Goal: Task Accomplishment & Management: Manage account settings

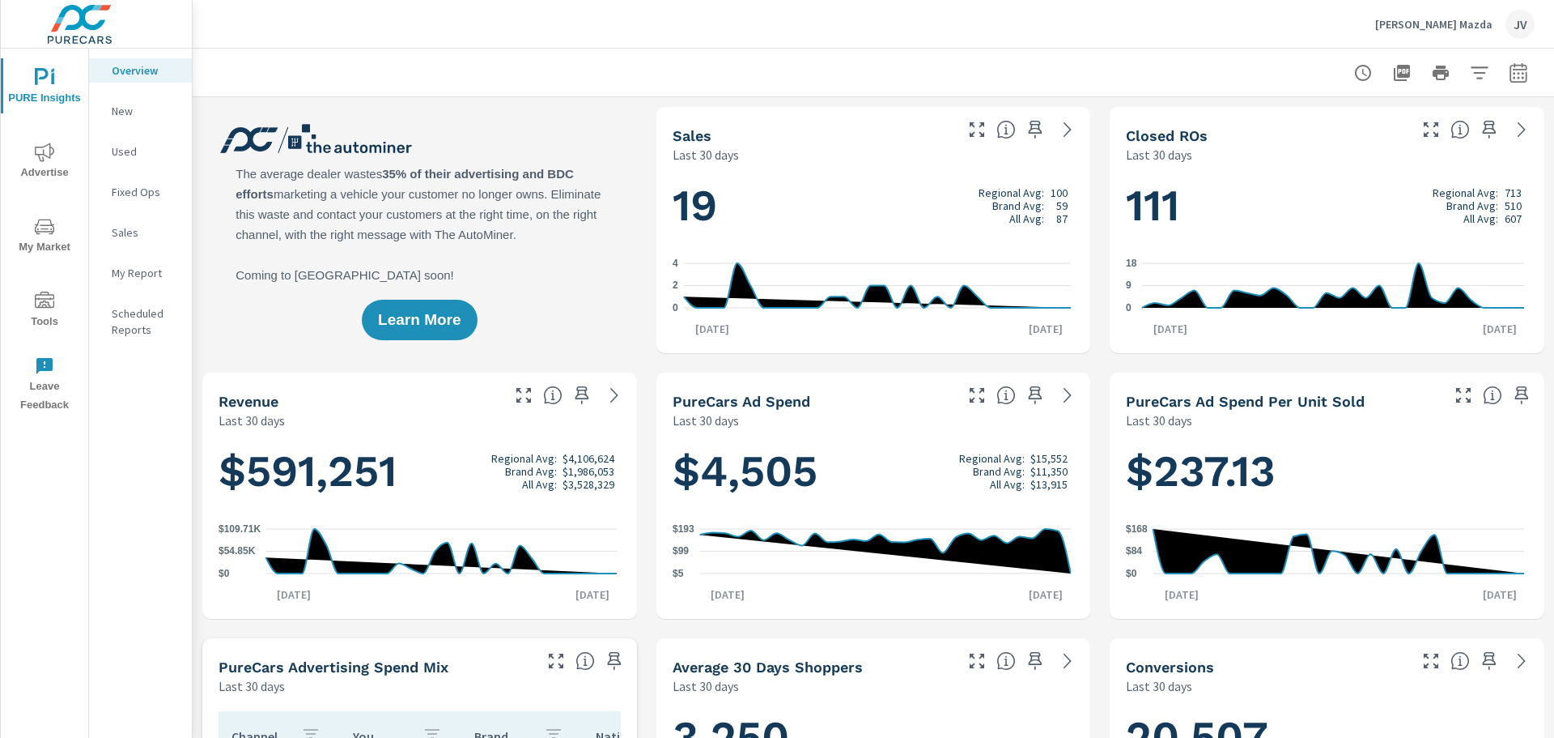
click at [45, 227] on icon "nav menu" at bounding box center [44, 226] width 19 height 19
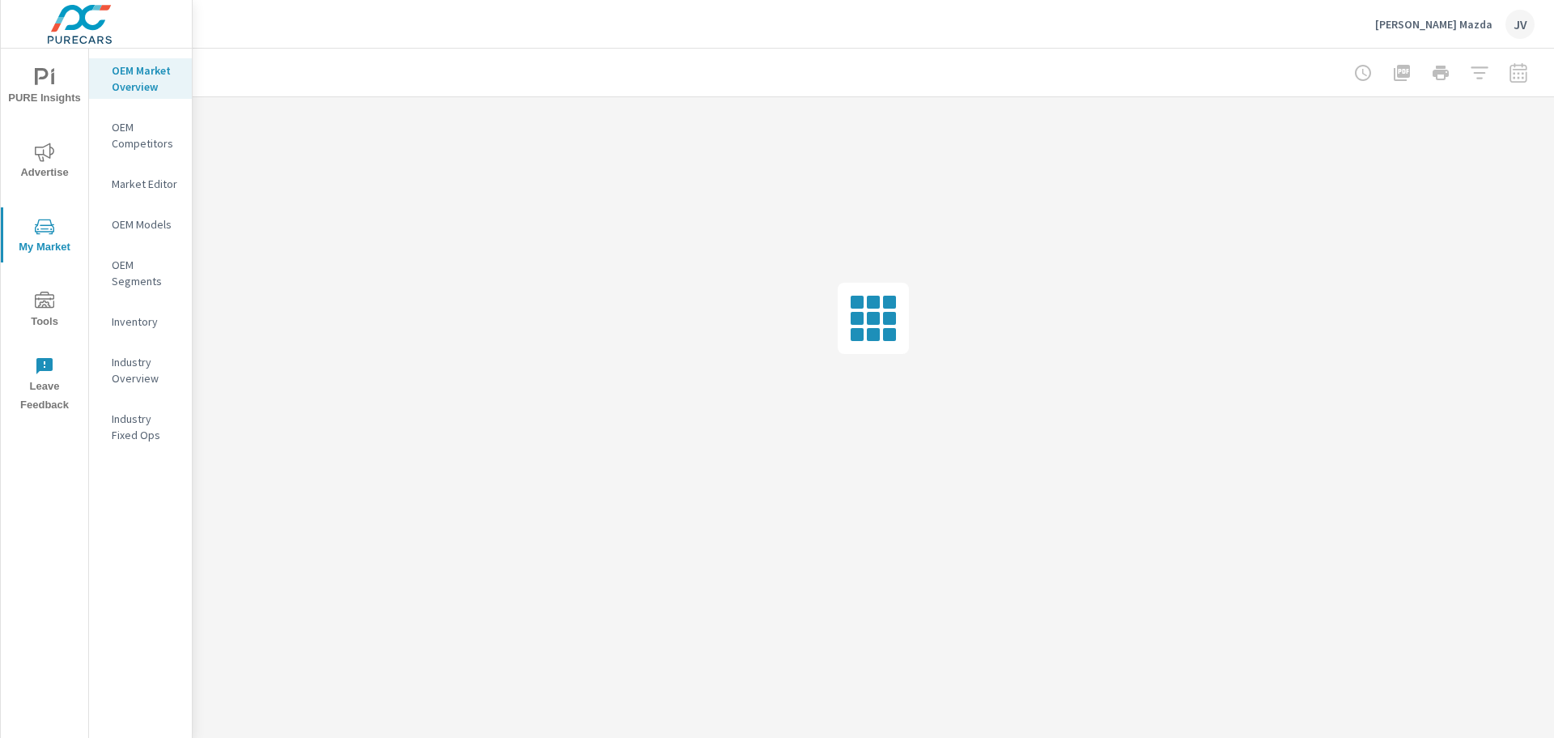
click at [138, 196] on nav "OEM Market Overview OEM Competitors Market Editor OEM Models OEM Segments Inven…" at bounding box center [140, 259] width 103 height 421
click at [140, 189] on p "Market Editor" at bounding box center [145, 184] width 67 height 16
click at [151, 439] on p "Website Analytics" at bounding box center [145, 443] width 67 height 32
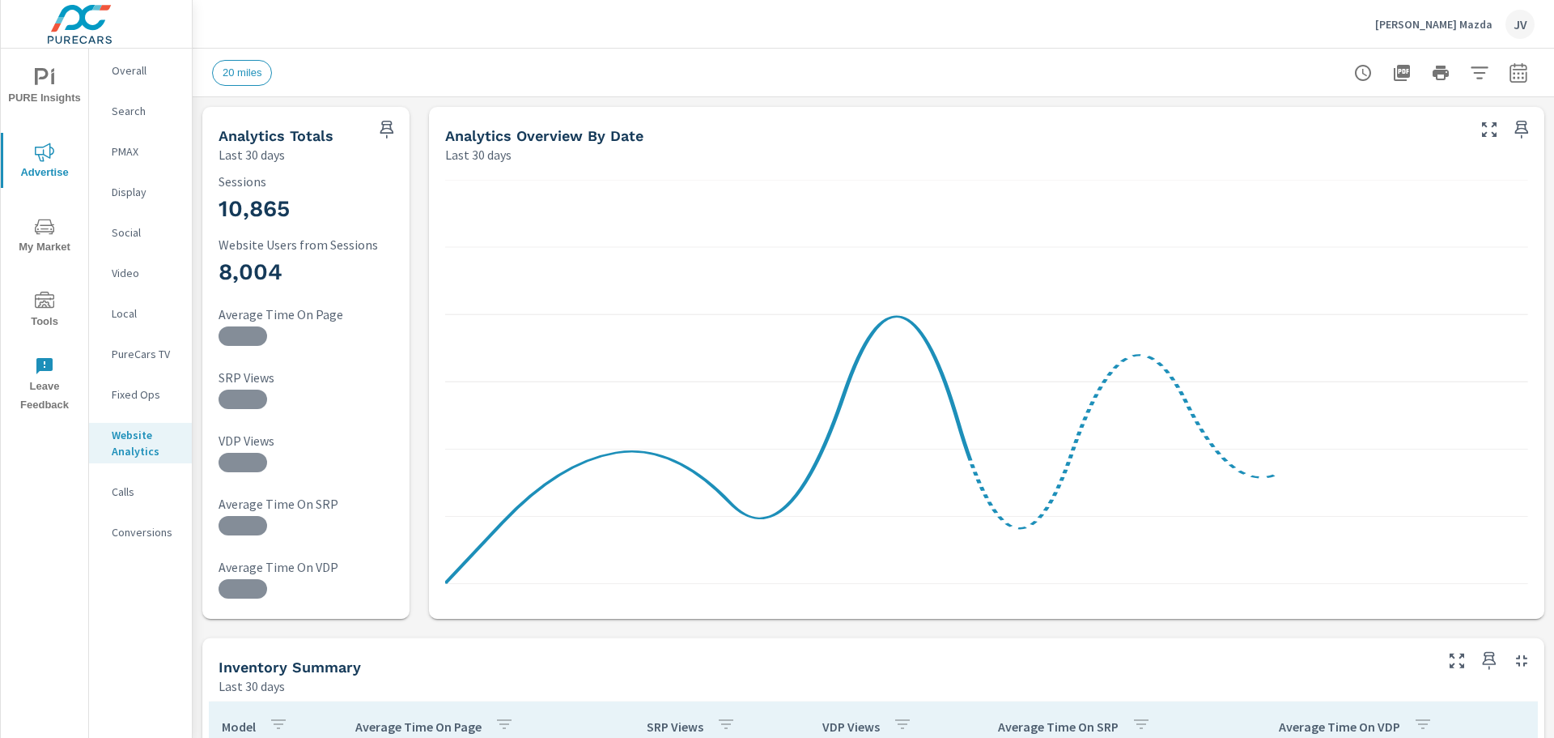
click at [133, 74] on p "Overall" at bounding box center [145, 70] width 67 height 16
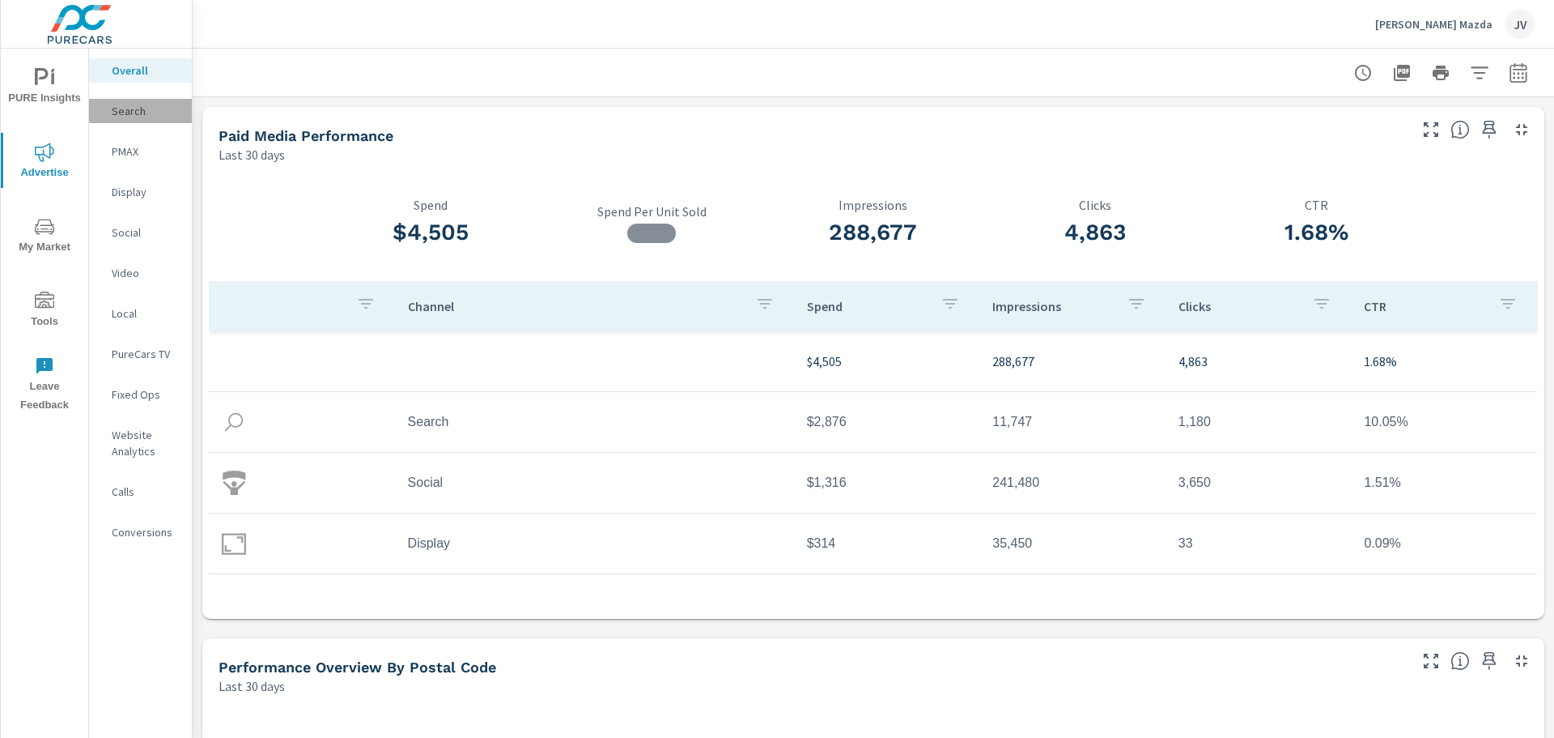
click at [137, 108] on p "Search" at bounding box center [145, 111] width 67 height 16
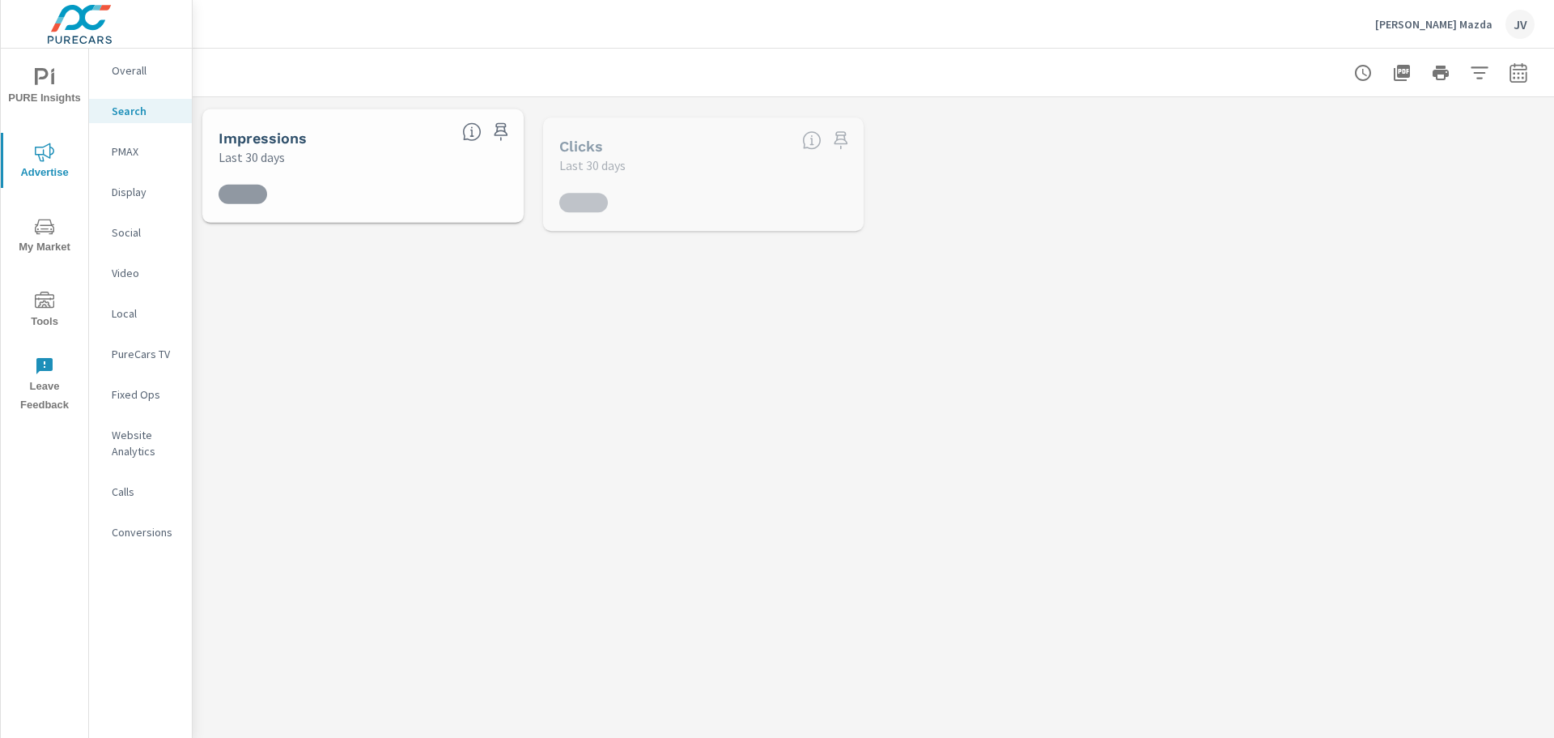
click at [135, 194] on p "Display" at bounding box center [145, 192] width 67 height 16
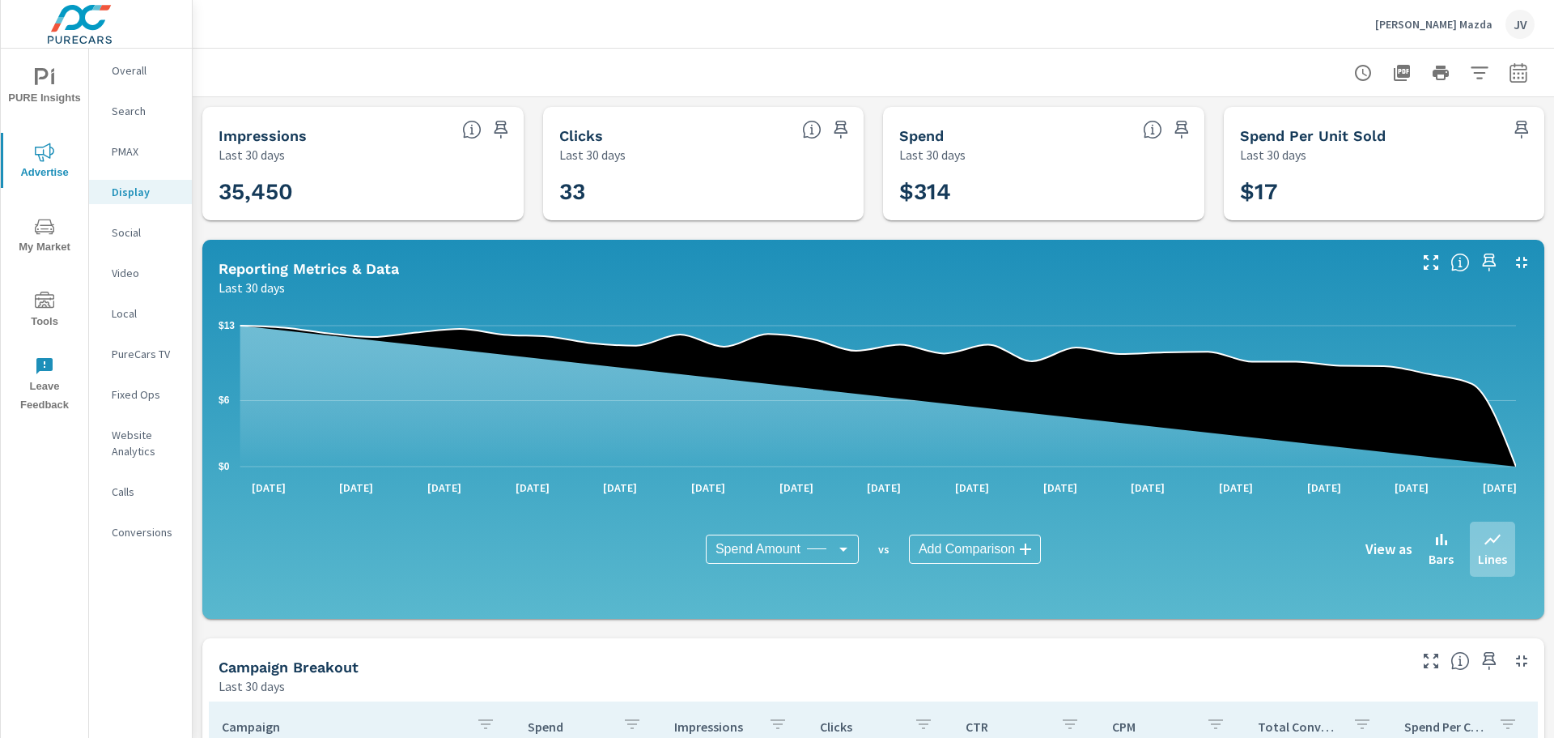
click at [149, 355] on p "PureCars TV" at bounding box center [145, 354] width 67 height 16
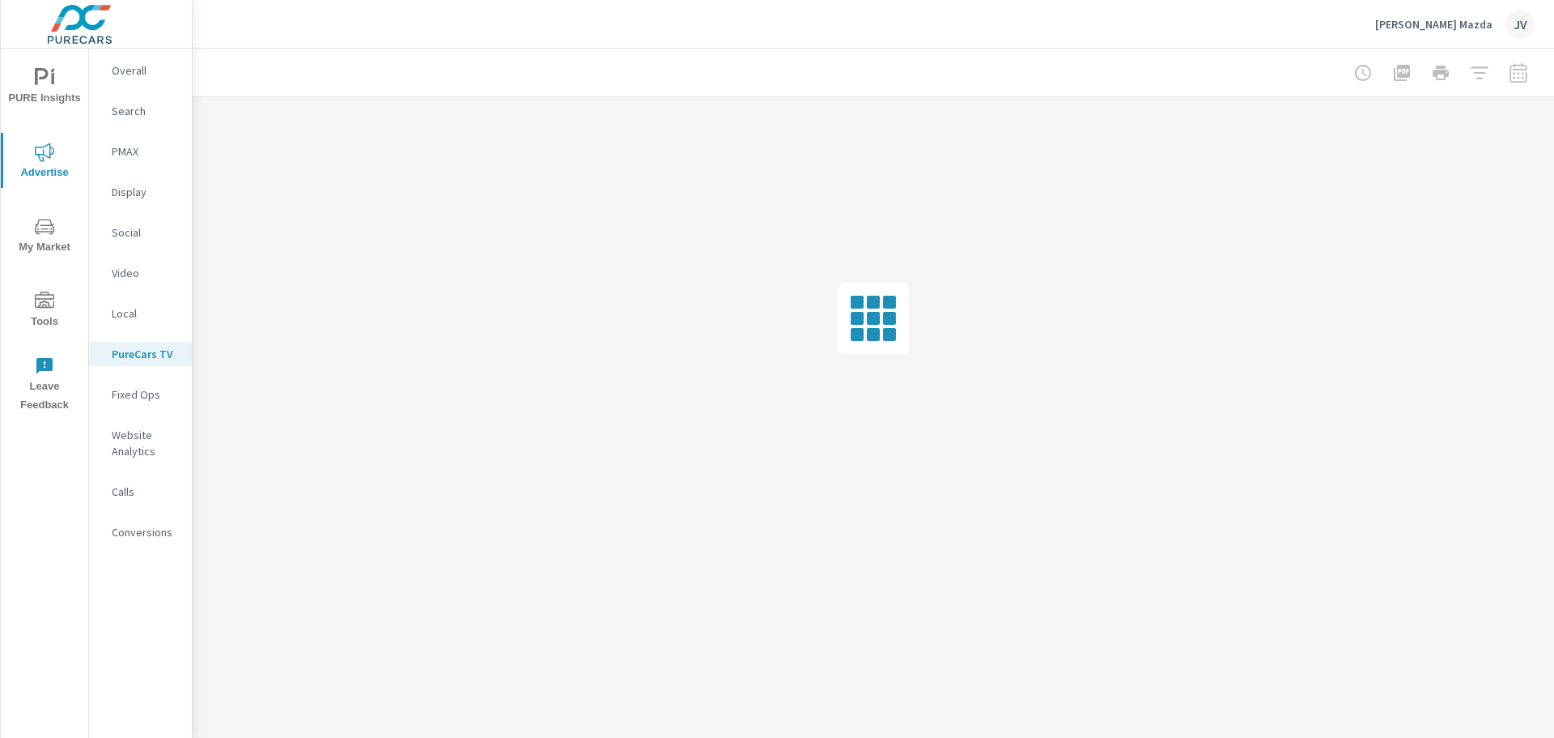
click at [140, 319] on p "Local" at bounding box center [145, 313] width 67 height 16
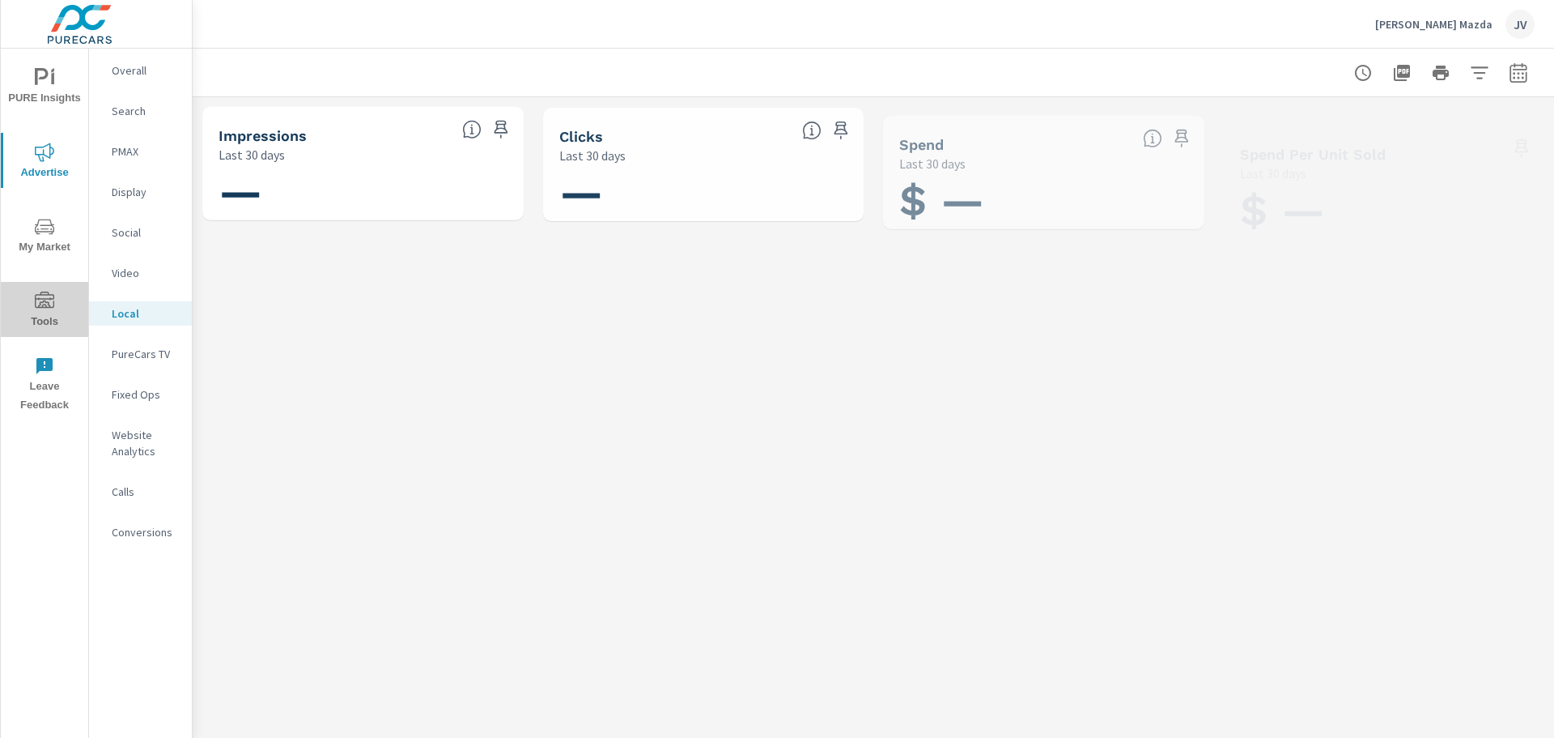
click at [50, 297] on icon "nav menu" at bounding box center [44, 299] width 19 height 16
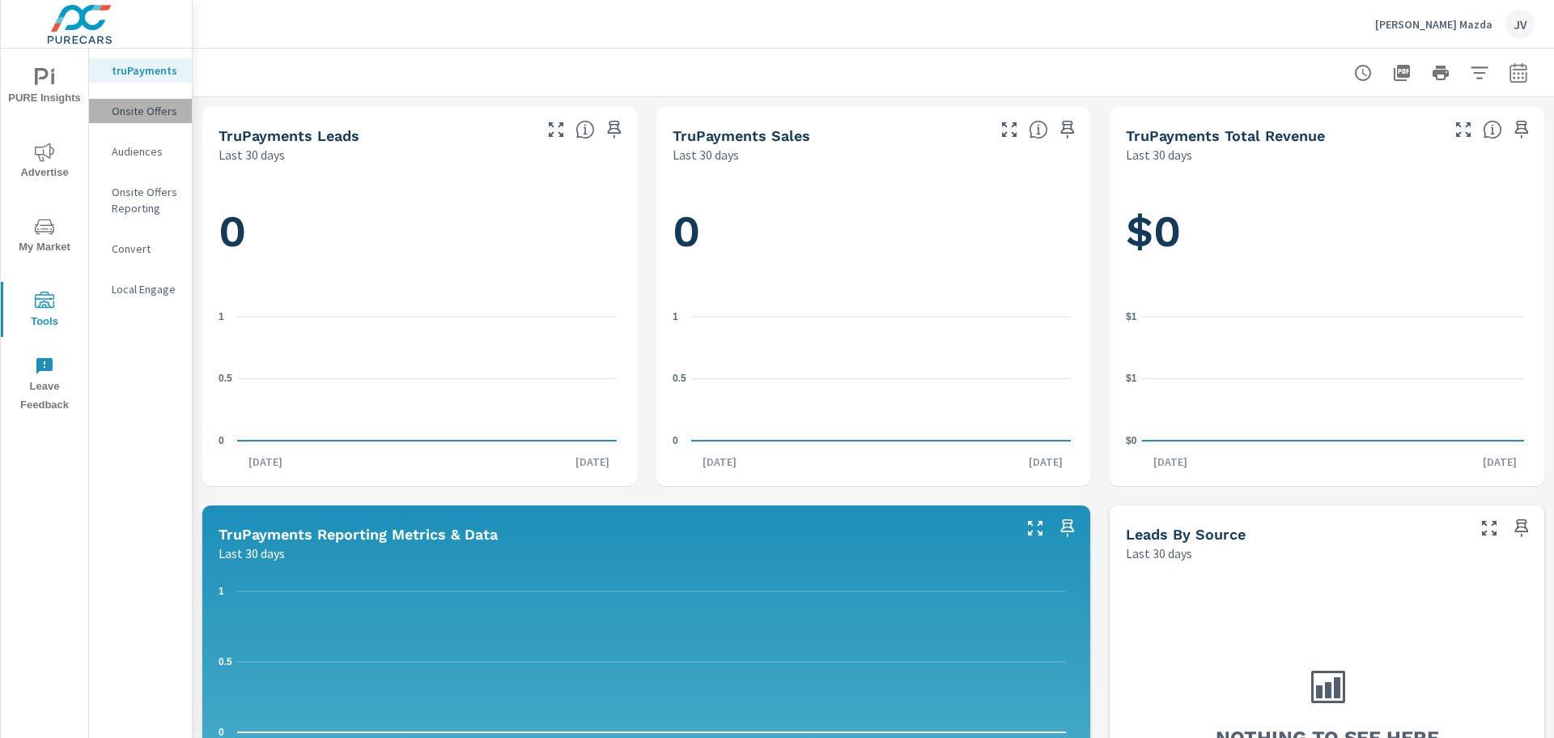
click at [156, 122] on div "Onsite Offers" at bounding box center [140, 111] width 103 height 24
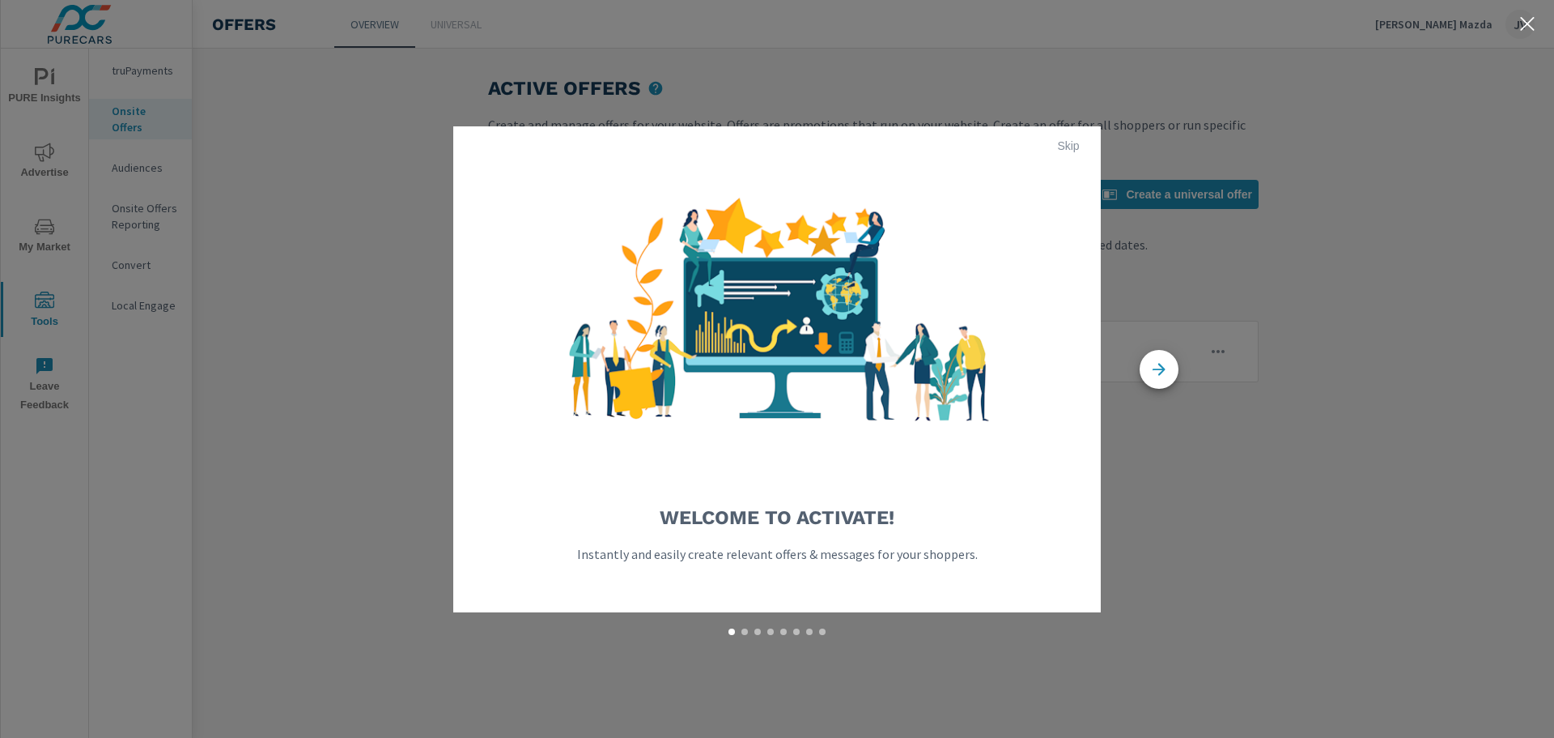
click at [1076, 146] on span "Skip" at bounding box center [1068, 145] width 39 height 15
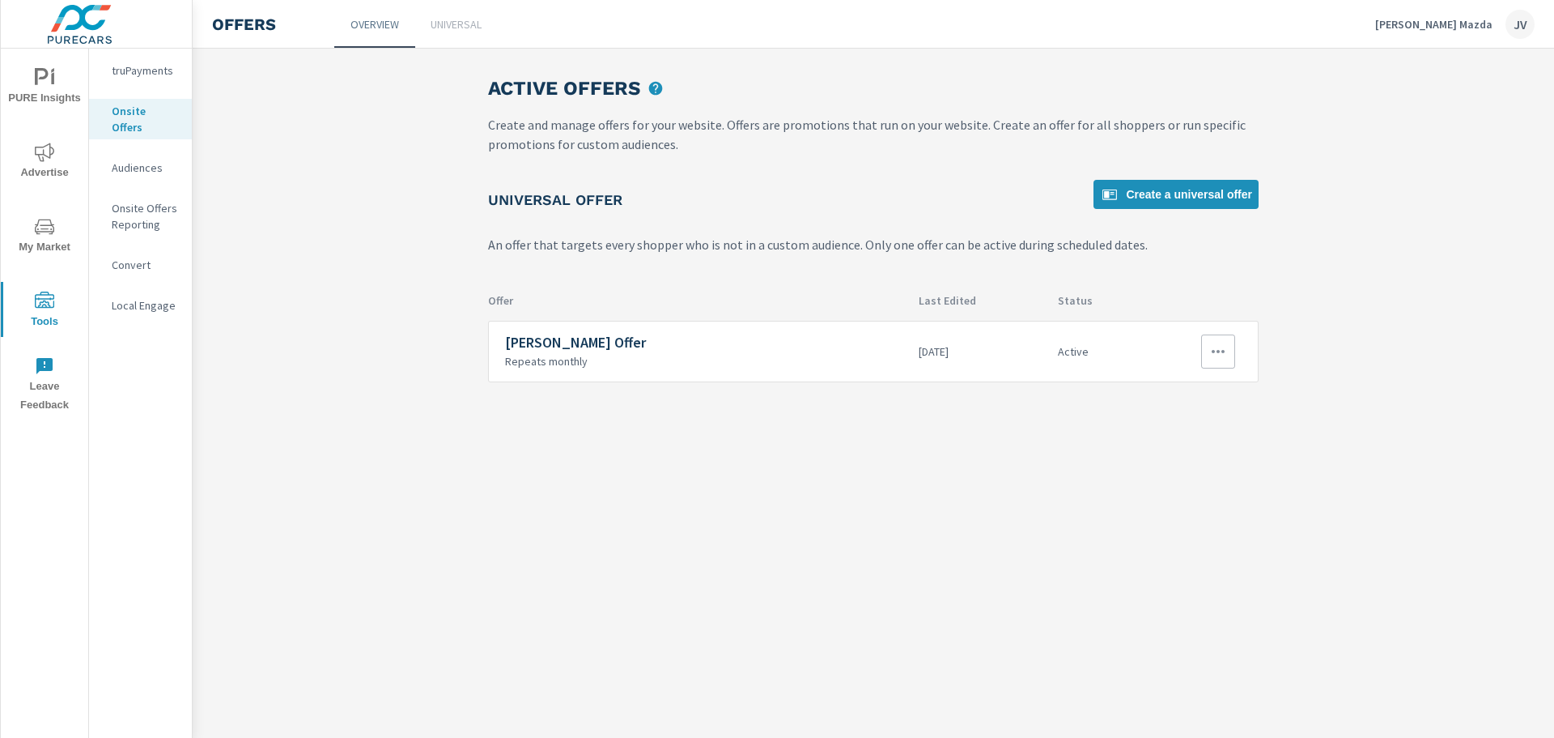
click at [787, 358] on p "Repeats monthly" at bounding box center [705, 361] width 401 height 15
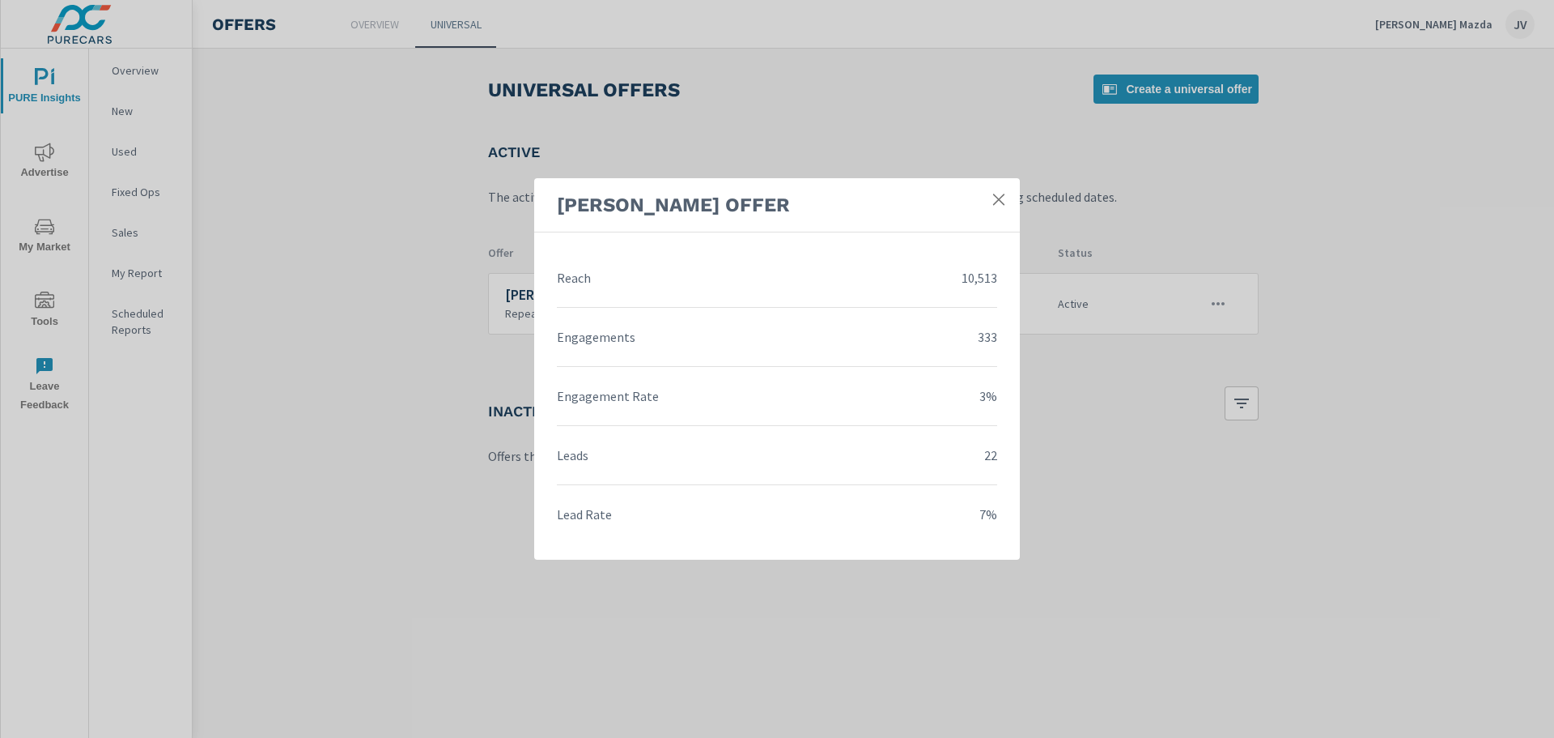
click at [997, 193] on icon at bounding box center [999, 199] width 16 height 16
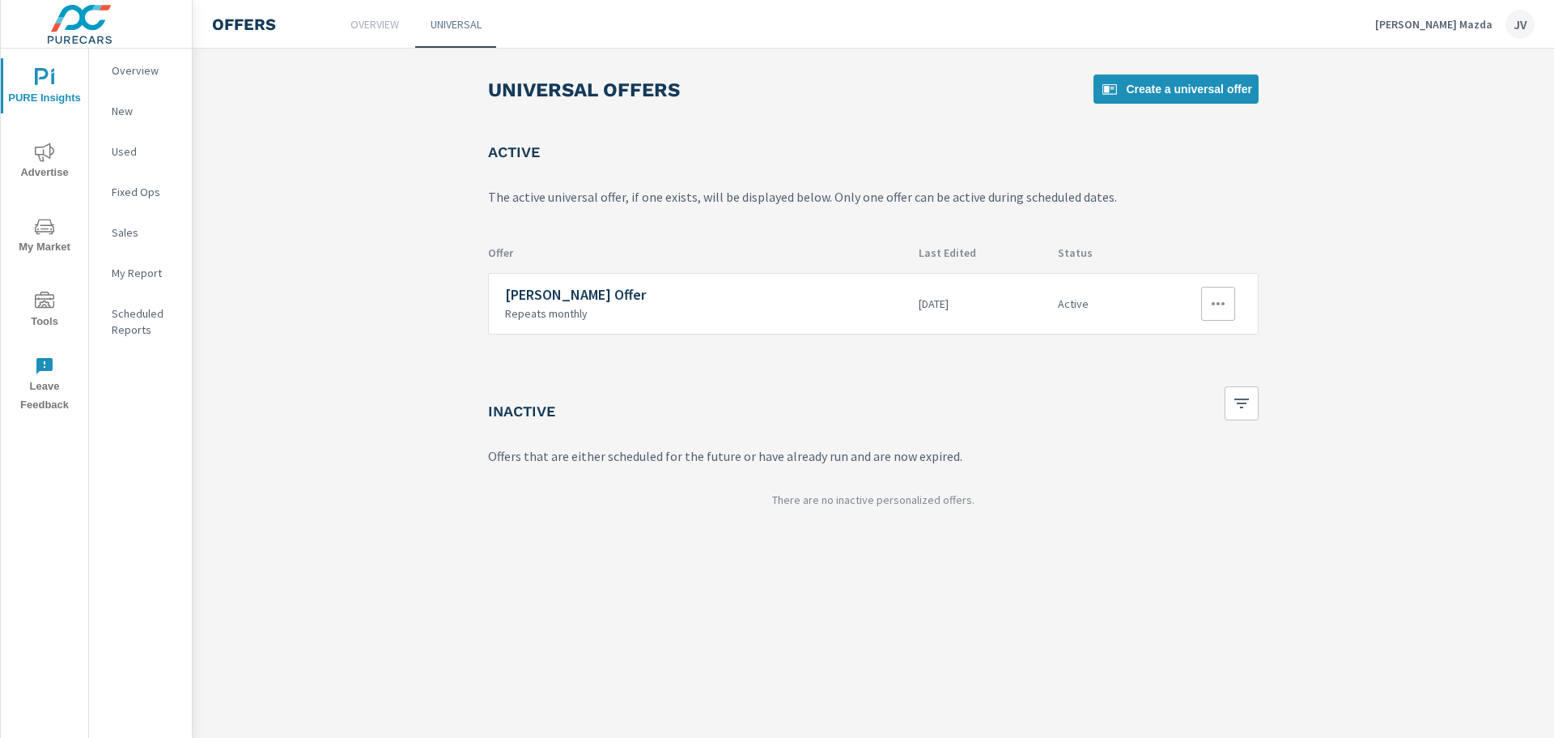
click at [1217, 304] on icon "button" at bounding box center [1218, 303] width 13 height 3
click at [1173, 338] on div "Edit" at bounding box center [1167, 340] width 23 height 19
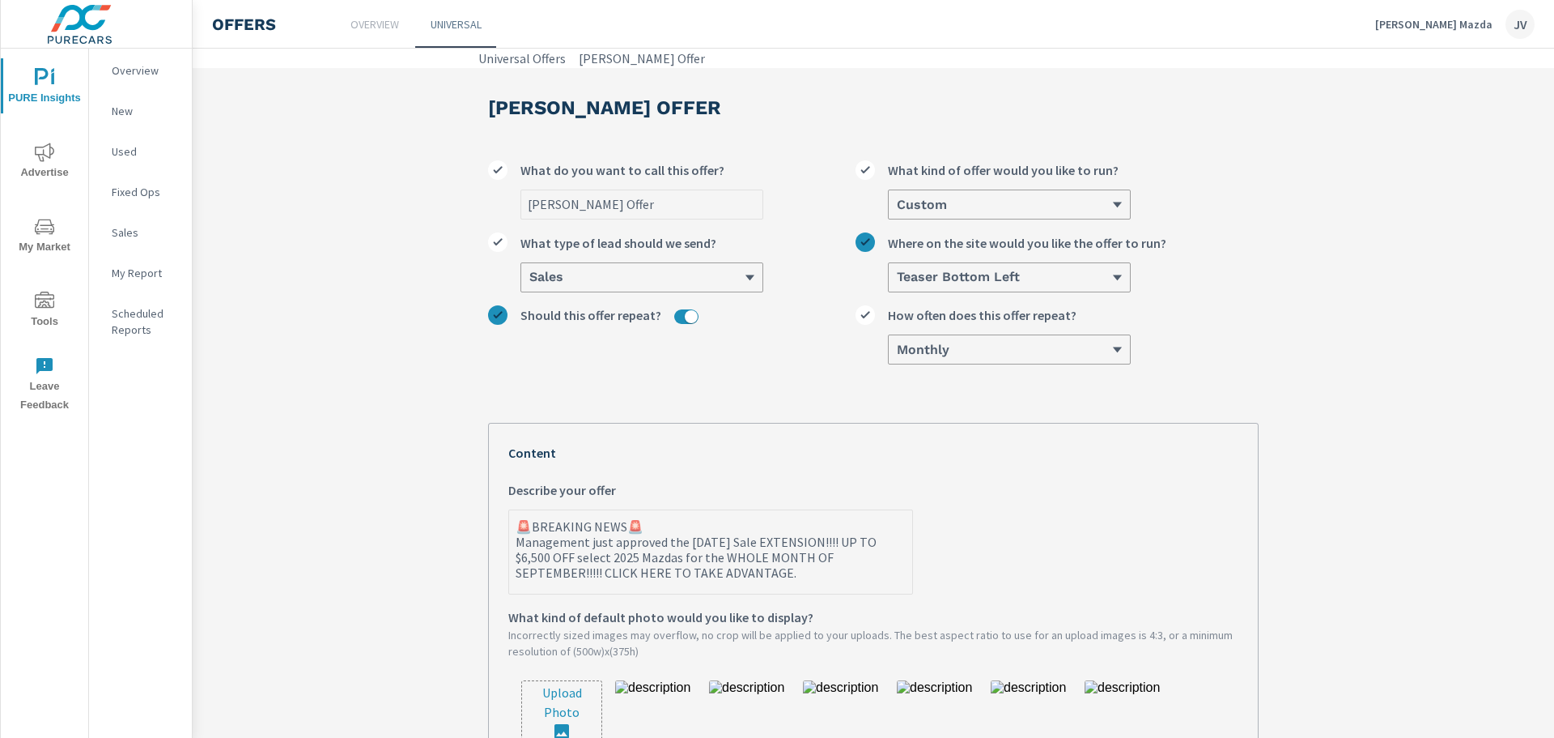
type textarea "x"
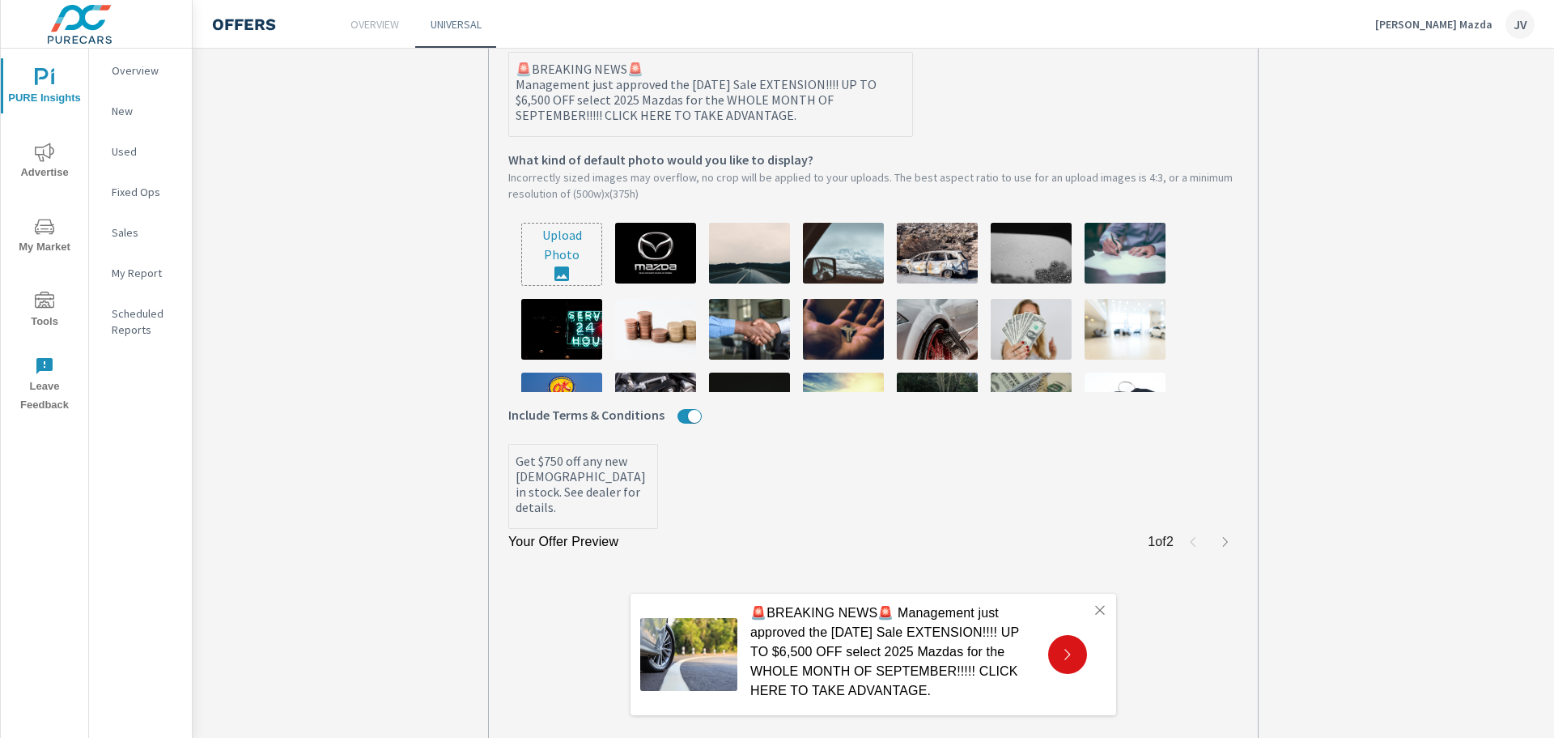
scroll to position [486, 0]
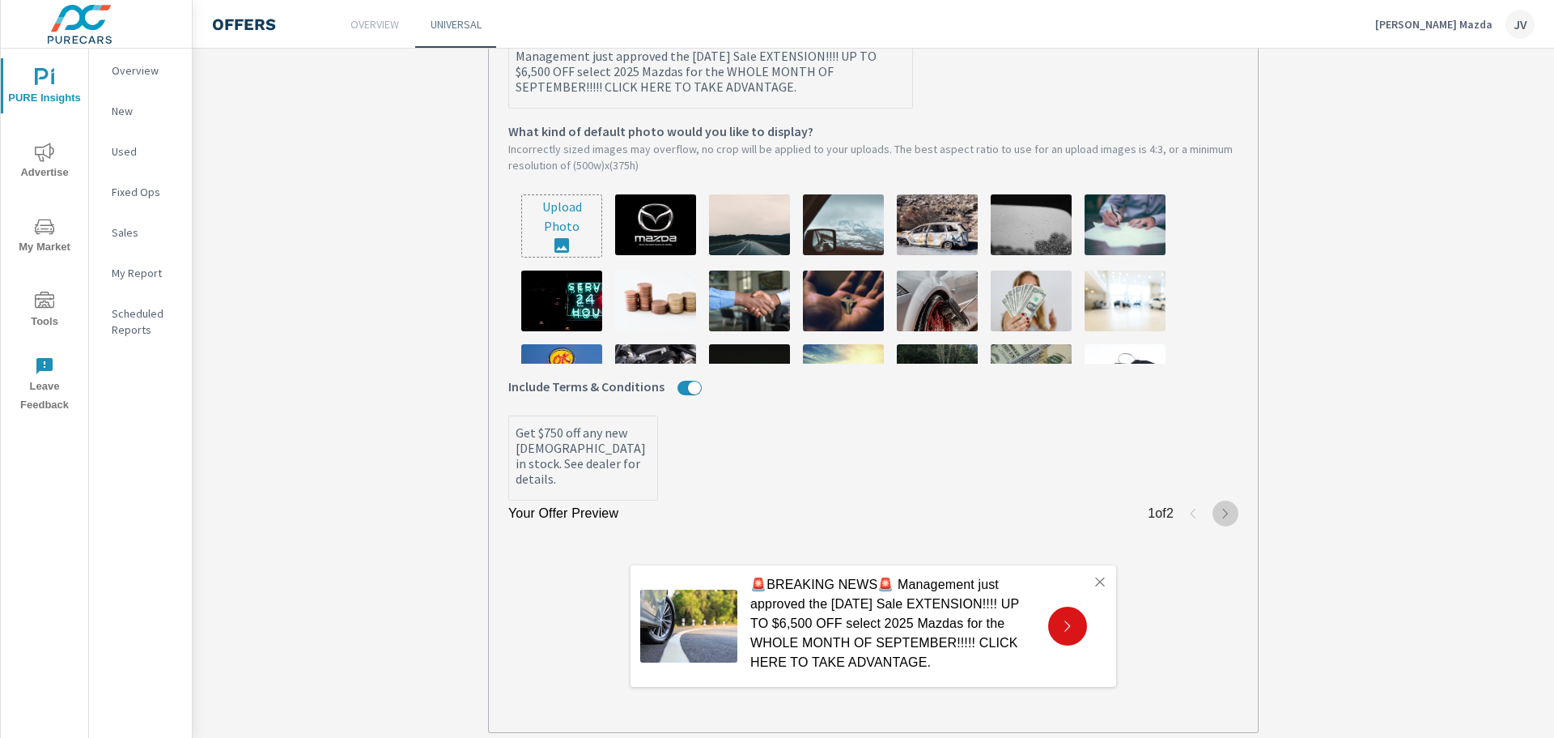
click at [1219, 519] on icon "button" at bounding box center [1225, 513] width 13 height 13
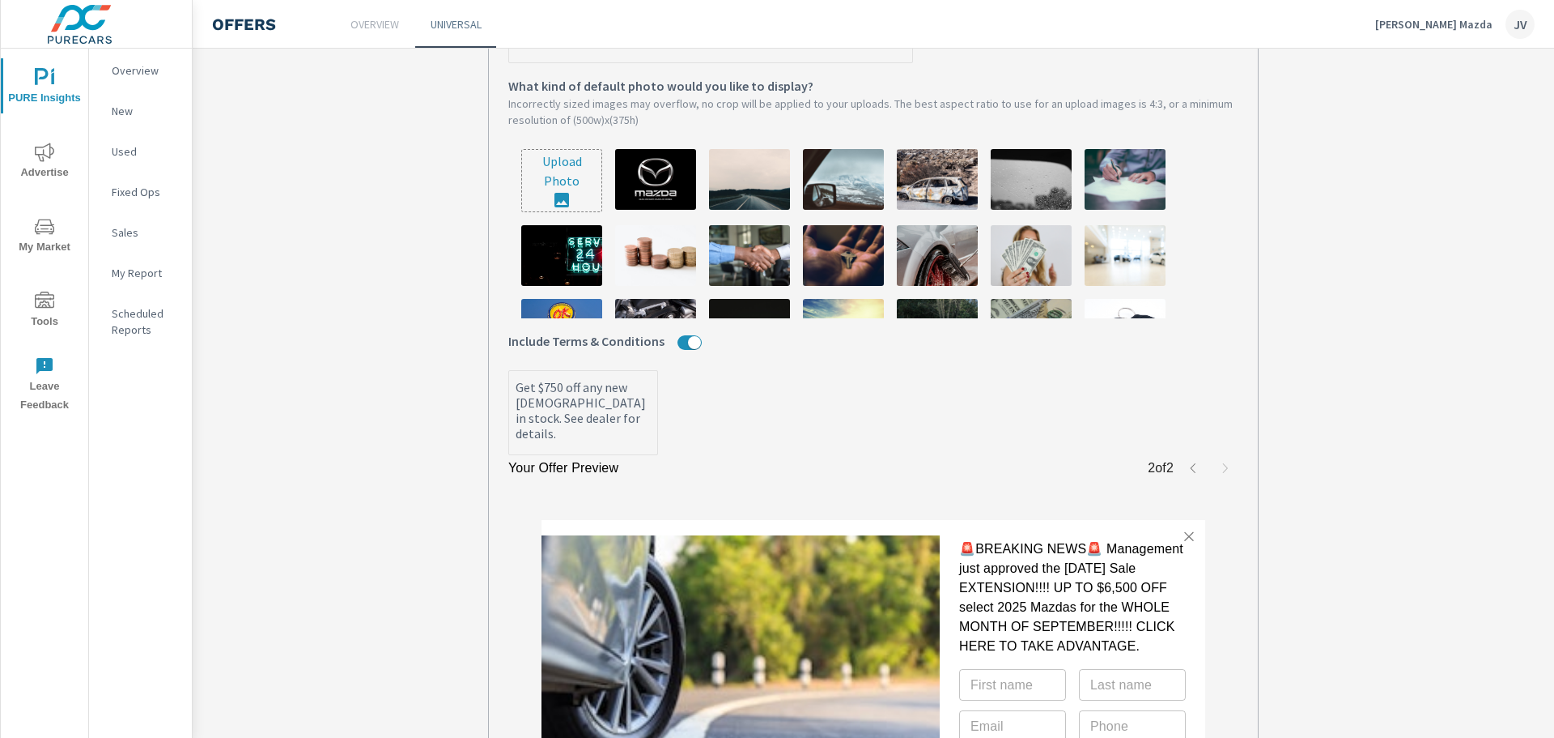
scroll to position [729, 0]
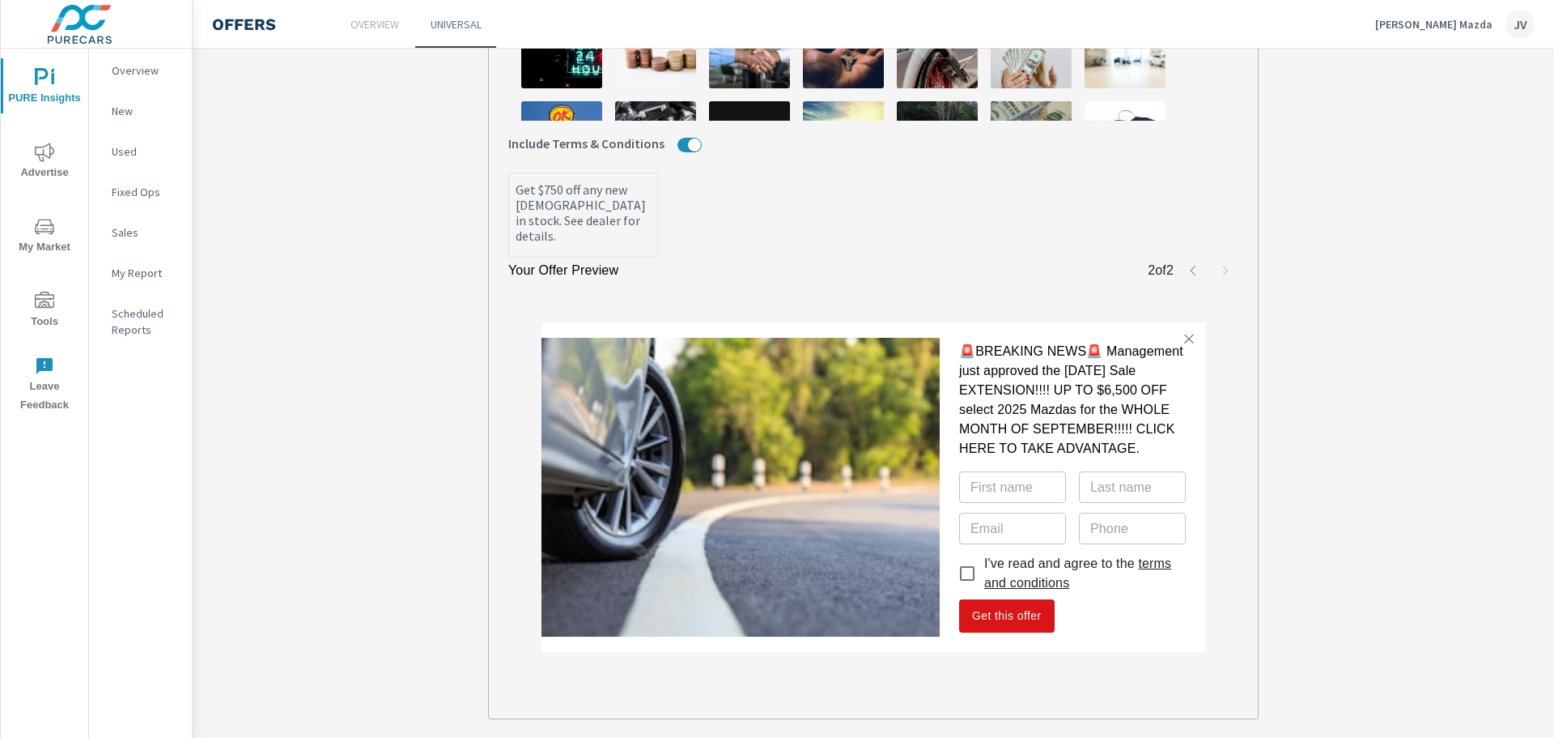
click at [1187, 275] on icon "button" at bounding box center [1193, 270] width 13 height 13
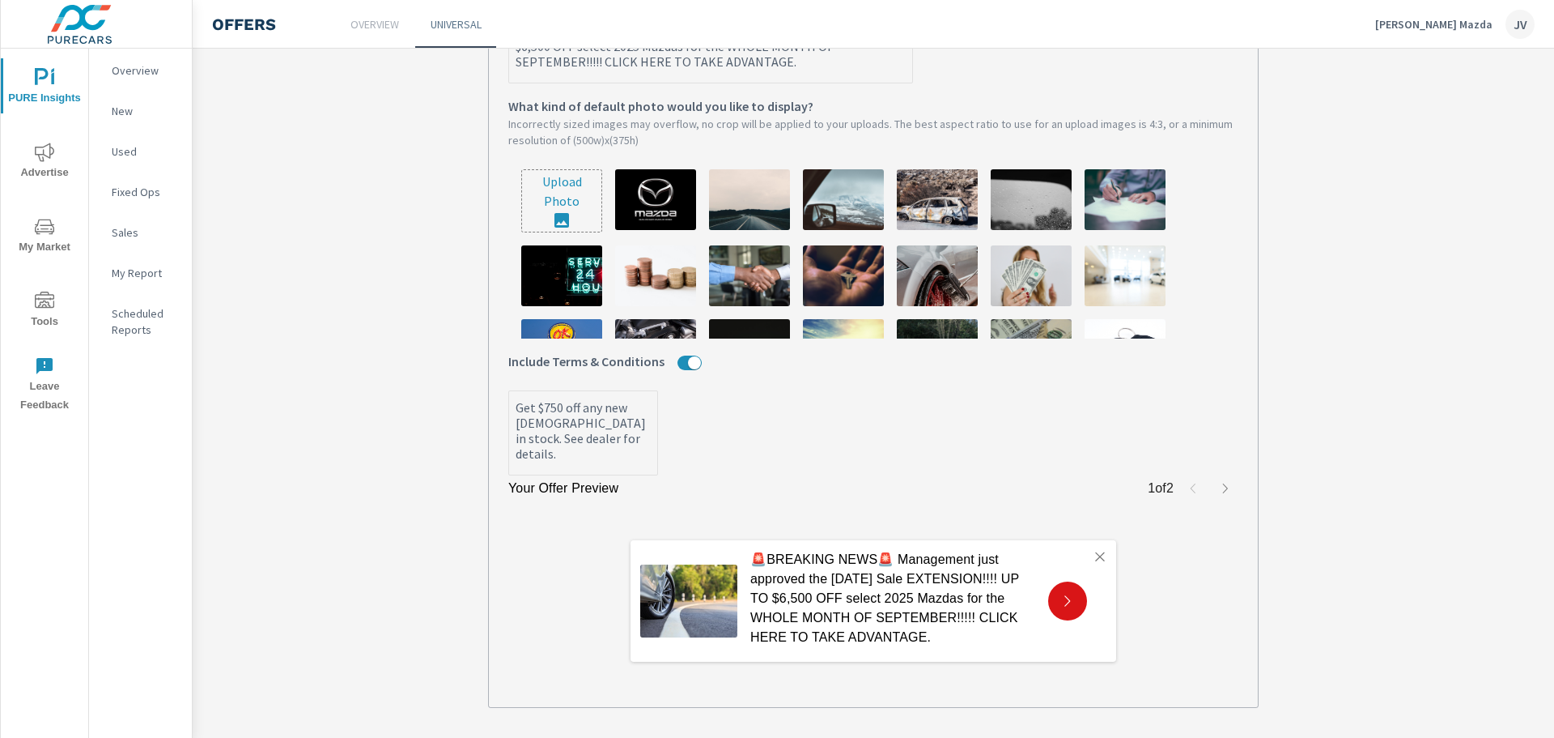
scroll to position [512, 0]
click at [663, 206] on img at bounding box center [655, 198] width 81 height 61
type textarea "x"
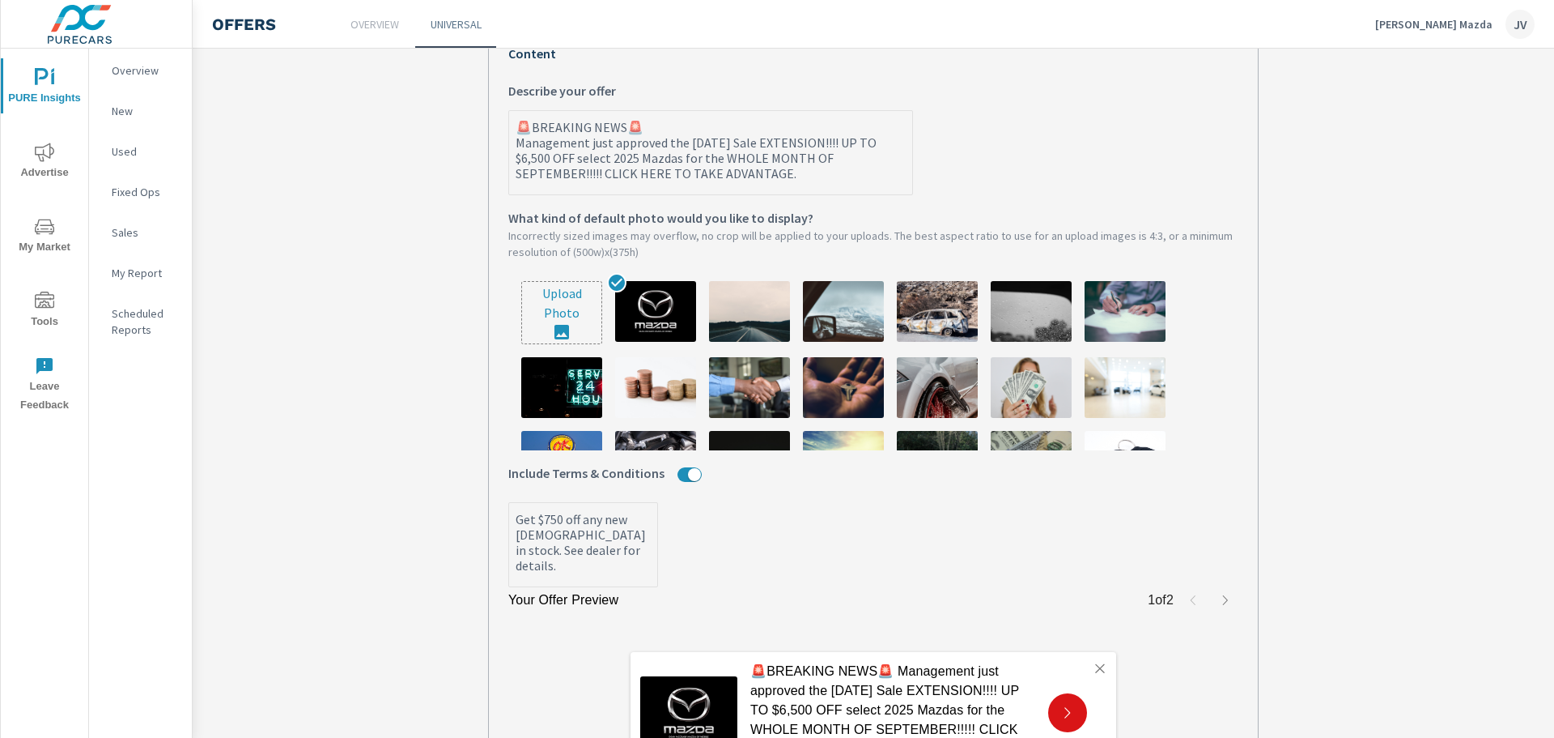
scroll to position [350, 0]
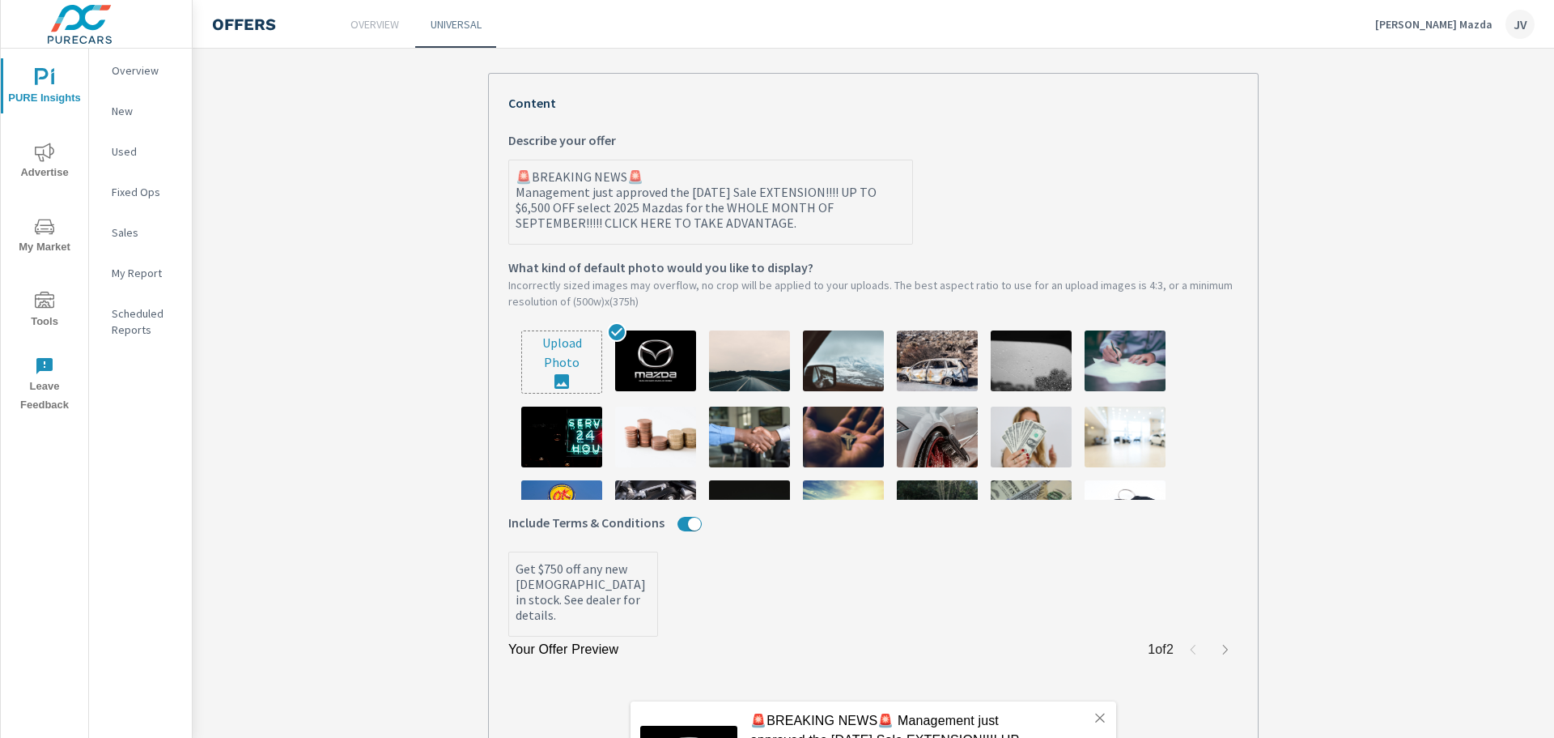
type textarea "x"
drag, startPoint x: 794, startPoint y: 233, endPoint x: 497, endPoint y: 181, distance: 301.6
click at [497, 181] on div "Your Offer Preview 1 of 2 🚨BREAKING NEWS🚨 Management just approved the [DATE] S…" at bounding box center [873, 471] width 771 height 796
type textarea "B"
type textarea "x"
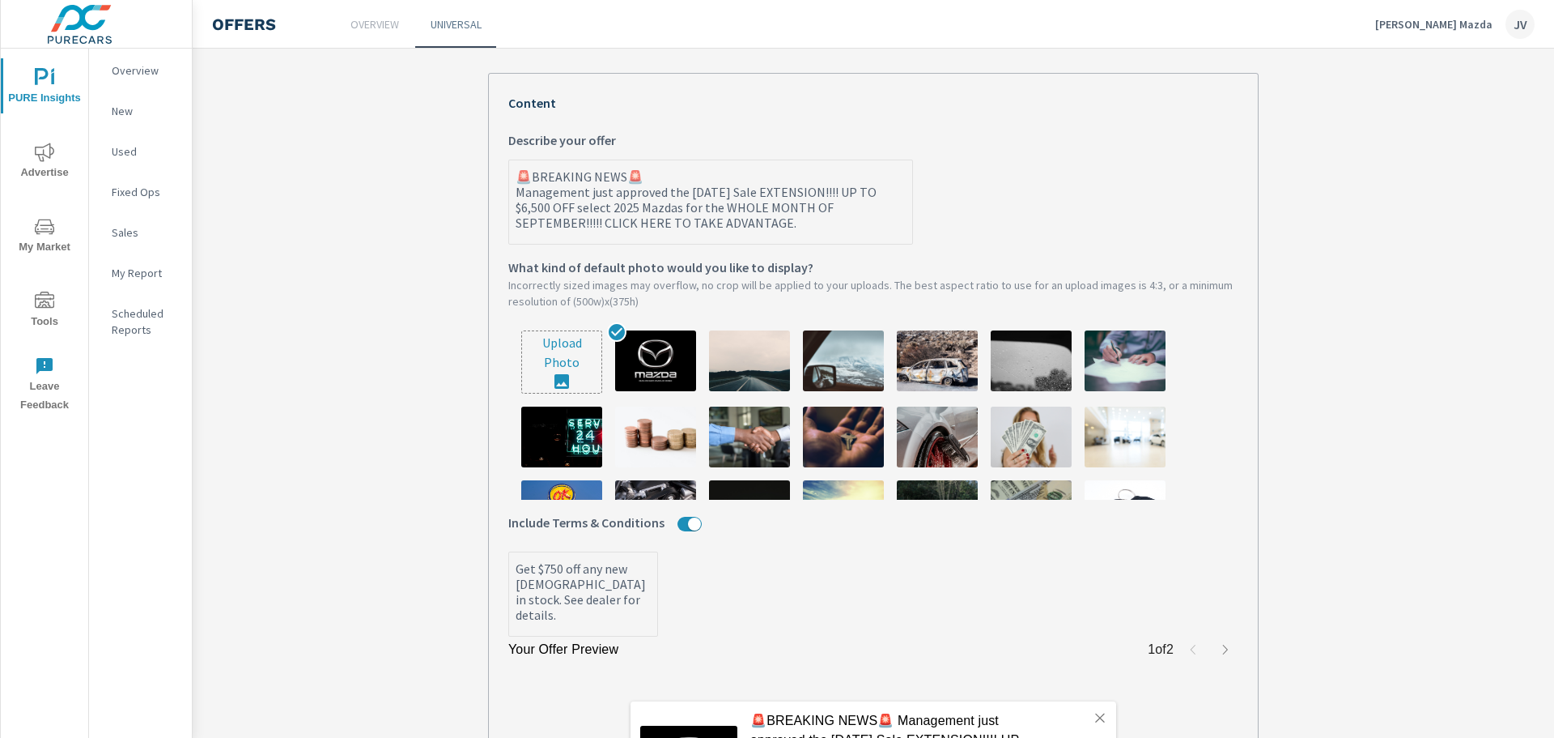
type textarea "x"
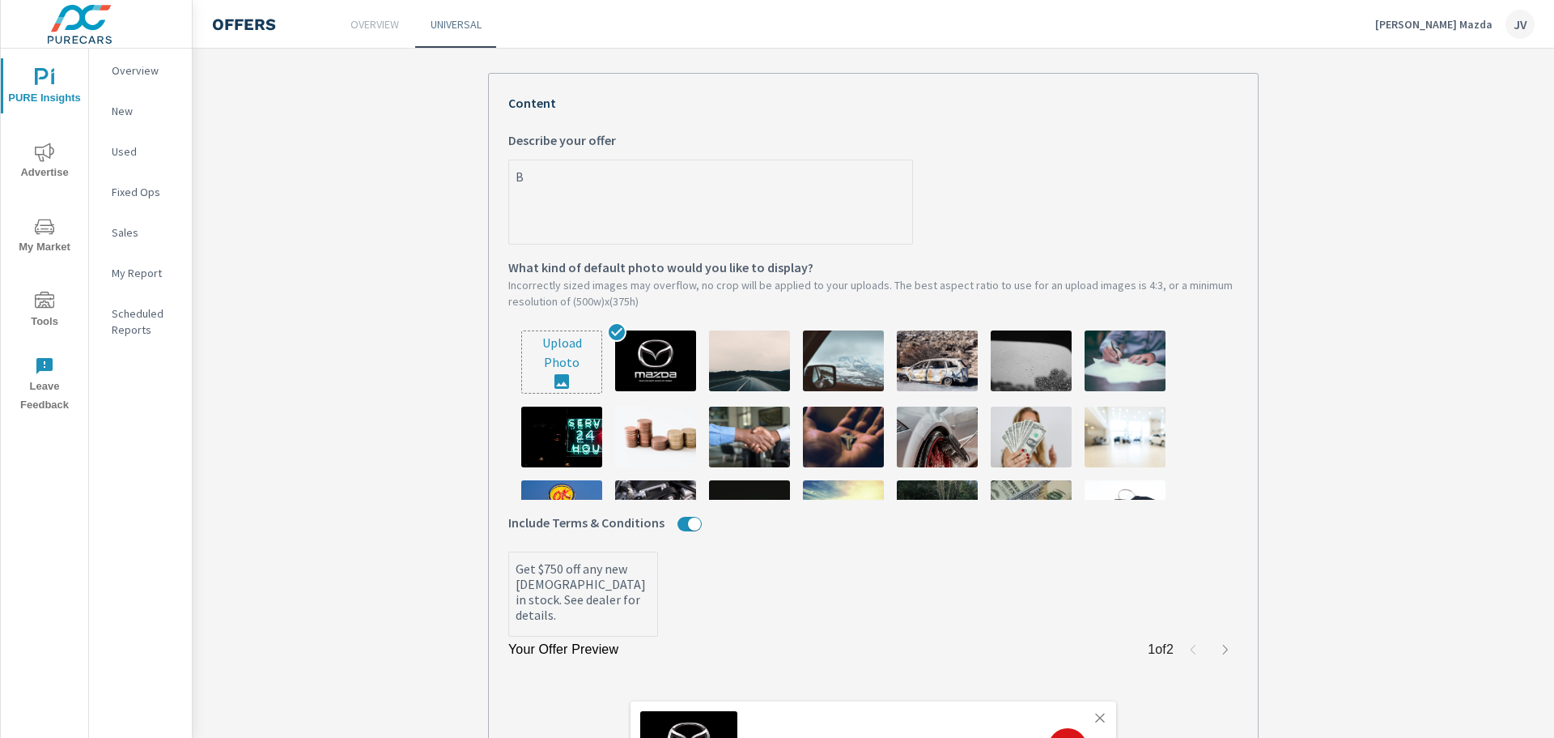
type textarea "BI"
type textarea "x"
type textarea "BIG"
type textarea "x"
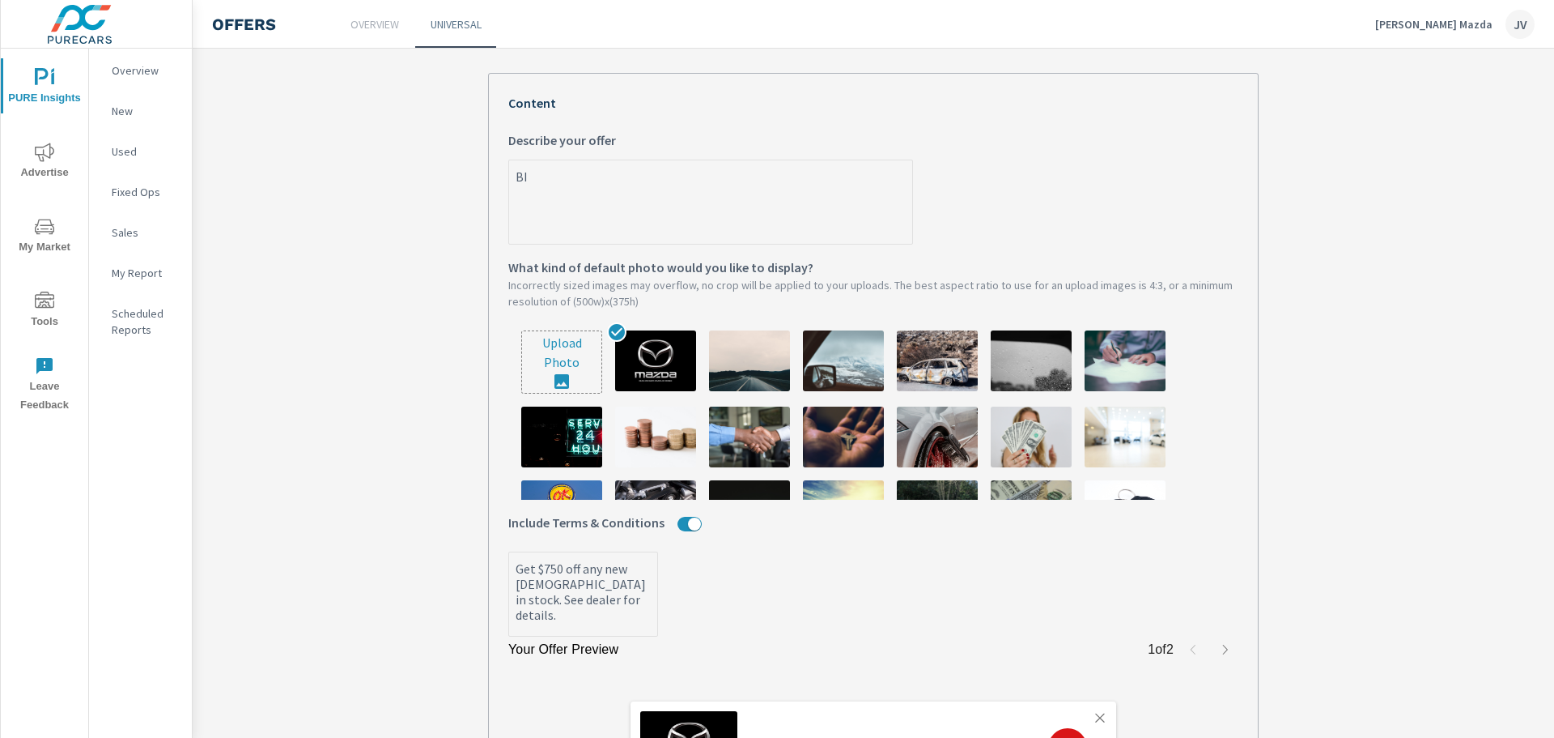
type textarea "x"
type textarea "BIG"
type textarea "x"
type textarea "BIG D"
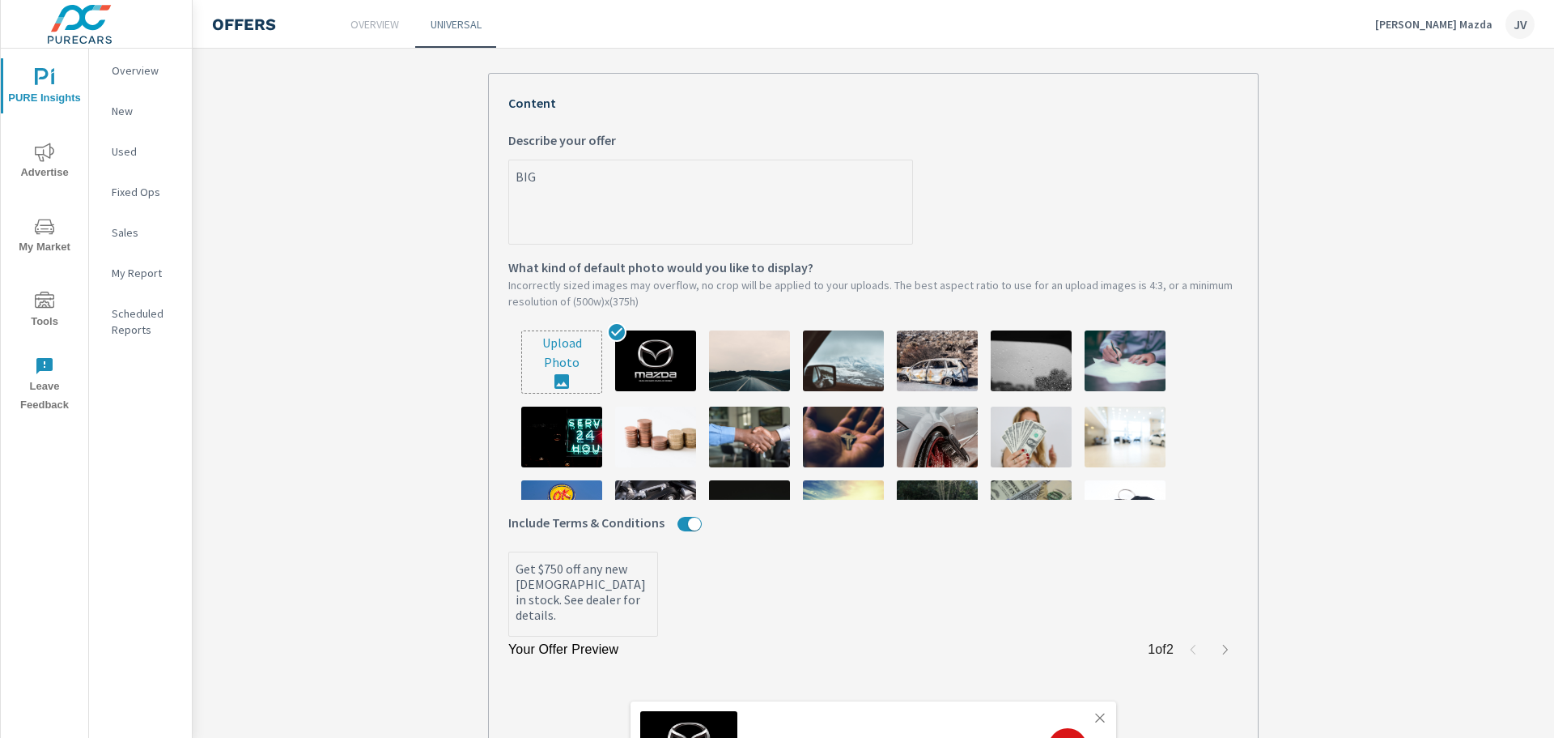
type textarea "x"
type textarea "BIG DE"
type textarea "x"
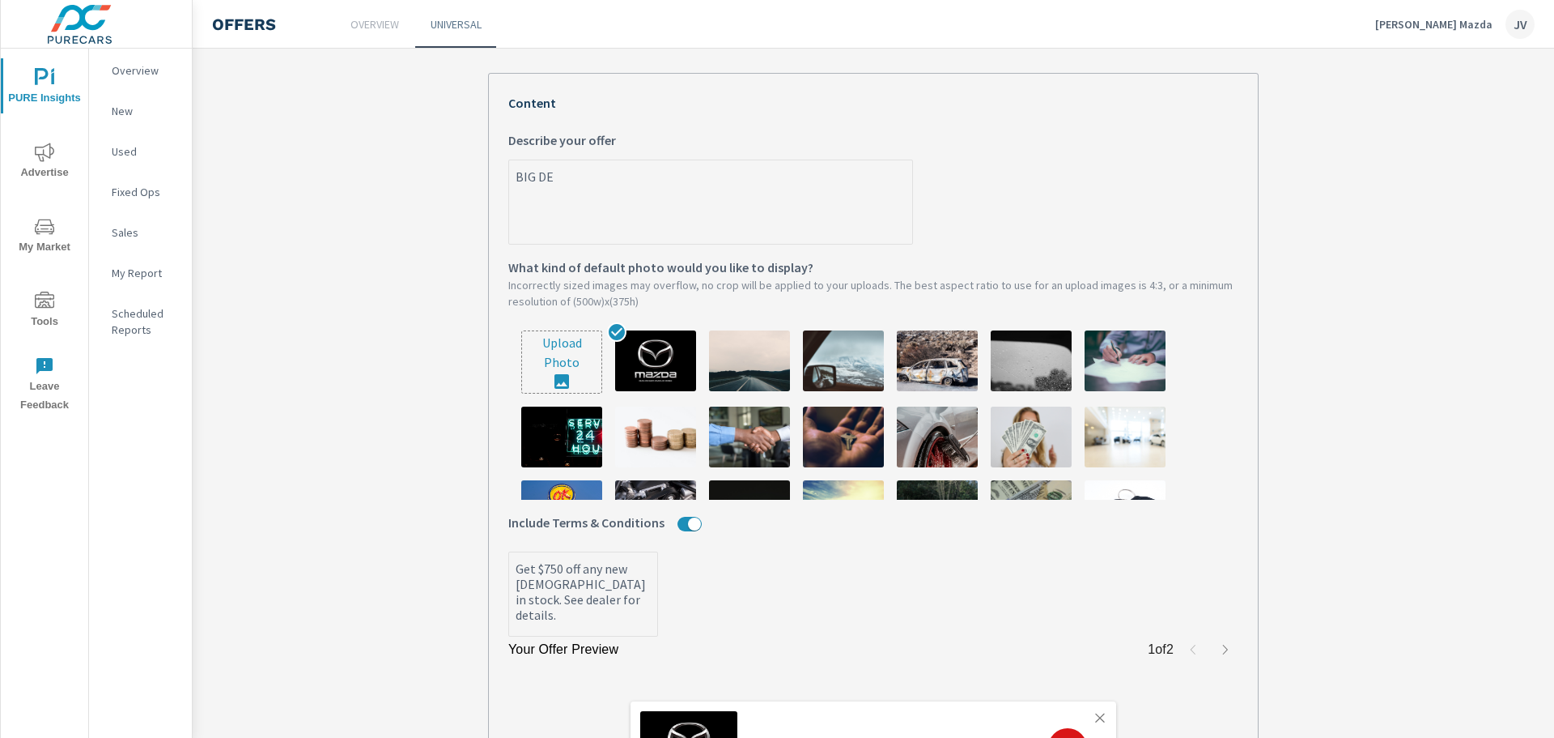
type textarea "BIG DEA"
type textarea "x"
type textarea "BIG DEAL"
type textarea "x"
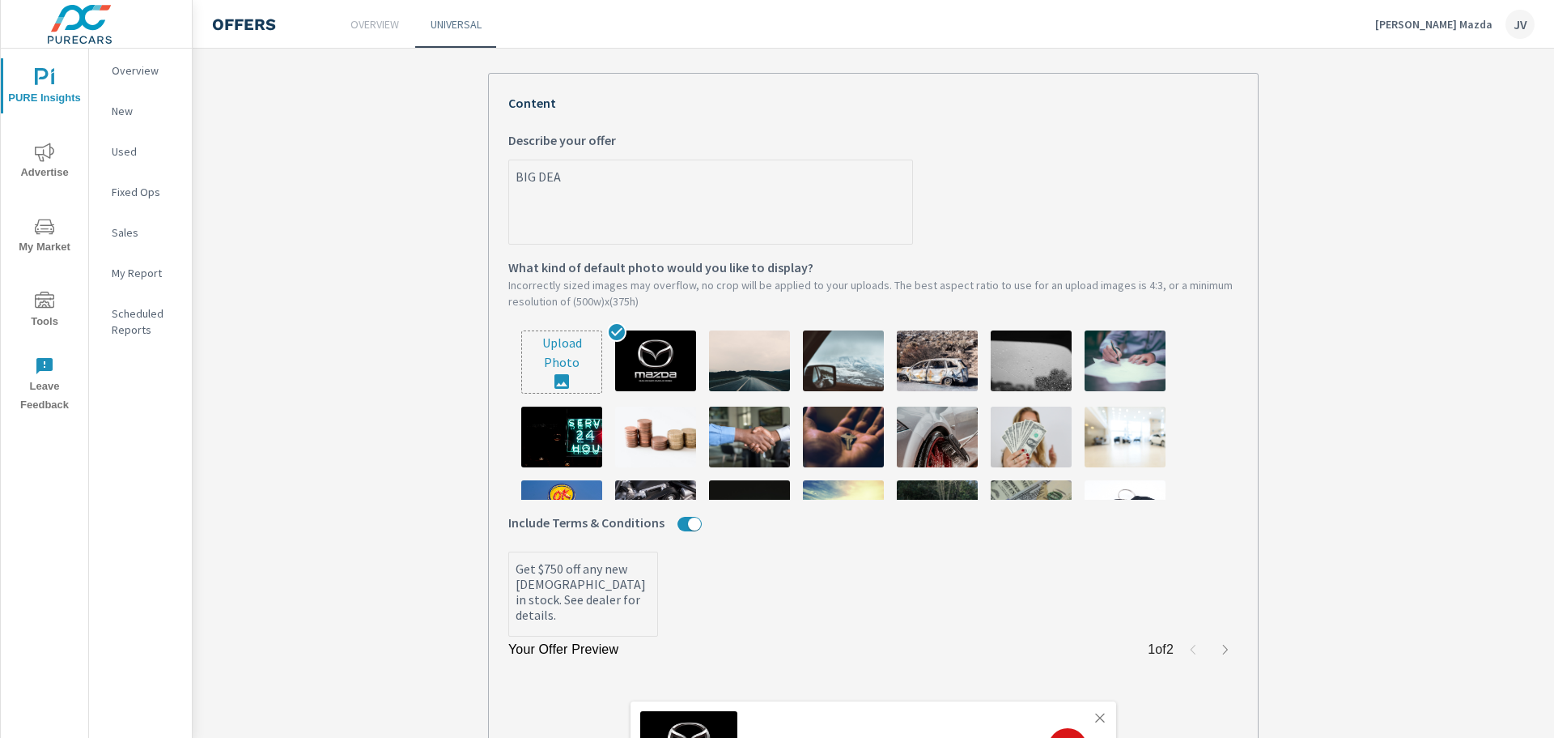
type textarea "x"
type textarea "BIG DEALS"
type textarea "x"
type textarea "BIG DEALS"
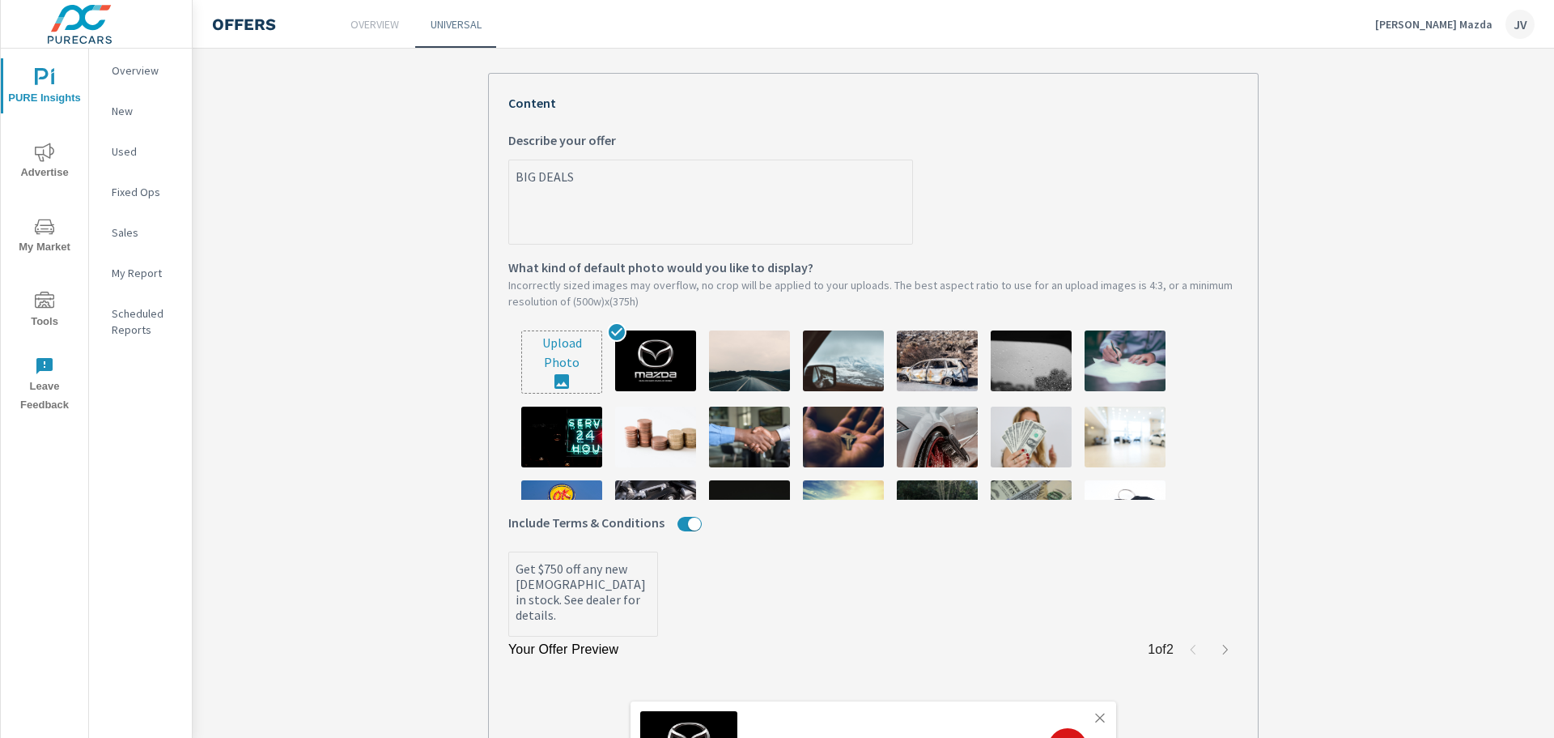
type textarea "x"
type textarea "BIG DEALS C"
type textarea "x"
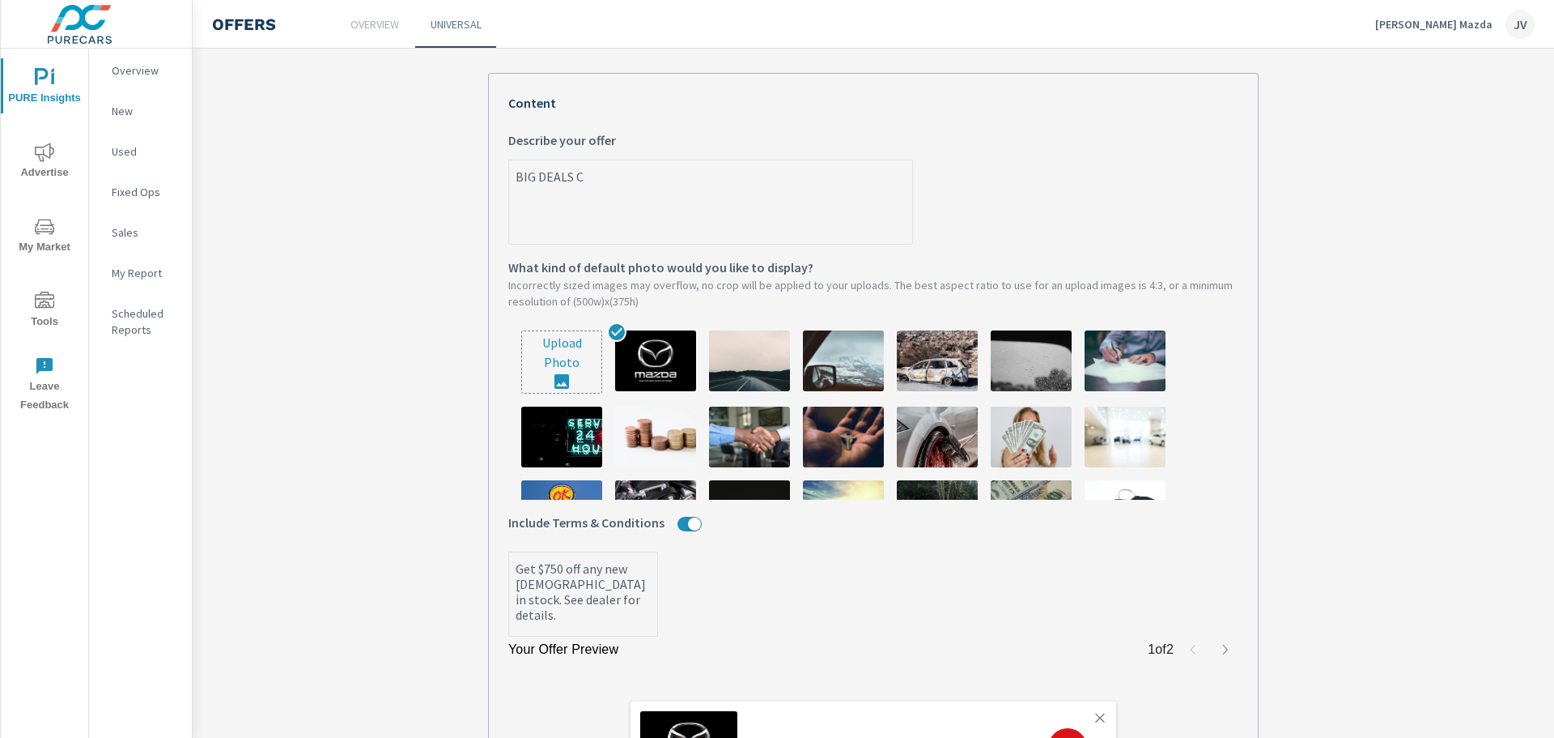
type textarea "BIG DEALS CO"
type textarea "x"
type textarea "BIG DEALS COI"
type textarea "x"
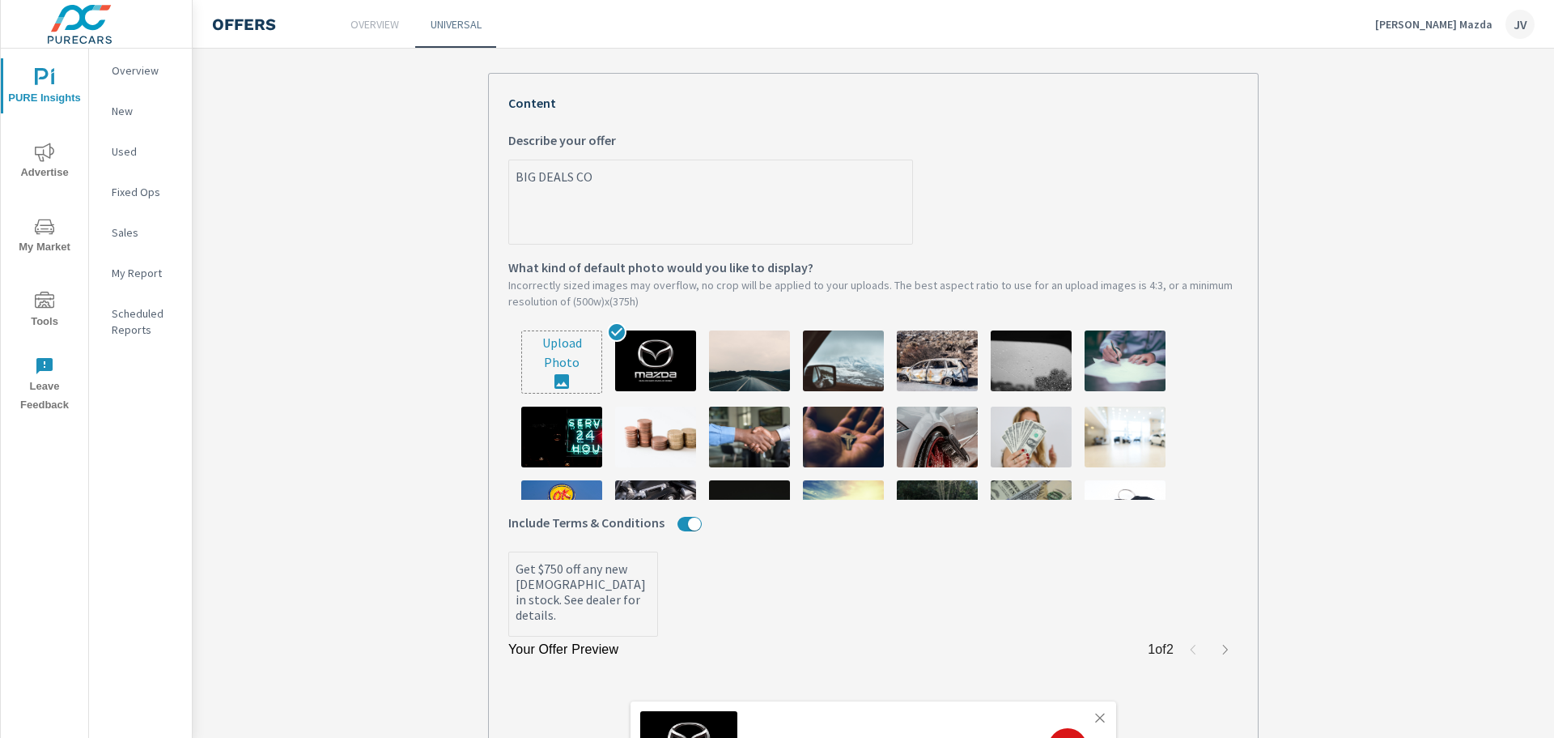
type textarea "x"
type textarea "BIG DEALS COIN"
type textarea "x"
type textarea "BIG DEALS COI"
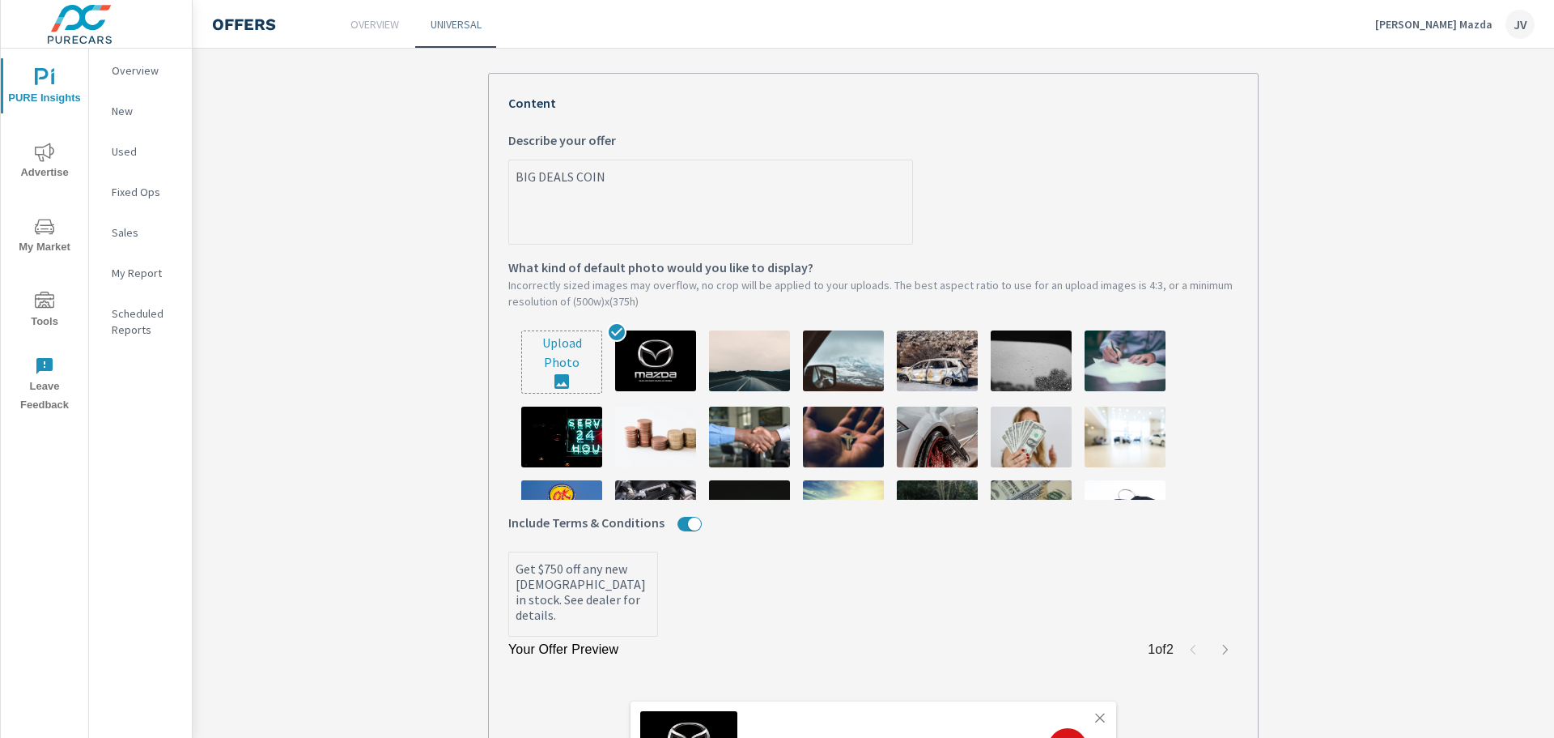
type textarea "x"
type textarea "BIG DEALS CO"
type textarea "x"
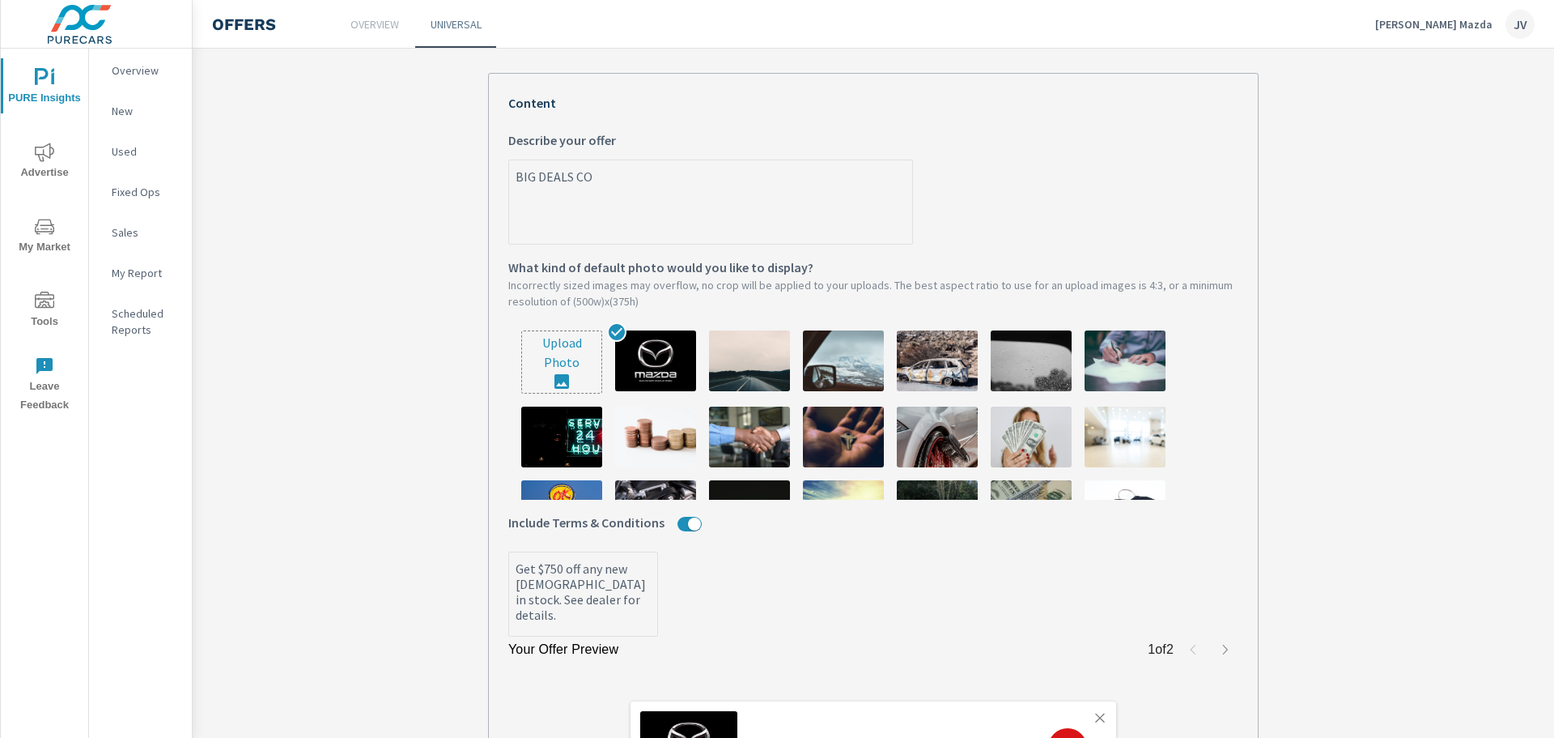
type textarea "BIG DEALS COM"
type textarea "x"
type textarea "BIG DEALS COMI"
type textarea "x"
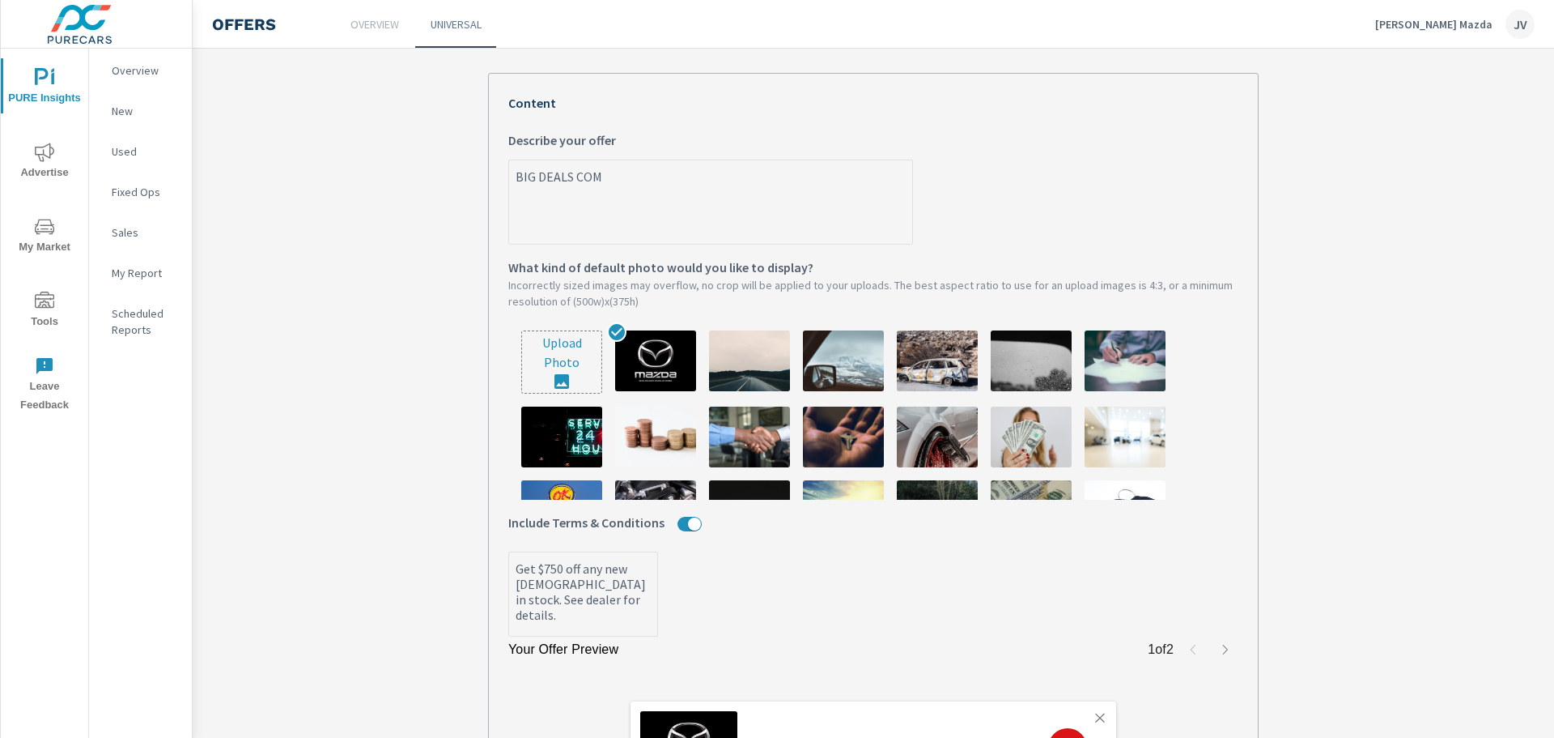
type textarea "x"
type textarea "BIG DEALS COMIN"
type textarea "x"
type textarea "BIG DEALS COMING"
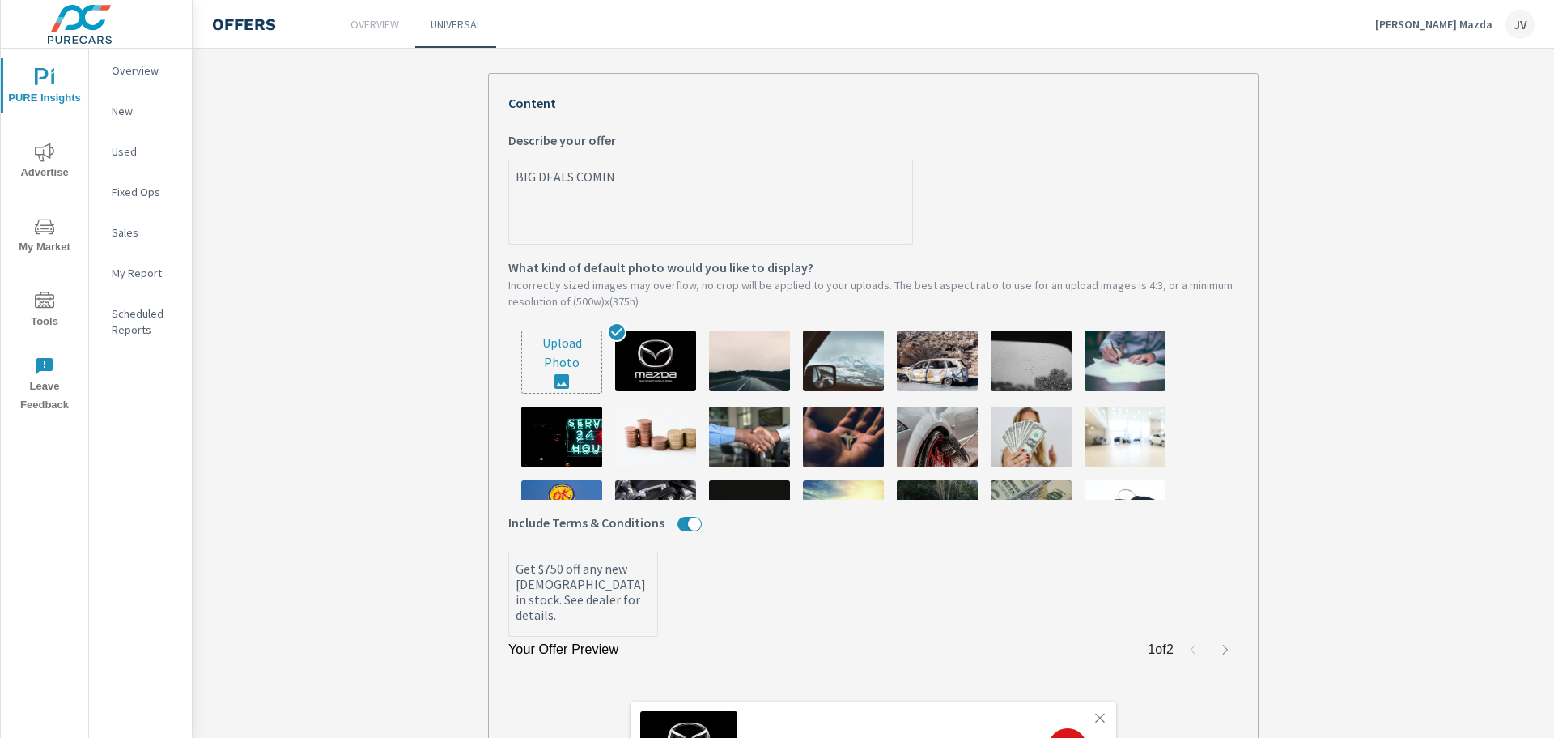
type textarea "x"
type textarea "BIG DEALS COMING"
type textarea "x"
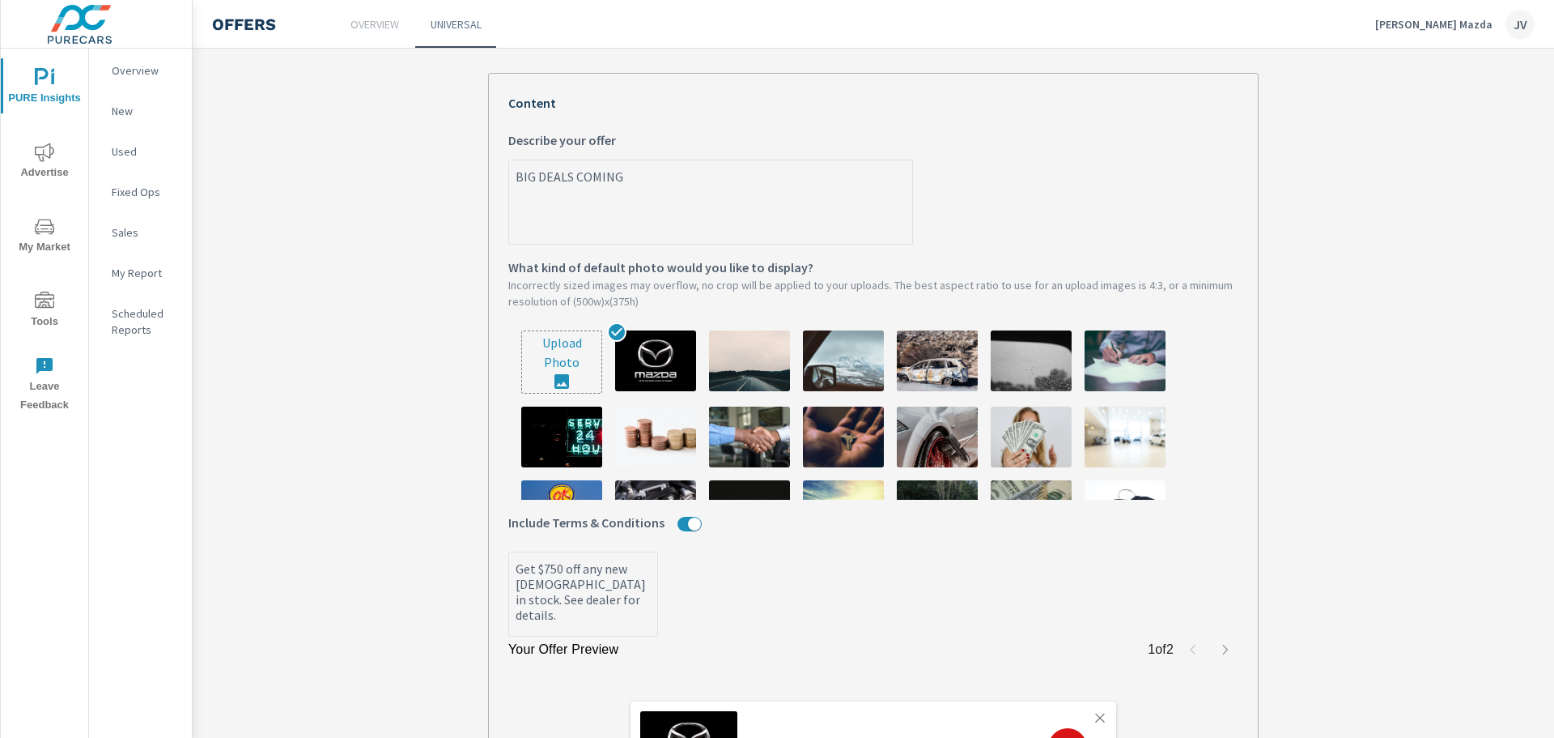
type textarea "BIG DEALS COMING S"
type textarea "x"
type textarea "BIG DEALS COMING SO"
type textarea "x"
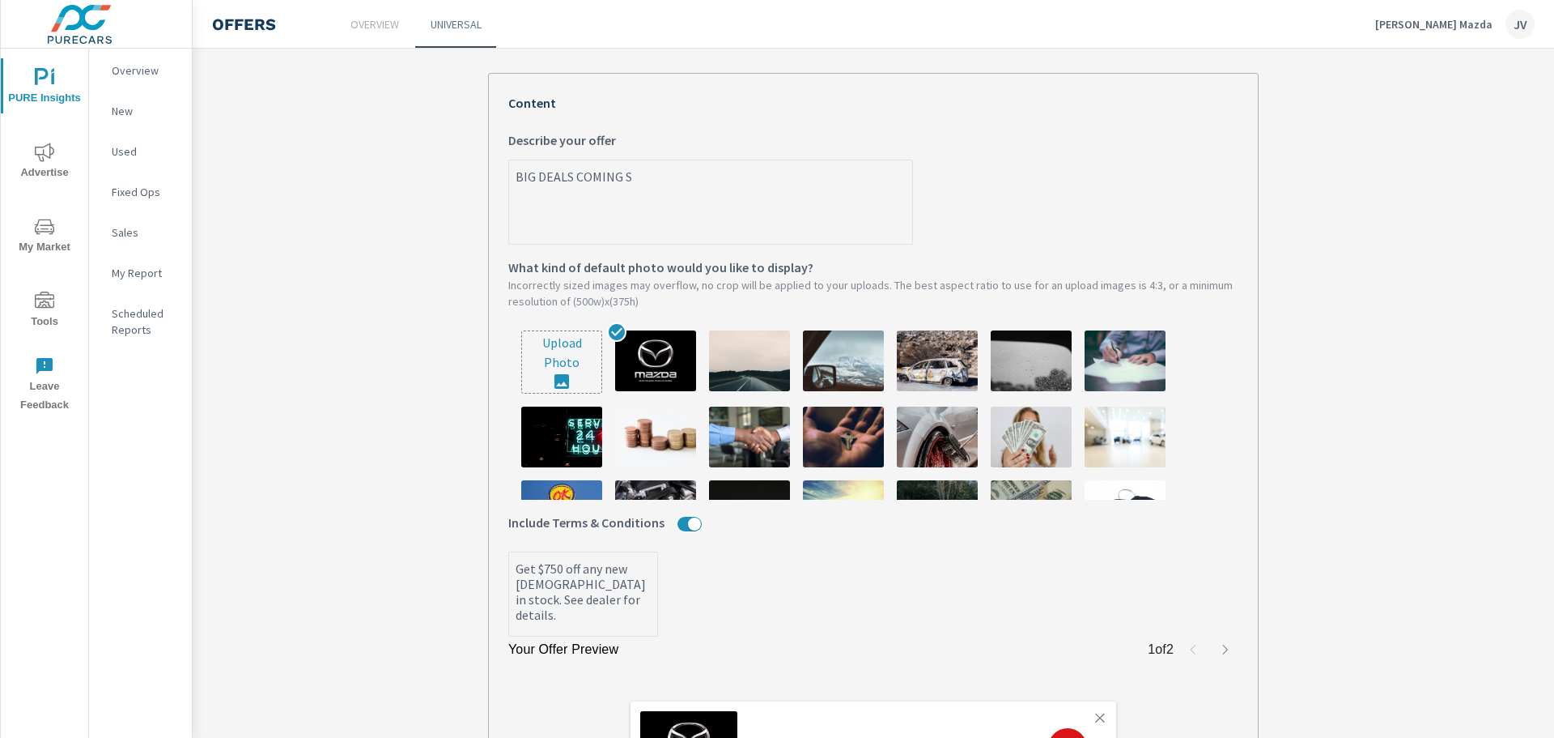
type textarea "x"
type textarea "BIG DEALS COMING SOO"
type textarea "x"
type textarea "BIG DEALS COMING SOON"
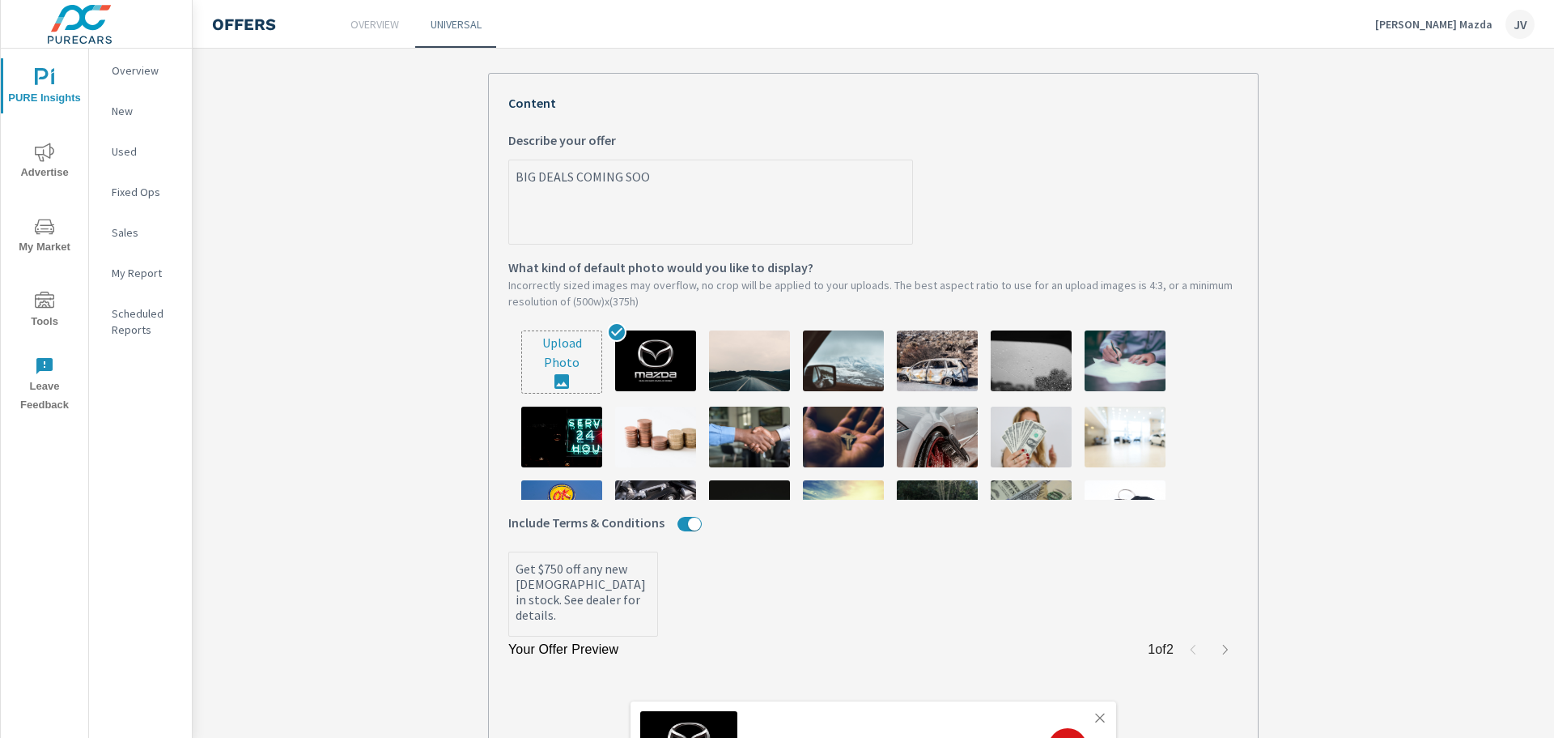
type textarea "x"
type textarea "BIG DEALS COMING SOON!"
type textarea "x"
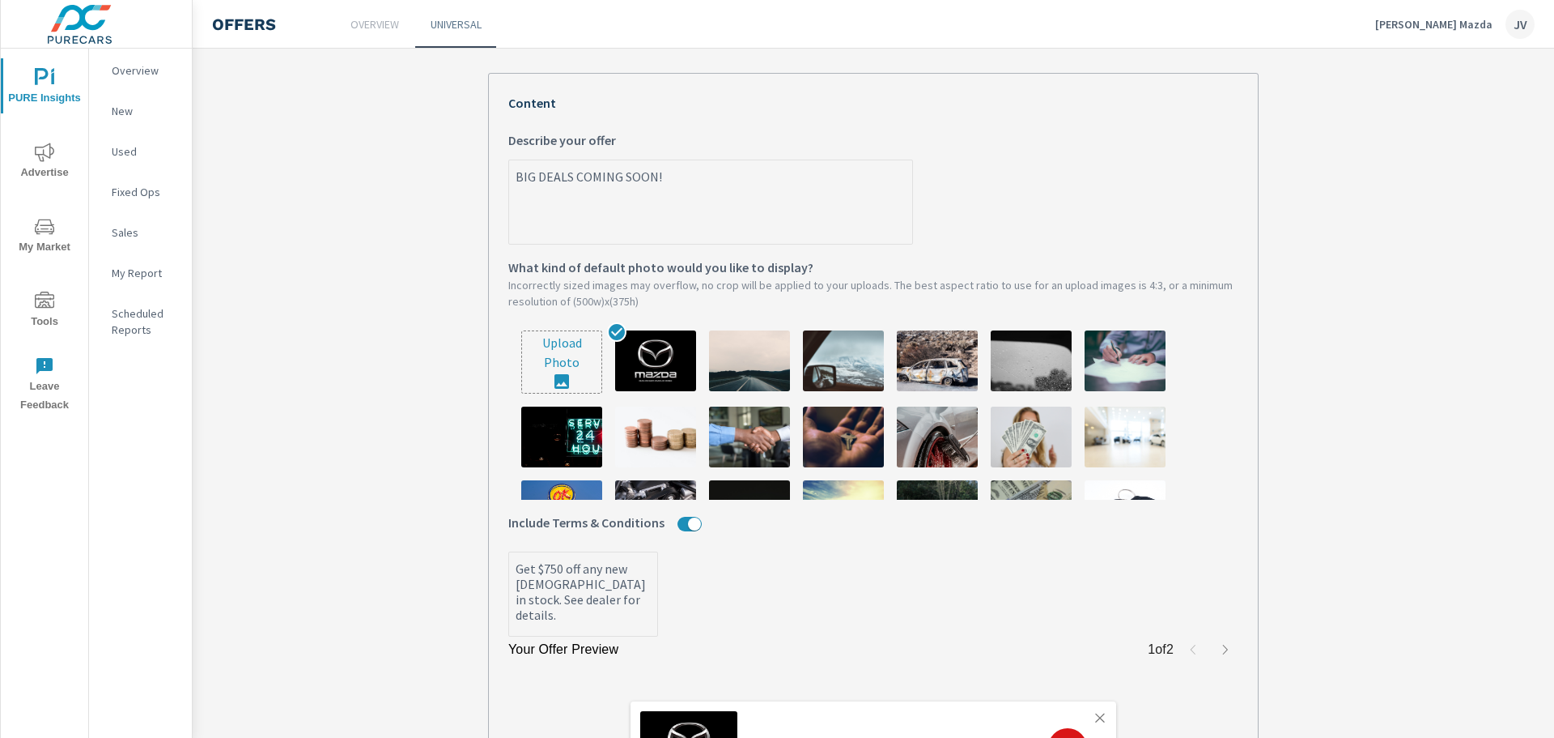
type textarea "BIG DEALS COMING SOON!!"
type textarea "x"
type textarea "BIG DEALS COMING SOON!!!"
type textarea "x"
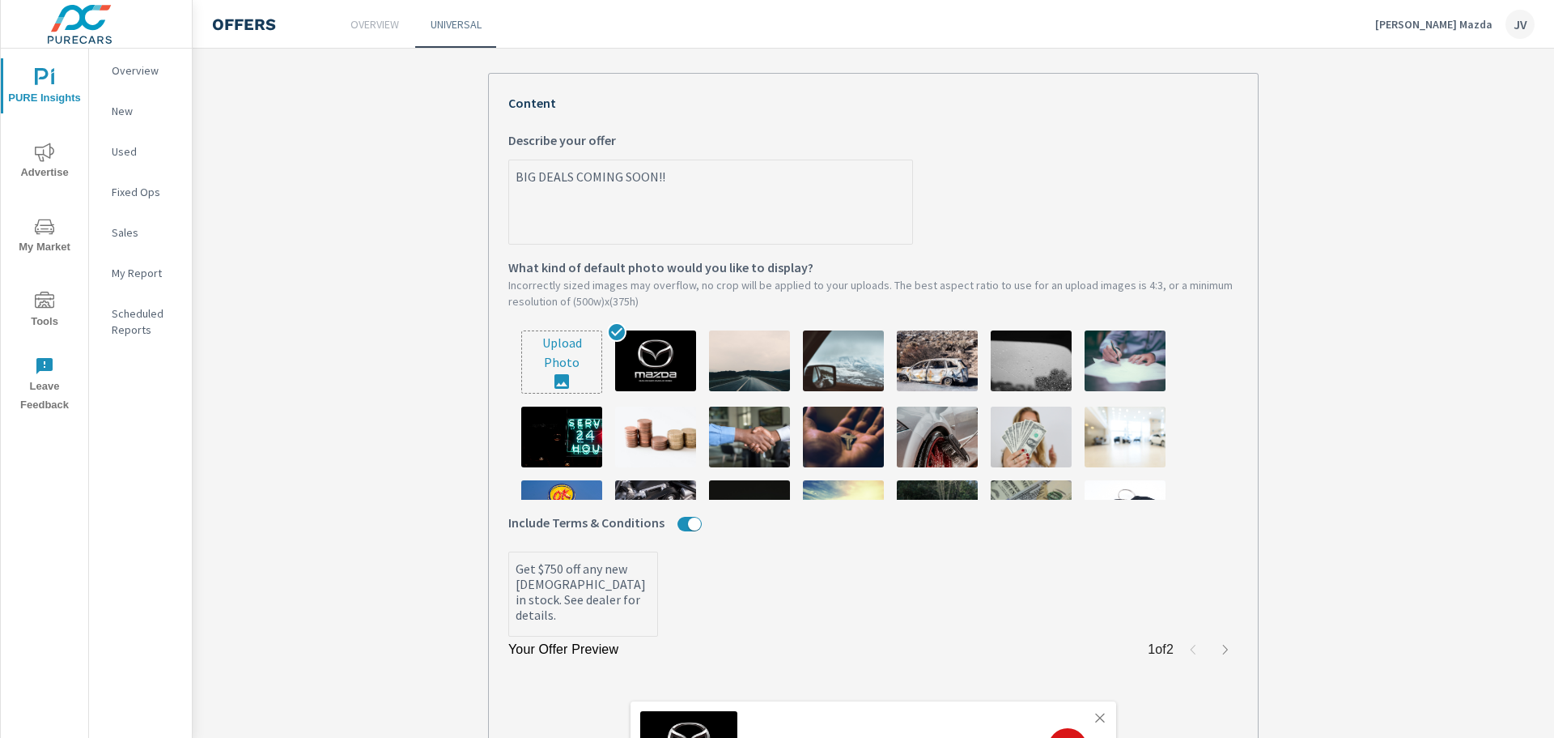
type textarea "x"
click at [511, 181] on textarea "BIG DEALS COMING SOON!!!" at bounding box center [710, 203] width 403 height 81
type textarea "!BIG DEALS COMING SOON!!!"
type textarea "x"
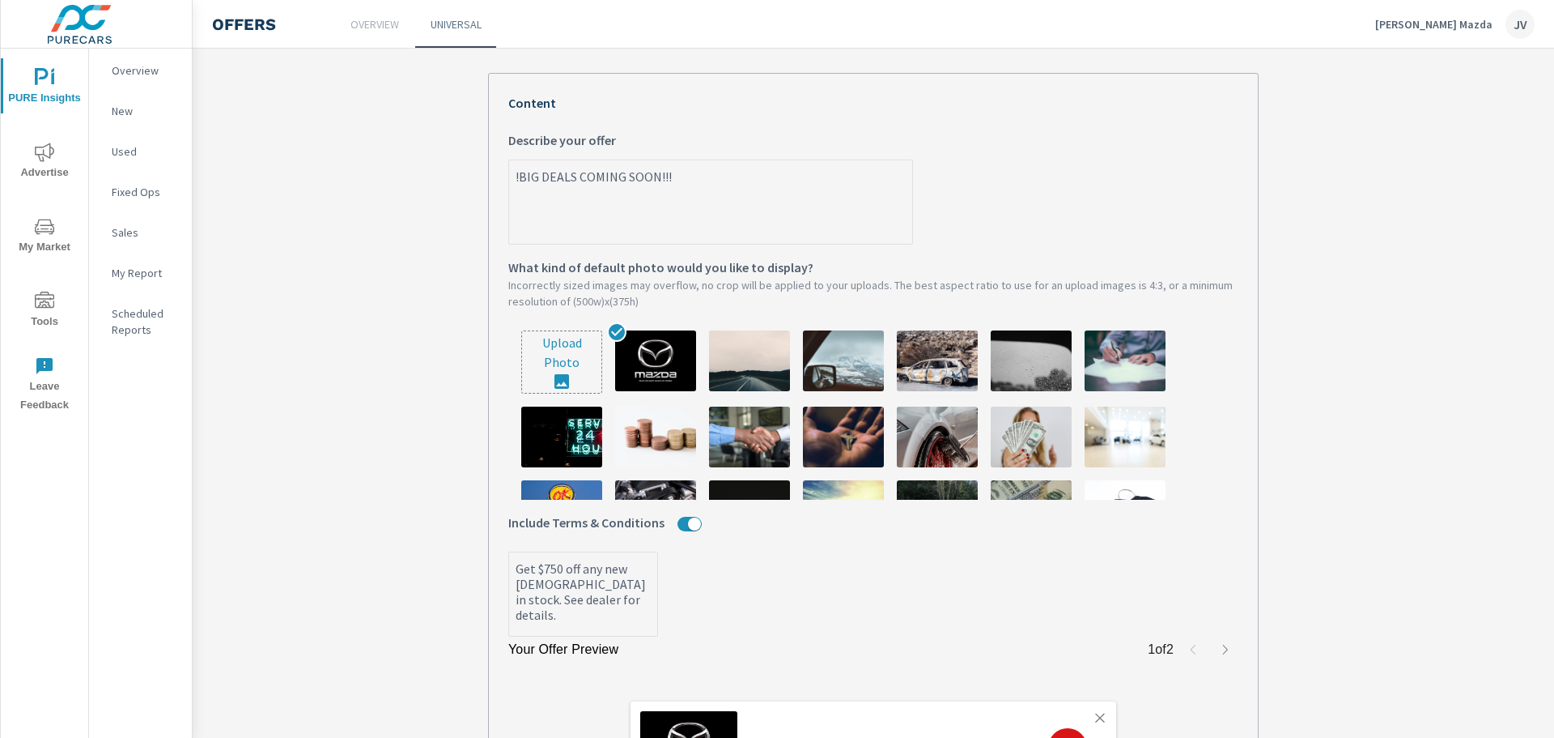
type textarea "!!BIG DEALS COMING SOON!!!"
type textarea "x"
type textarea "!!!BIG DEALS COMING SOON!!!"
type textarea "x"
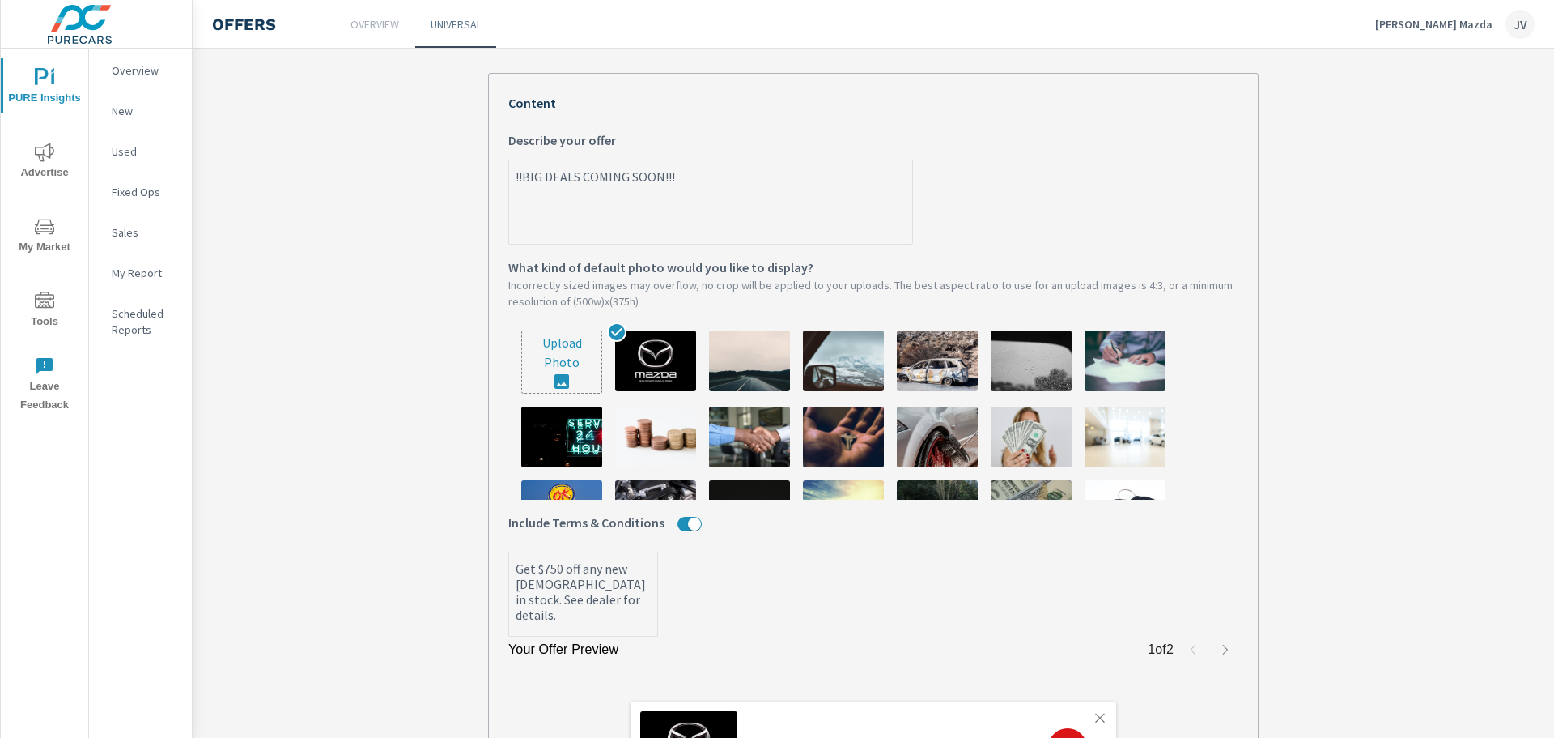
type textarea "x"
type textarea "!!!BIG DEALS COMING SOON!!!"
type textarea "x"
drag, startPoint x: 614, startPoint y: 603, endPoint x: 499, endPoint y: 568, distance: 120.1
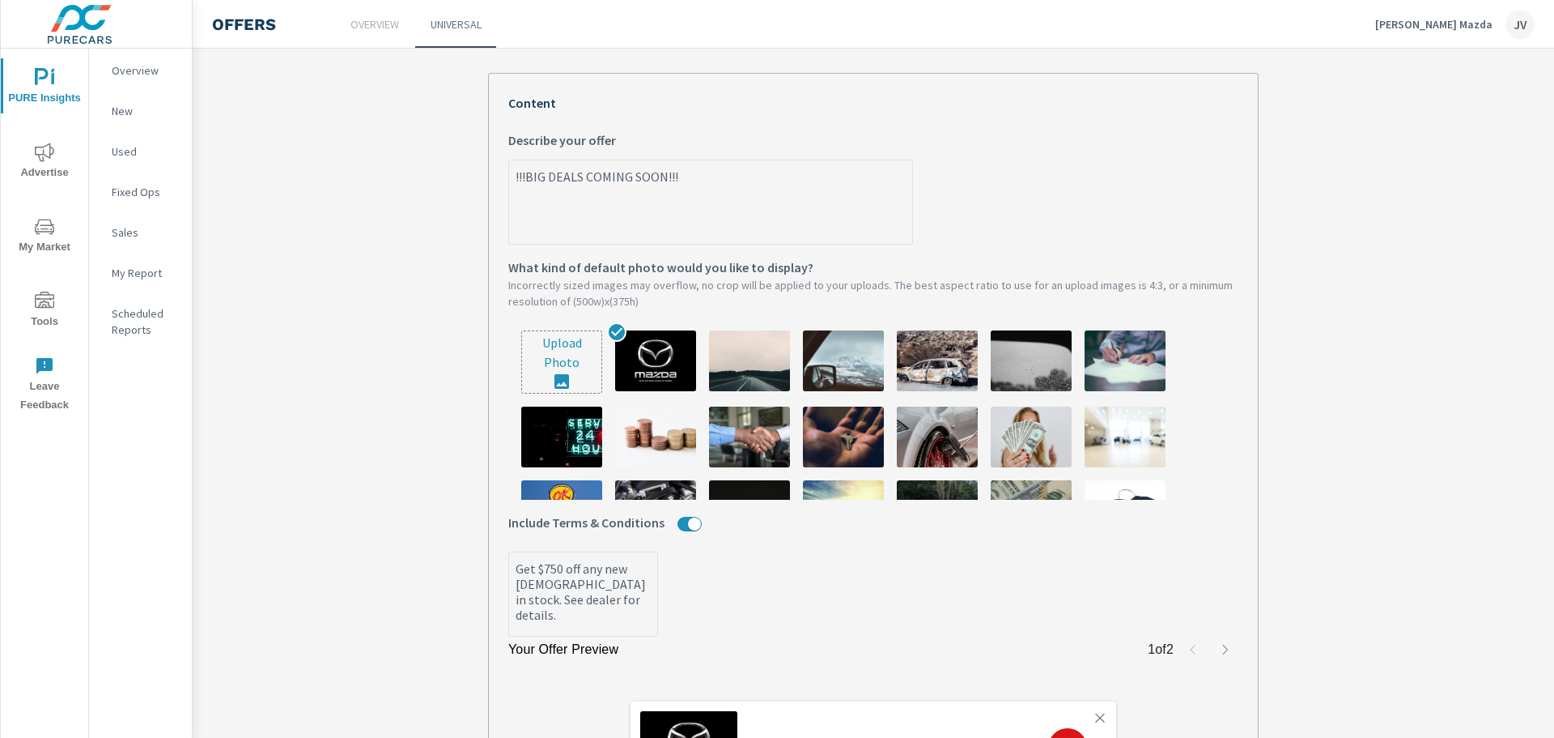
click at [499, 568] on div "Your Offer Preview 1 of 2 !!!BIG DEALS COMING SOON!!! Get $750 off any new MAZD…" at bounding box center [873, 471] width 771 height 796
click at [623, 574] on textarea "Get $750 off any new [DEMOGRAPHIC_DATA] in stock. See dealer for details." at bounding box center [583, 595] width 148 height 81
type textarea "x"
type textarea "Get $750 off any new [DEMOGRAPHIC_DATA] in stock. See dealer for details."
type textarea "x"
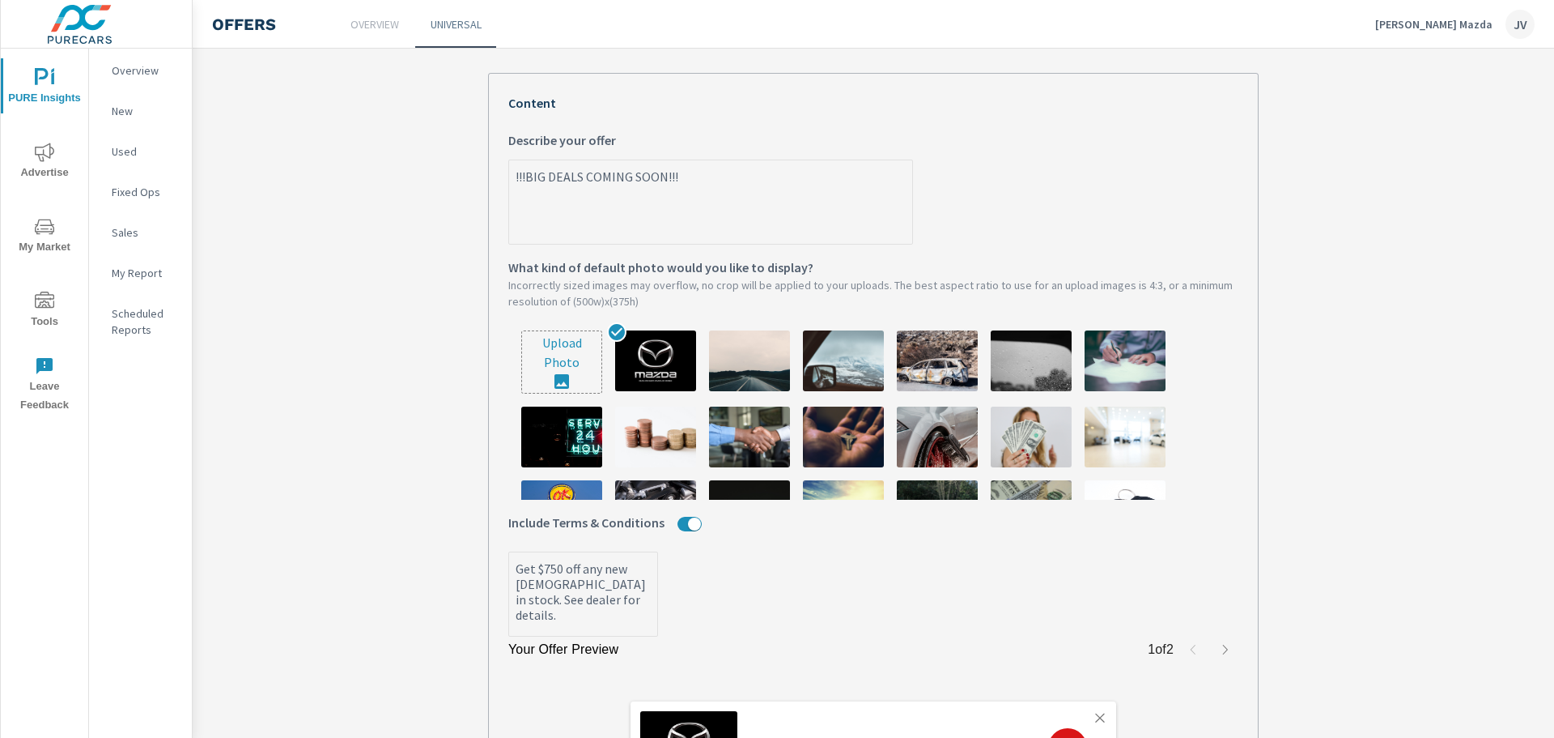
type textarea "x"
type textarea "Get $750 off any new 2 MAZDA in stock. See dealer for details."
type textarea "x"
type textarea "Get $750 off any new 20 MAZDA in stock. See dealer for details."
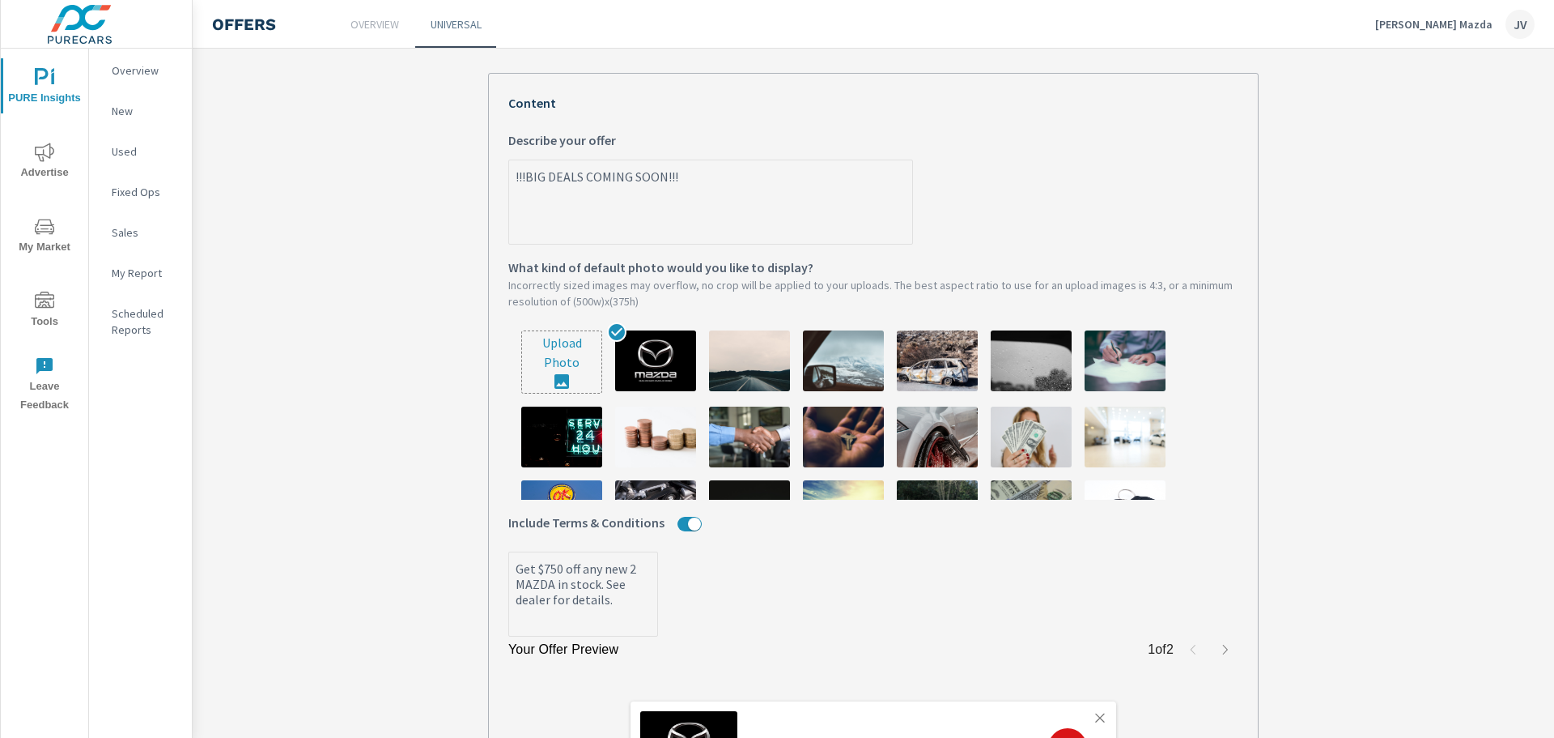
type textarea "x"
type textarea "Get $750 off any new 202 MAZDA in stock. See dealer for details."
type textarea "x"
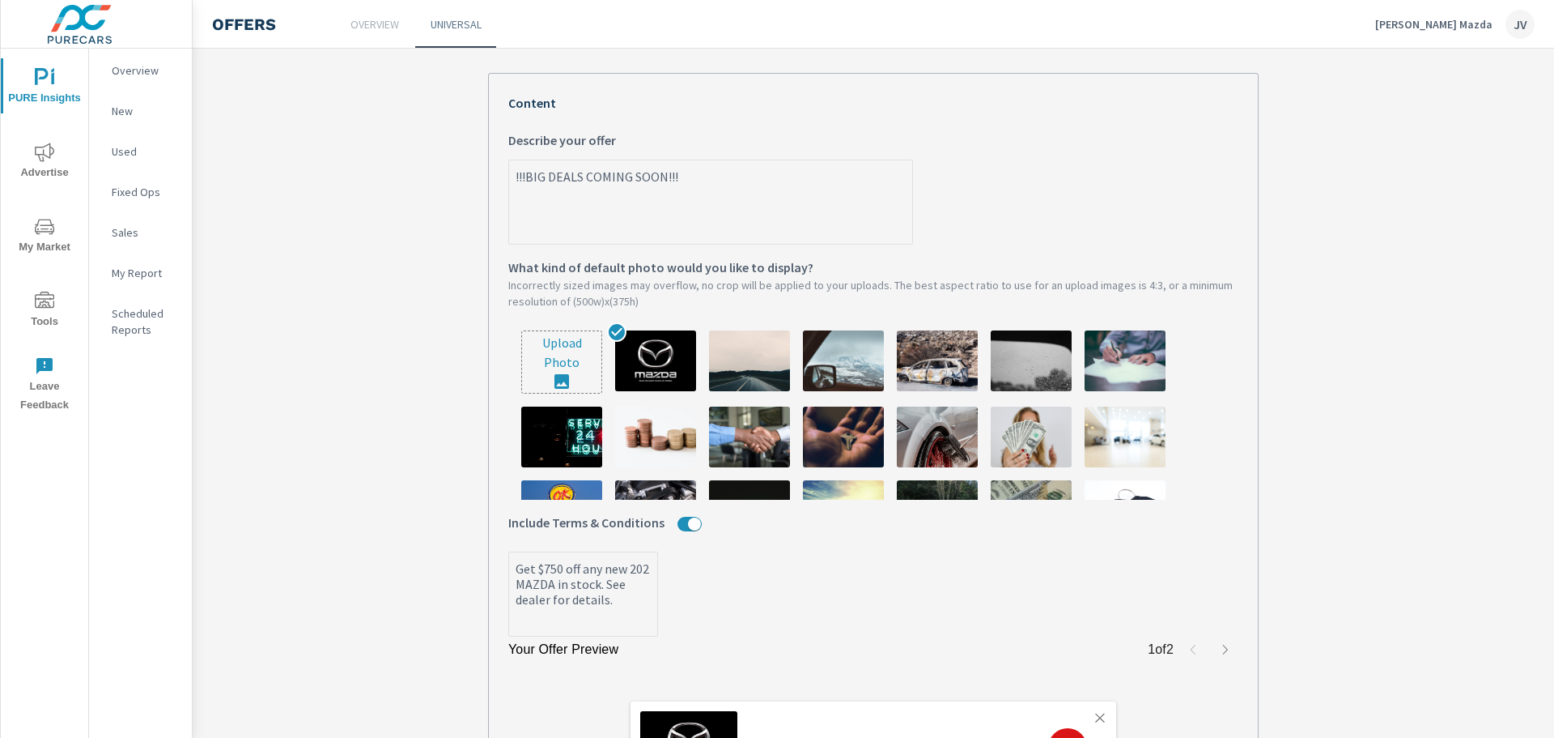
type textarea "Get $750 off any new 2025 MAZDA in stock. See dealer for details."
type textarea "x"
click at [575, 623] on textarea "Get $750 off any new 2025 MAZDA in stock. See dealer for details." at bounding box center [583, 595] width 148 height 81
drag, startPoint x: 563, startPoint y: 624, endPoint x: 508, endPoint y: 575, distance: 74.6
click at [509, 575] on textarea "Get $750 off any new 2025 MAZDA in stock. See dealer for details." at bounding box center [583, 595] width 148 height 81
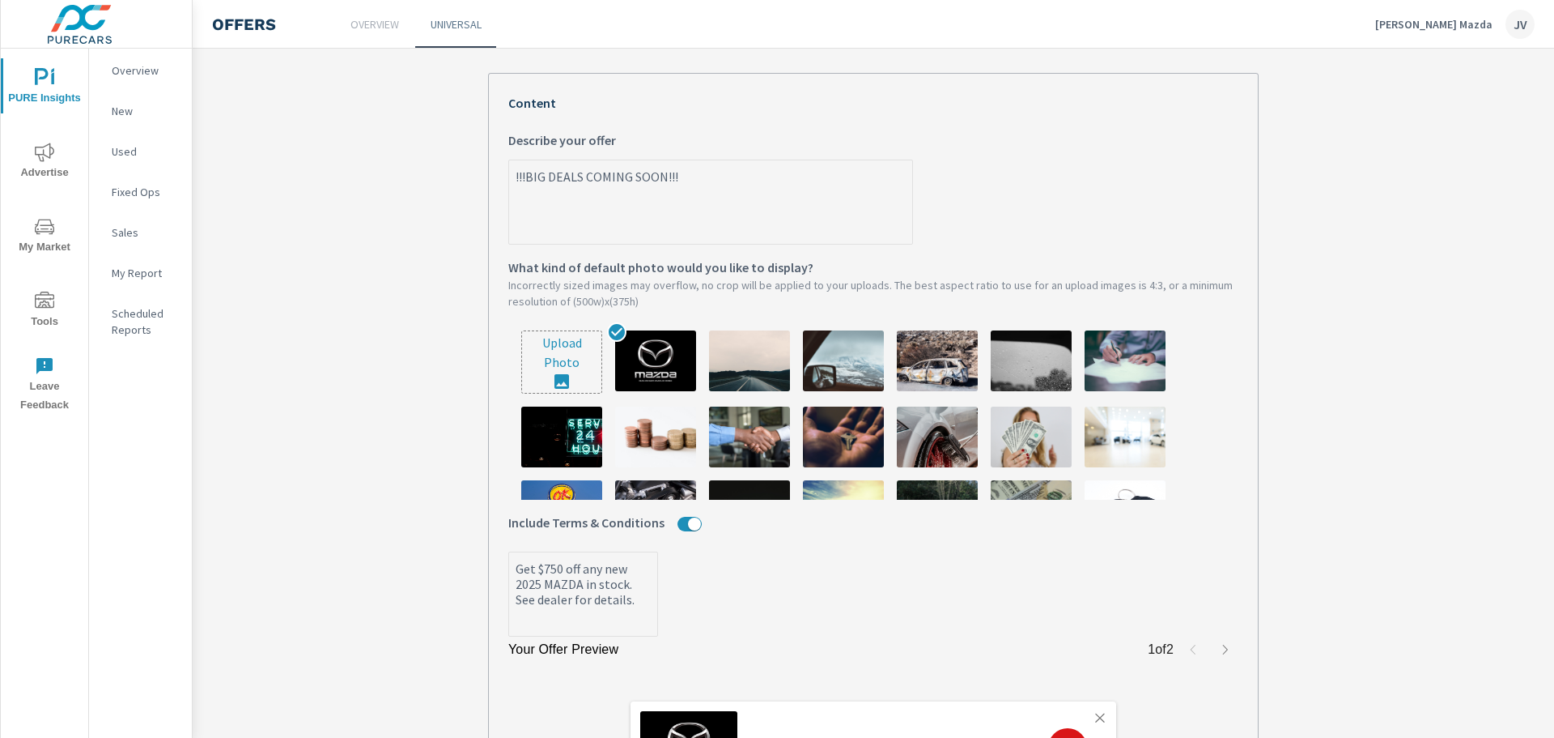
type textarea "Get $750 off any new 2025 MAZDA in stock. See dealer for details."
type textarea "x"
click at [695, 172] on textarea "!!!BIG DEALS COMING SOON!!!" at bounding box center [710, 203] width 403 height 81
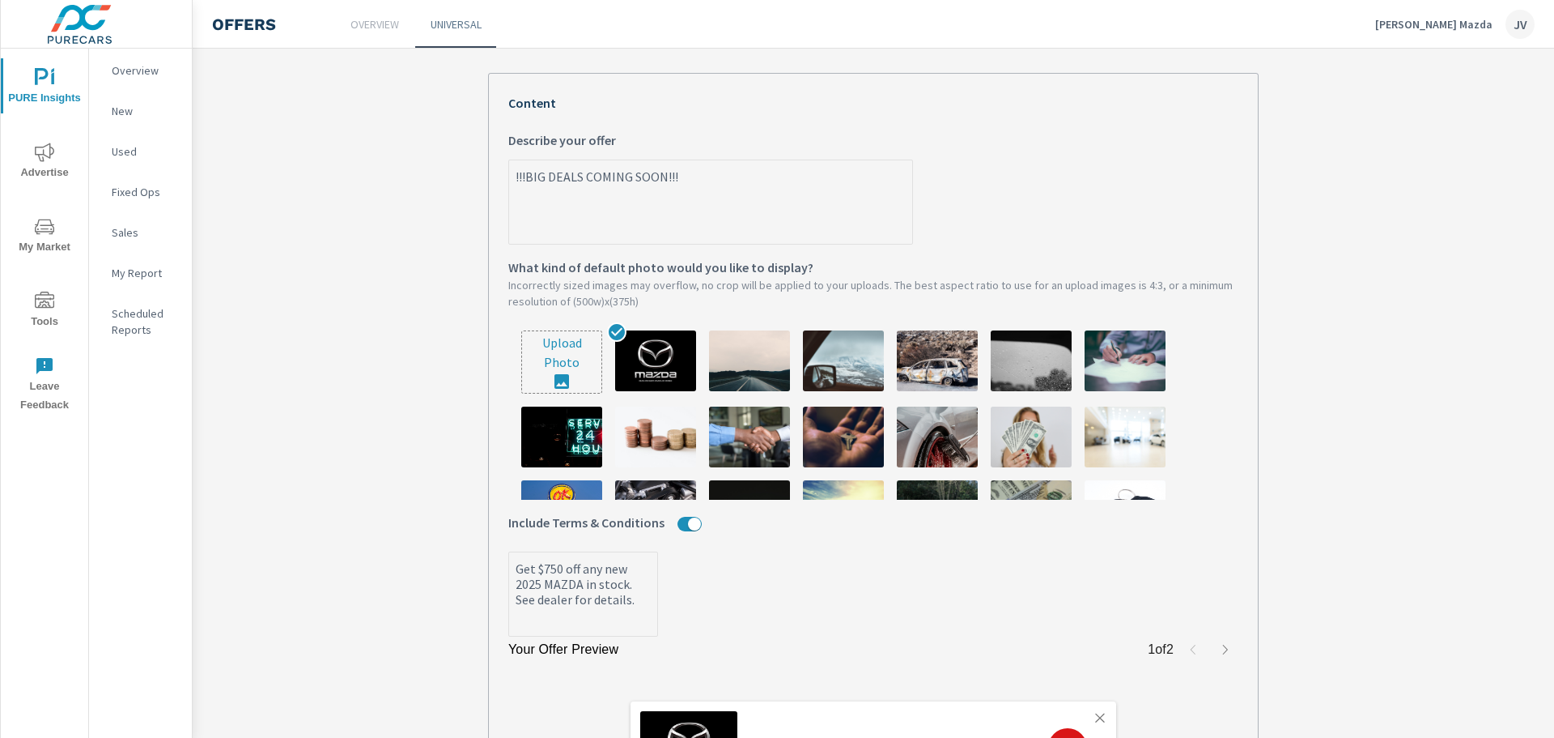
click at [695, 172] on textarea "!!!BIG DEALS COMING SOON!!!" at bounding box center [710, 203] width 403 height 81
paste textarea "Get $750 off any new 2025 MAZDA in stock. See dealer for details."
type textarea "Get $750 off any new 2025 MAZDA in stock. See dealer for details."
type textarea "x"
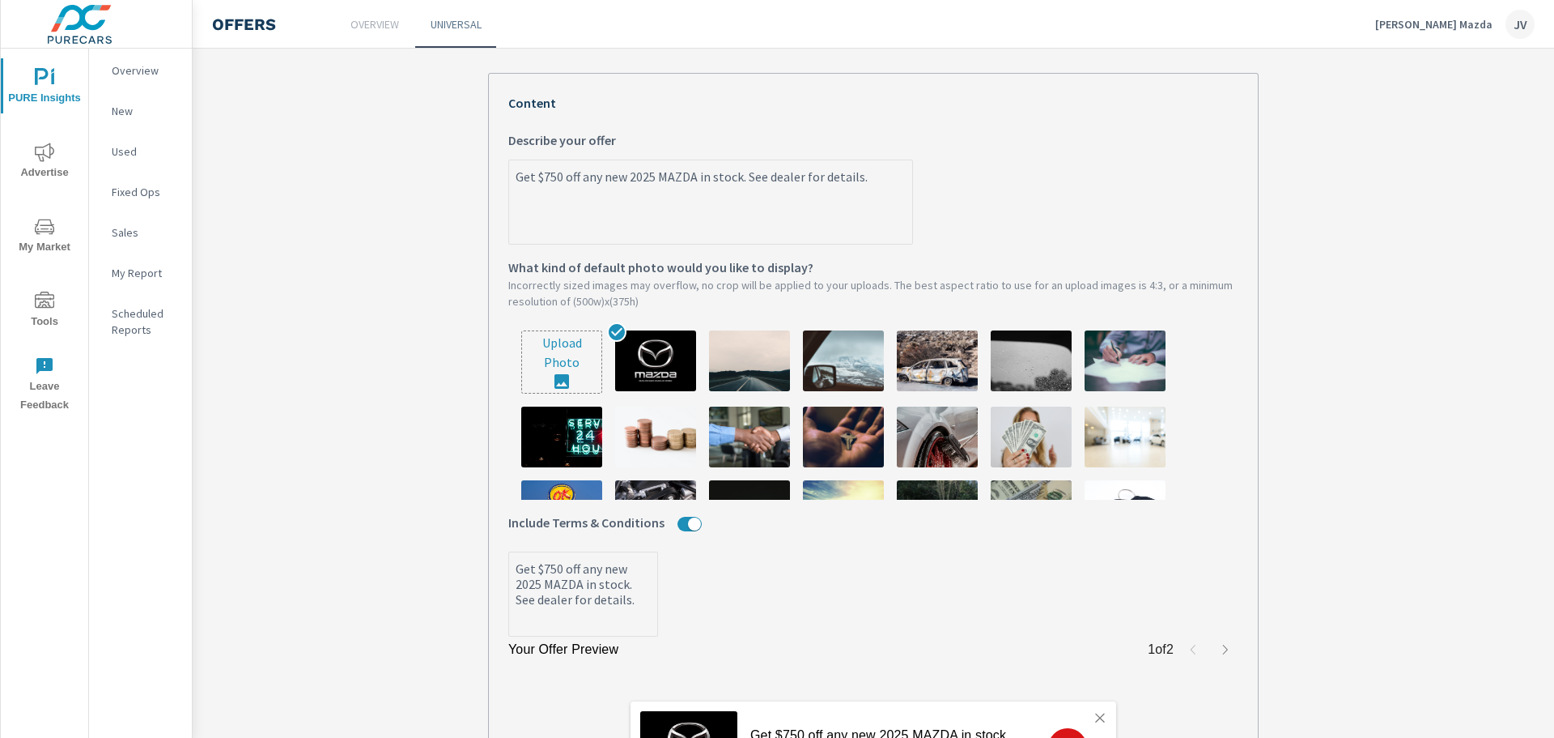
type textarea "Get $750 off any new 2025 MAZDA in stock. See dealer for details."
click at [950, 188] on label "Get $750 off any new 2025 MAZDA in stock. See dealer for details. x Describe yo…" at bounding box center [873, 187] width 730 height 114
click at [912, 188] on textarea "Get $750 off any new 2025 MAZDA in stock. See dealer for details." at bounding box center [710, 203] width 403 height 81
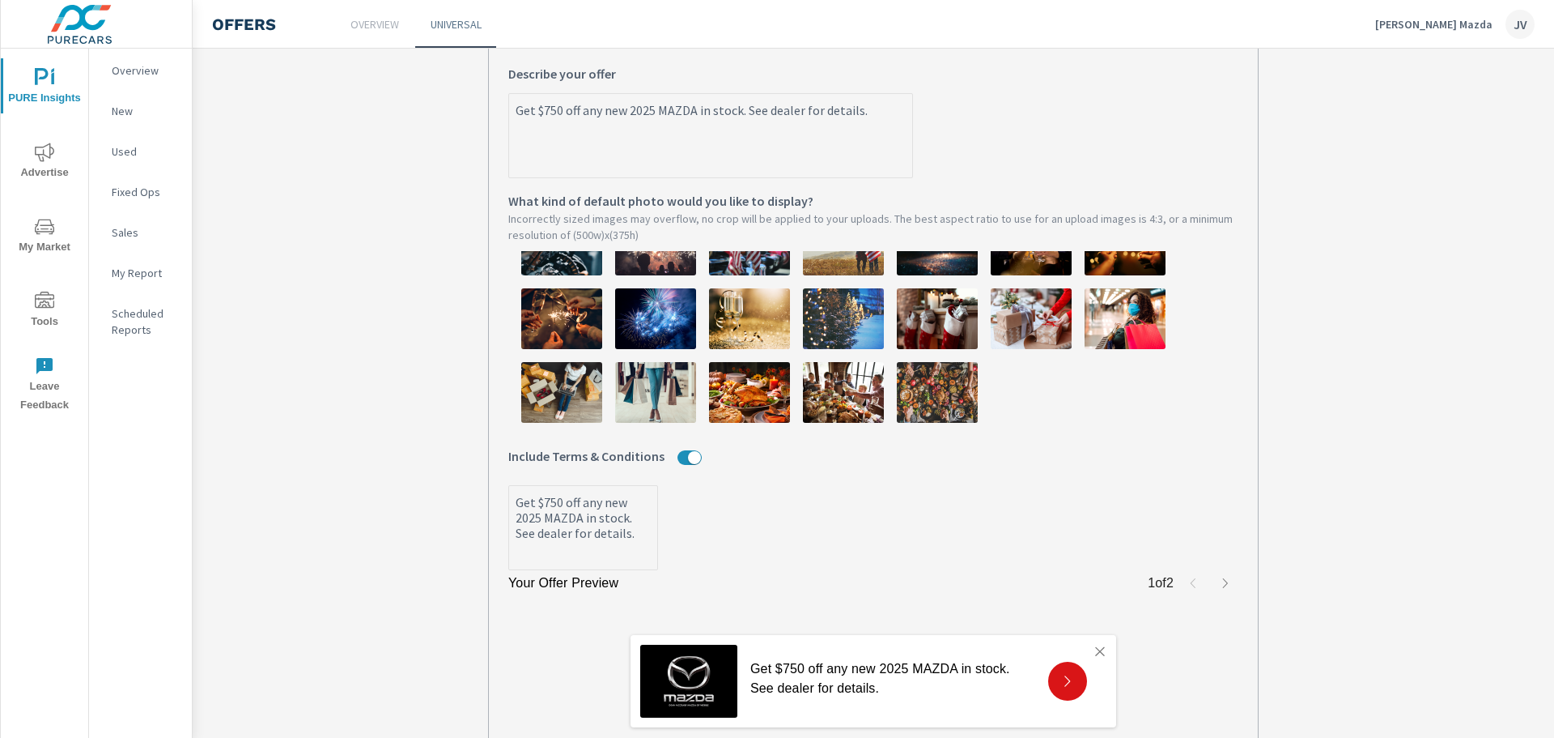
scroll to position [593, 0]
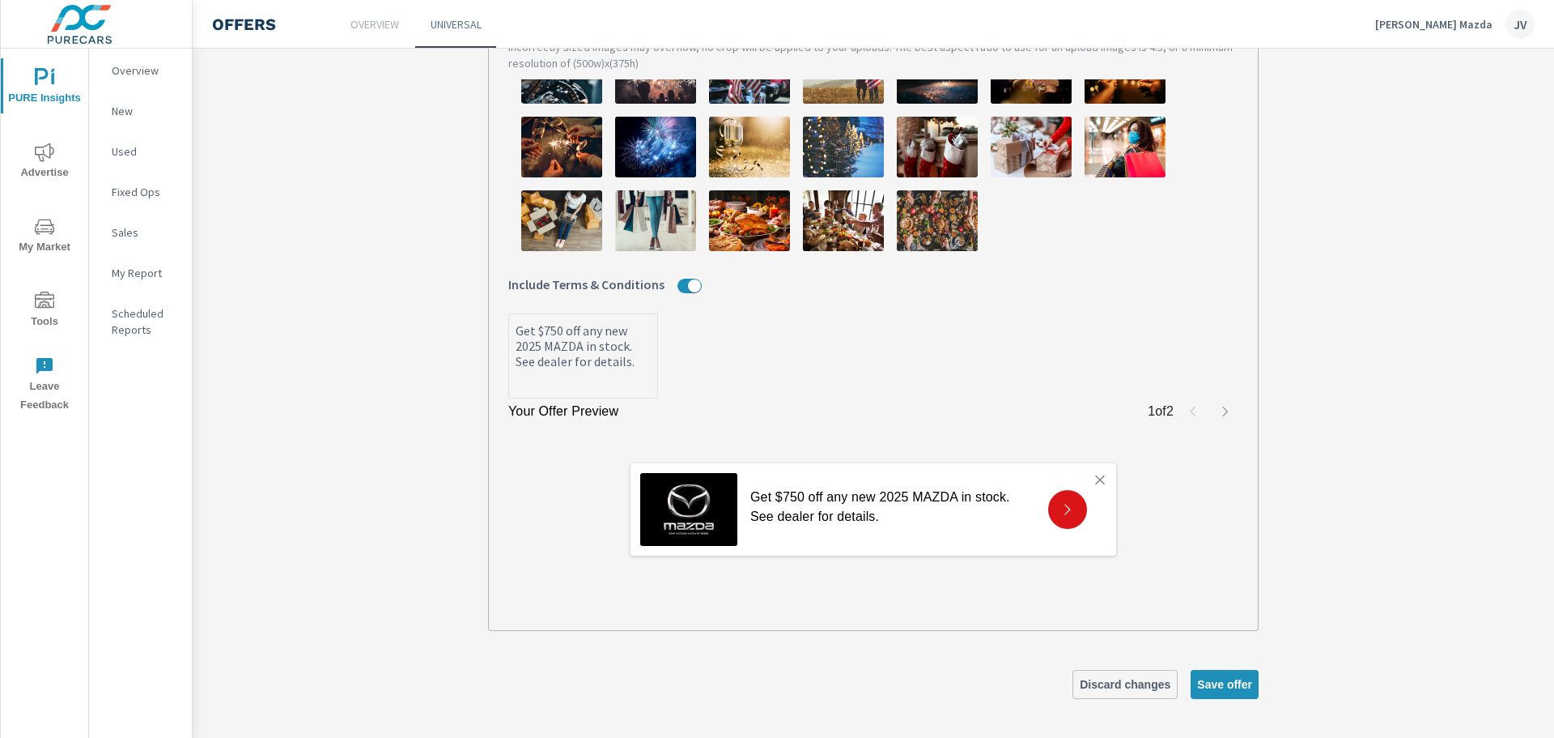
click at [1222, 415] on icon "button" at bounding box center [1225, 411] width 13 height 13
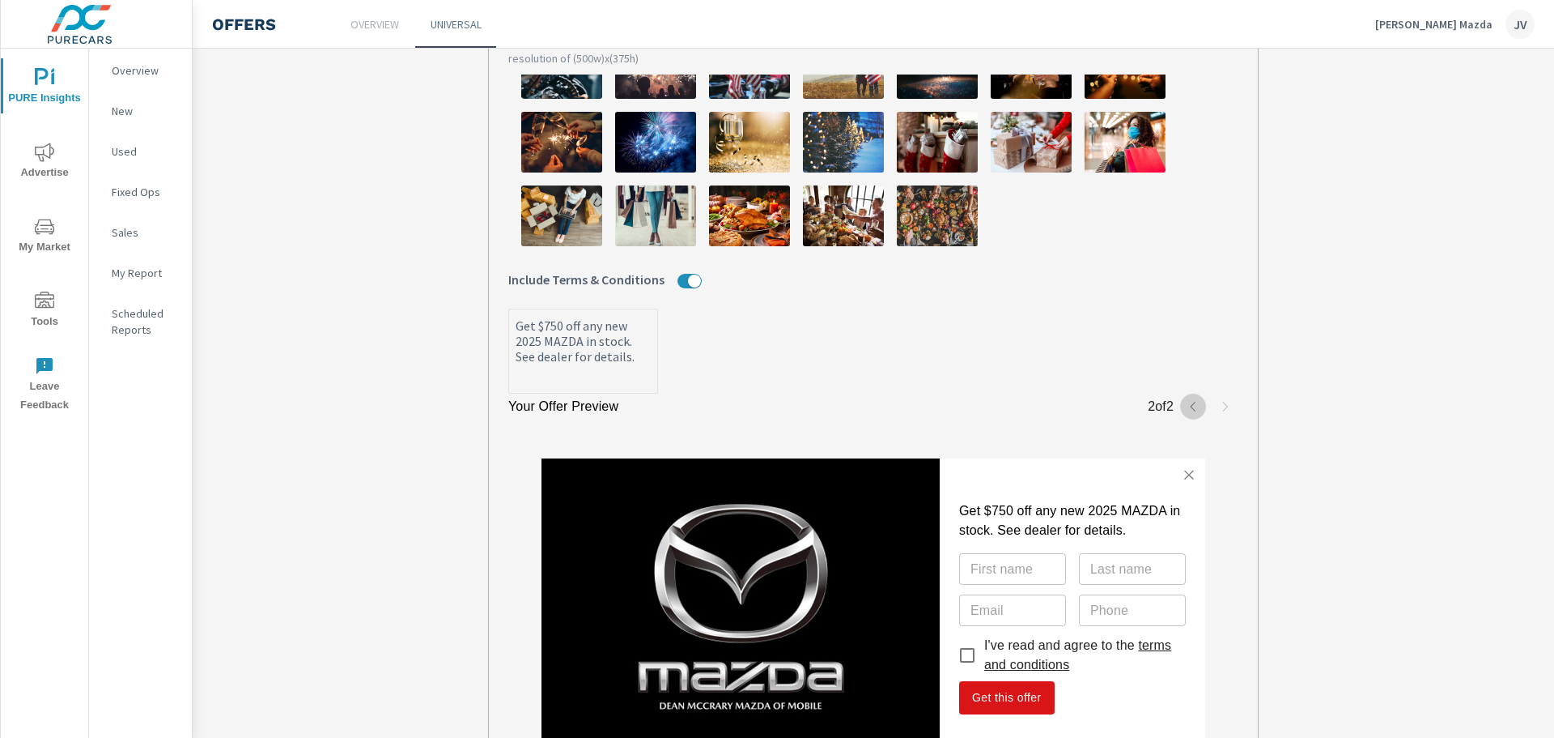
click at [1188, 411] on icon "button" at bounding box center [1193, 406] width 13 height 13
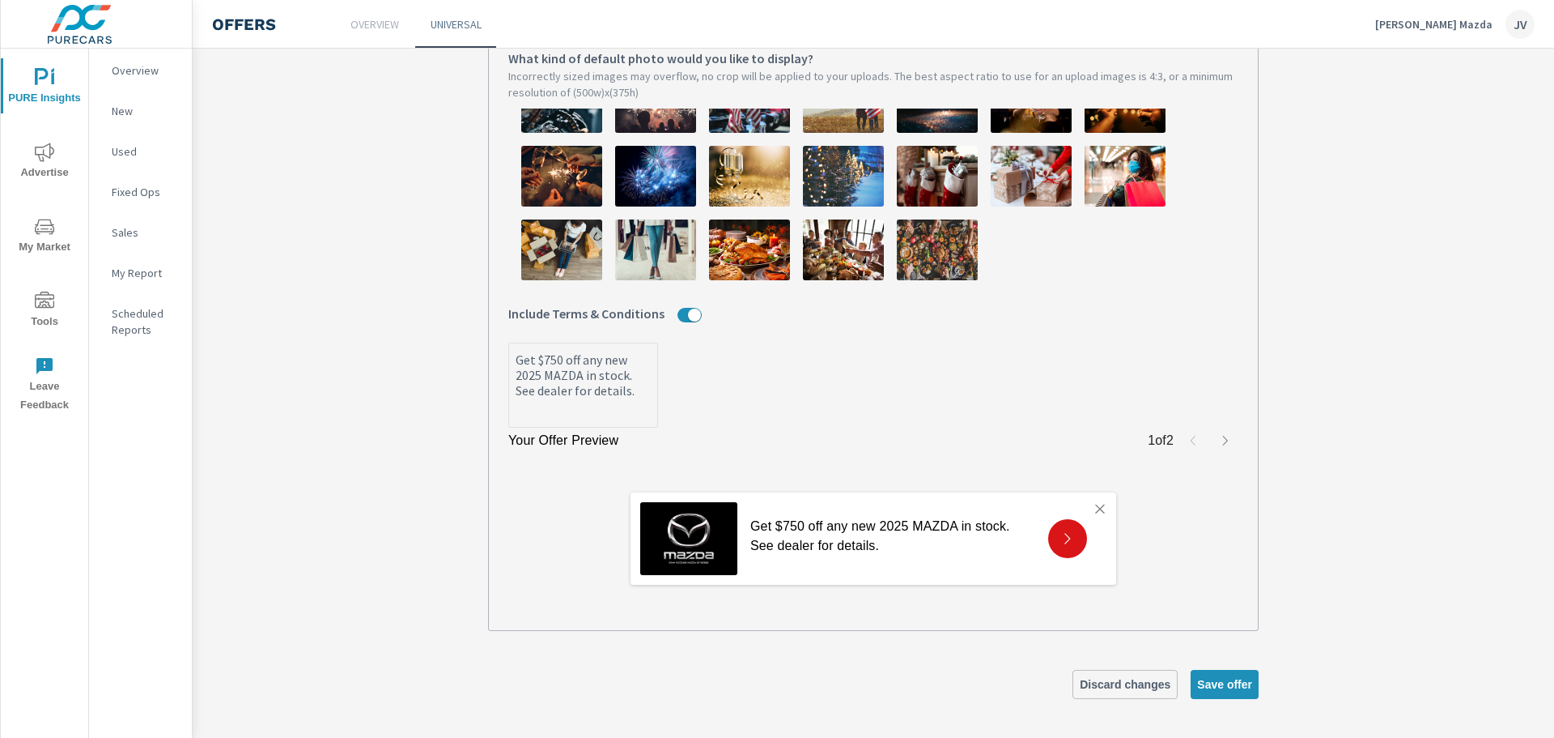
scroll to position [563, 0]
click at [1235, 690] on span "Save offer" at bounding box center [1224, 684] width 55 height 15
type textarea "x"
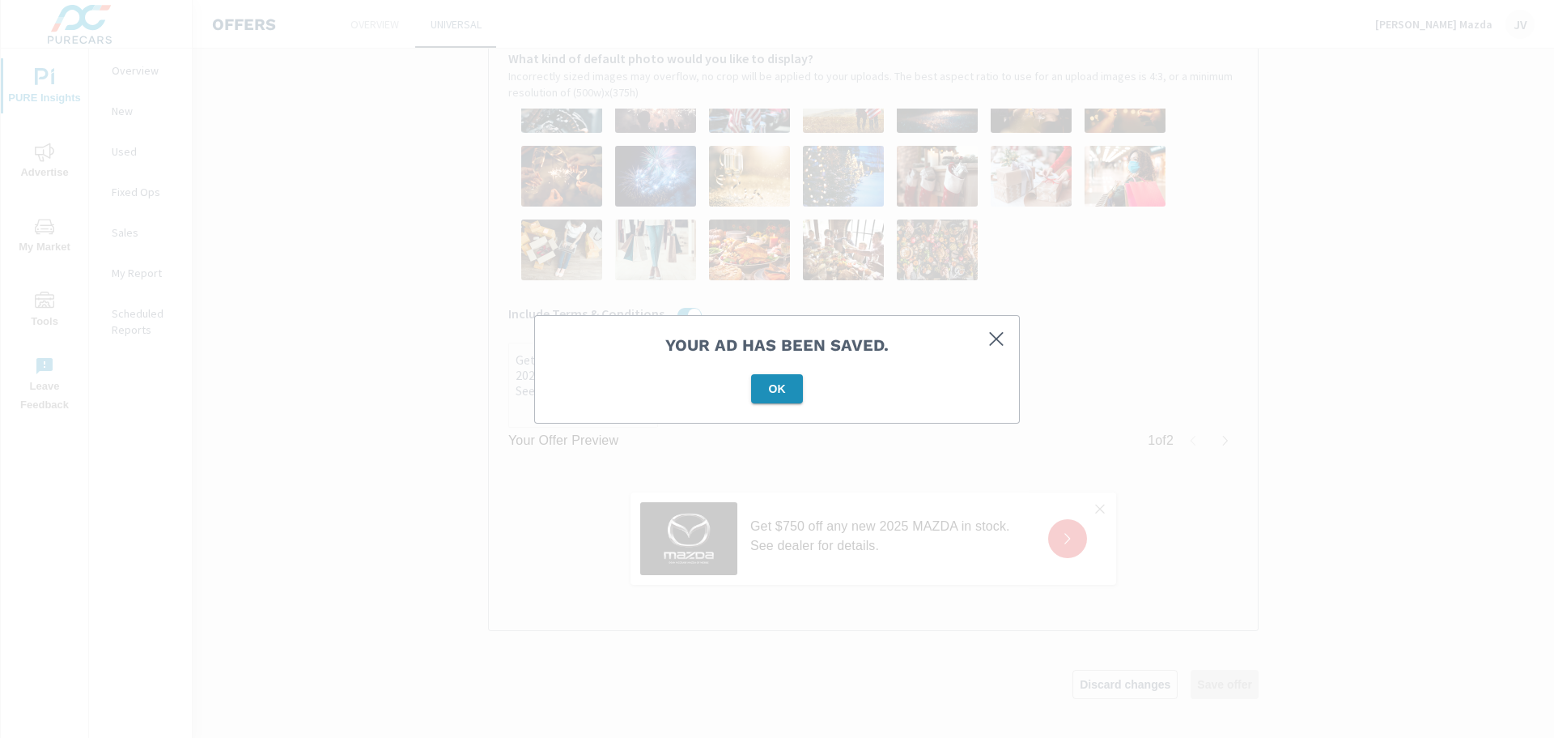
click at [791, 389] on span "OK" at bounding box center [777, 388] width 39 height 15
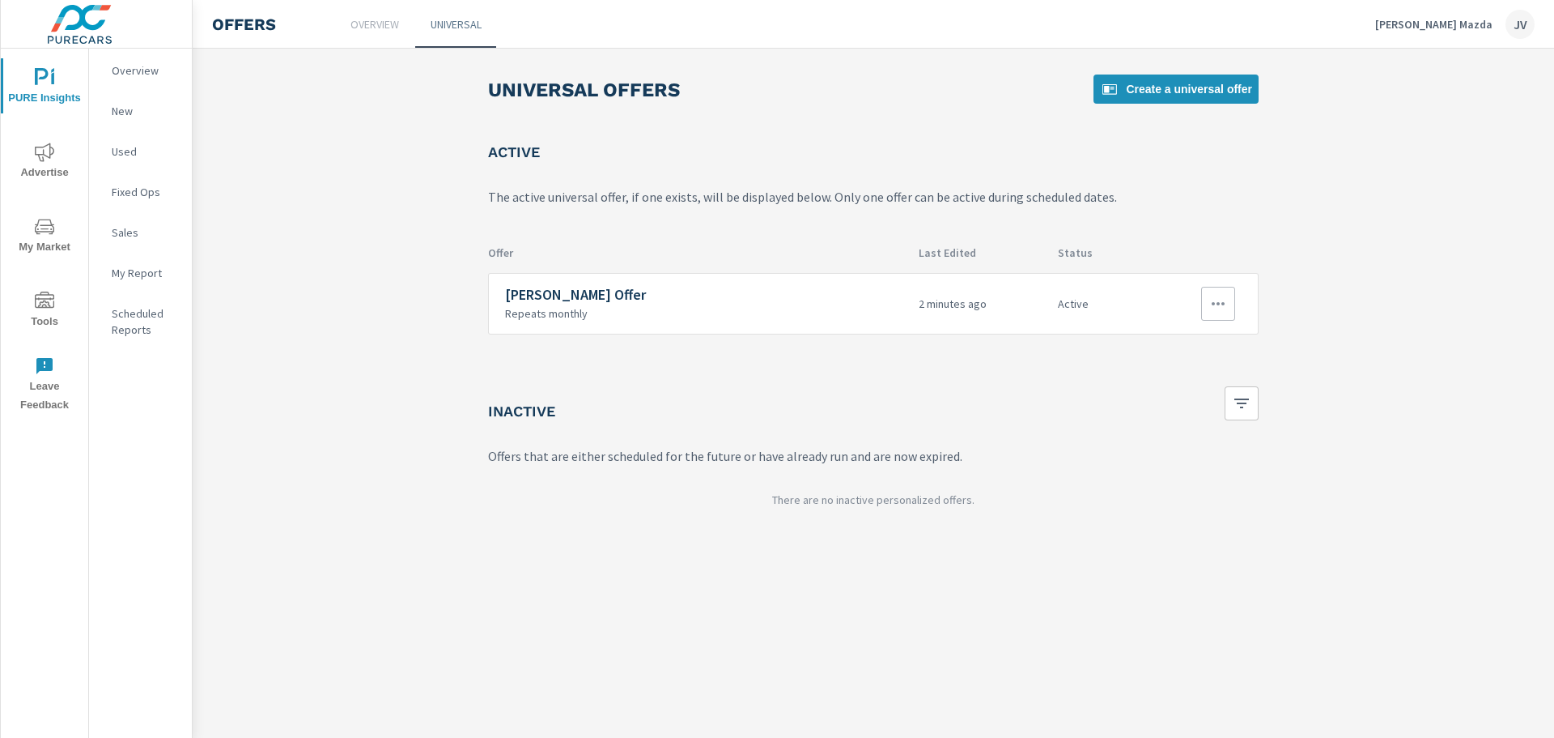
click at [747, 319] on p "Repeats monthly" at bounding box center [705, 313] width 401 height 15
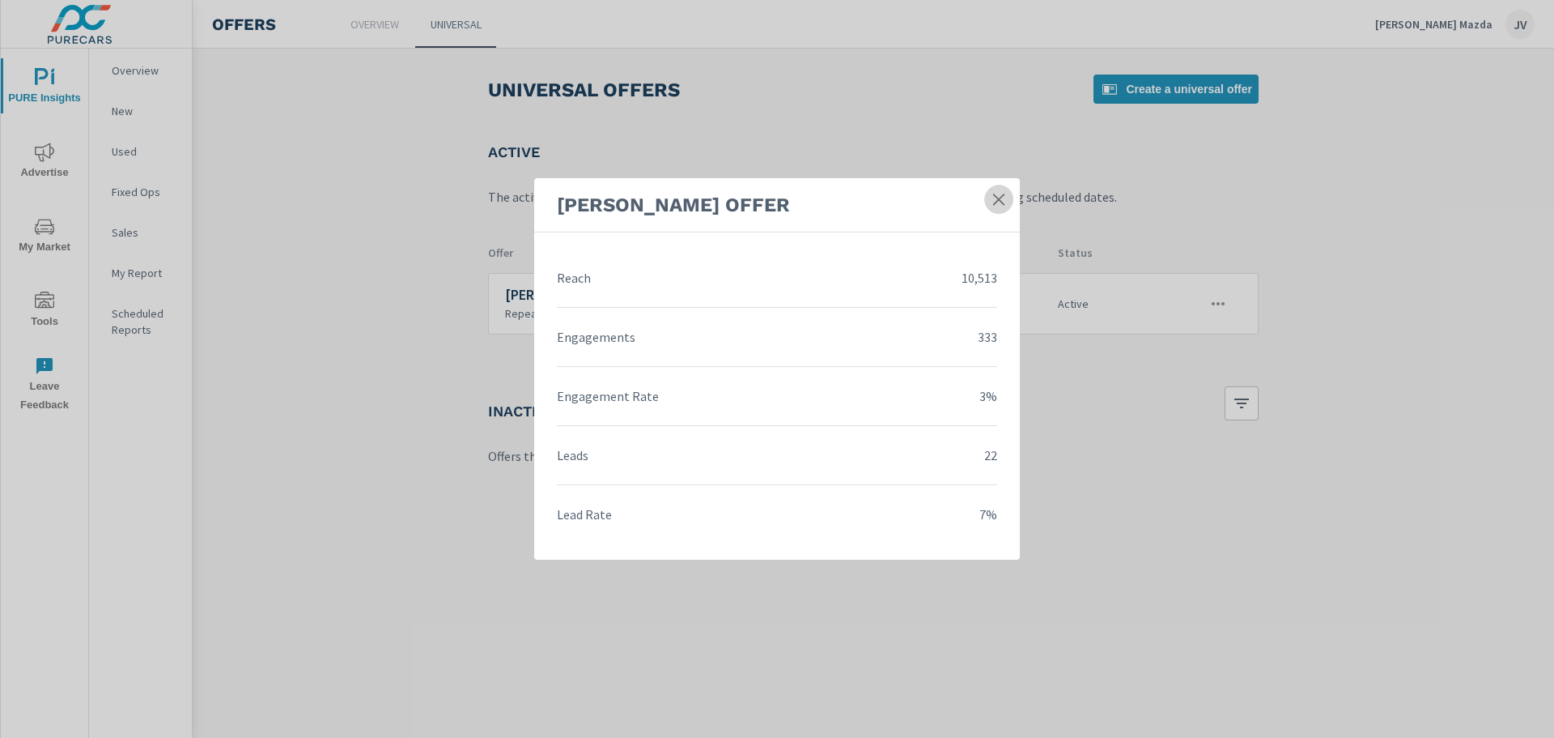
click at [1001, 198] on icon at bounding box center [999, 199] width 16 height 16
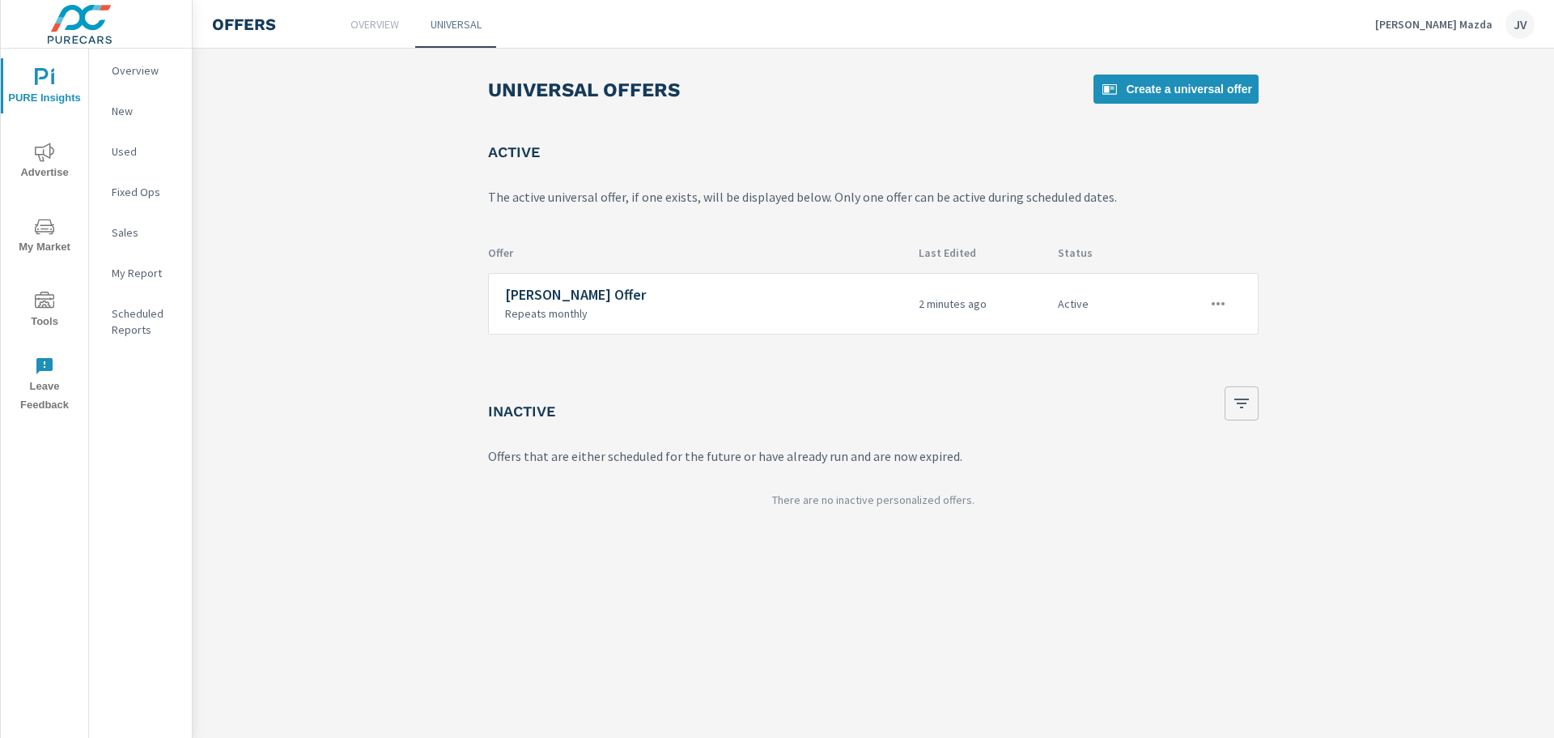
click at [1239, 404] on icon "button" at bounding box center [1242, 403] width 15 height 10
click at [1219, 298] on div at bounding box center [777, 369] width 1554 height 738
click at [1219, 307] on icon "button" at bounding box center [1218, 303] width 19 height 19
click at [1162, 338] on div "Edit" at bounding box center [1167, 340] width 23 height 19
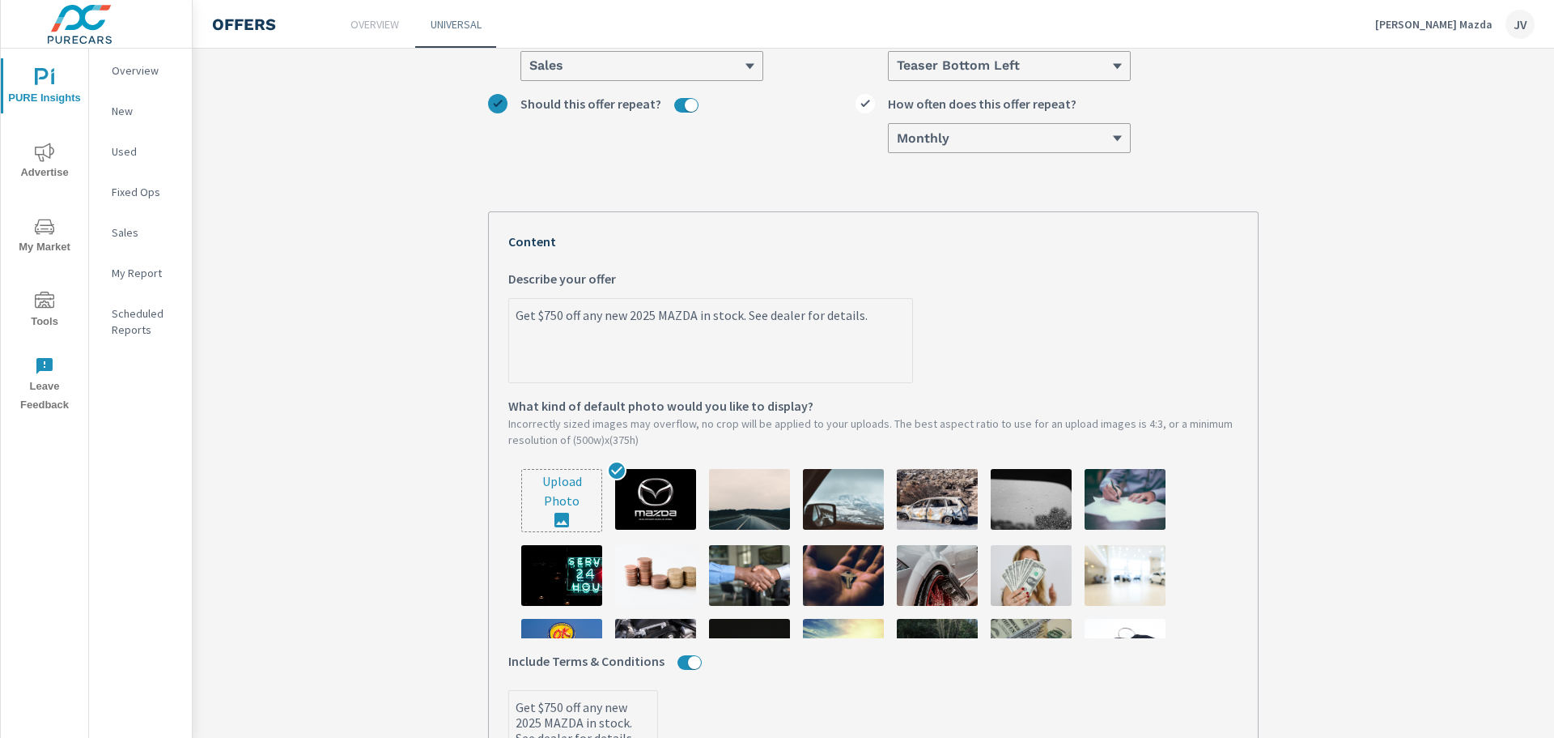
scroll to position [243, 0]
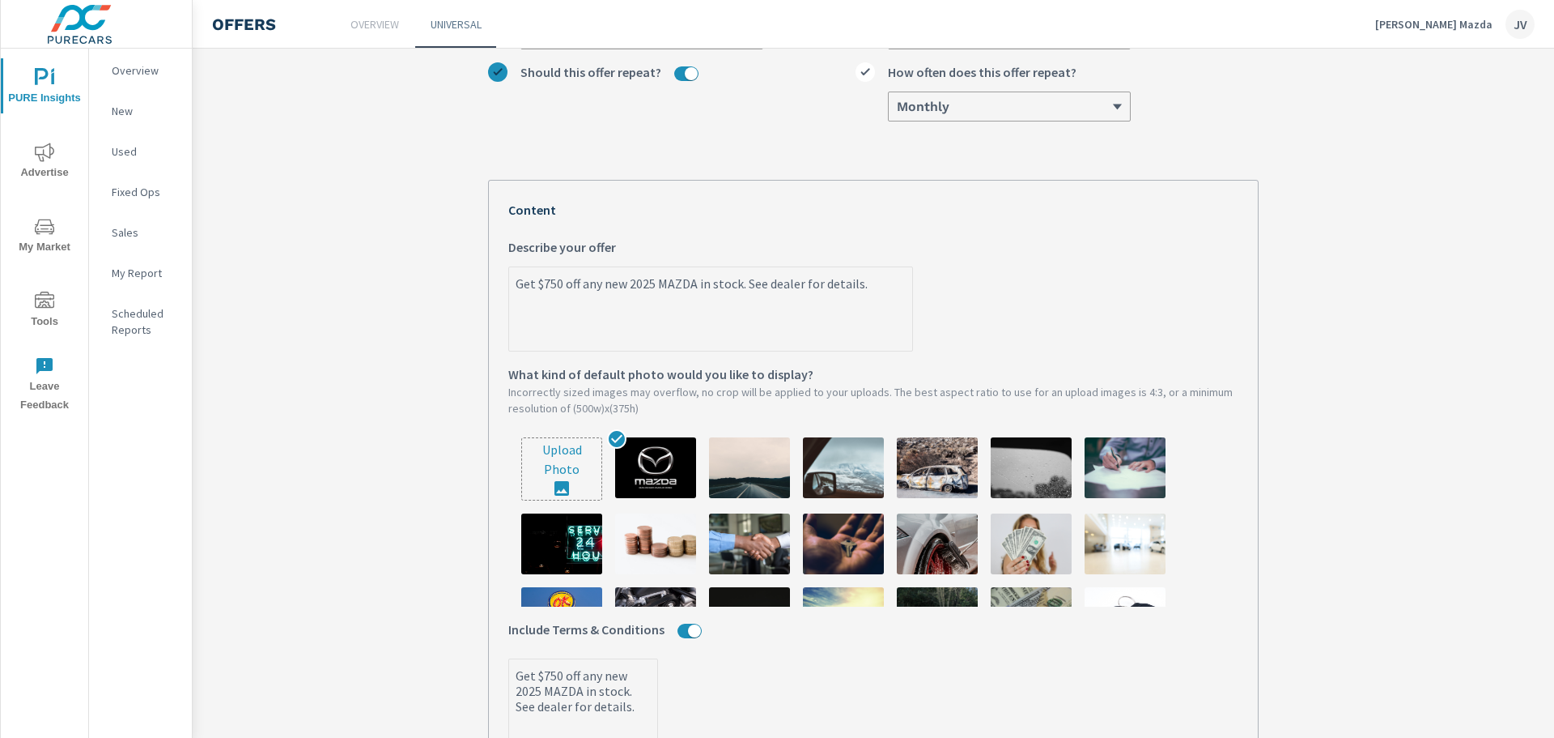
type textarea "x"
drag, startPoint x: 691, startPoint y: 284, endPoint x: 733, endPoint y: 287, distance: 41.4
click at [733, 287] on textarea "Get $750 off any new 2025 MAZDA in stock. See dealer for details." at bounding box center [710, 310] width 403 height 81
type textarea "Get $750 off any new 2025 MAZDA. See dealer for details."
type textarea "x"
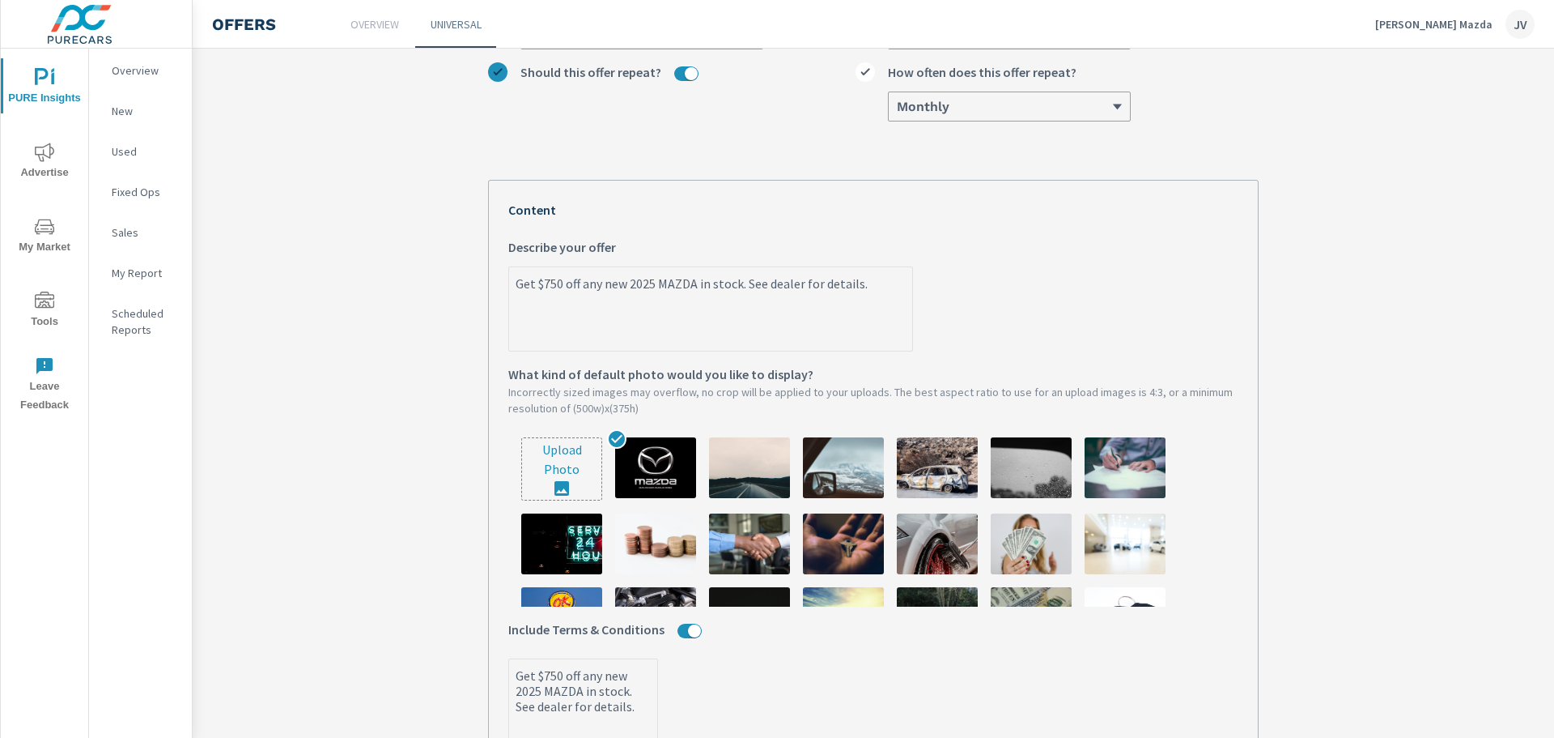
type textarea "x"
type textarea "Get $750 off any new 2025 MAZDA See dealer for details."
type textarea "x"
type textarea "Get $750 off any new 2025 MAZDA! See dealer for details."
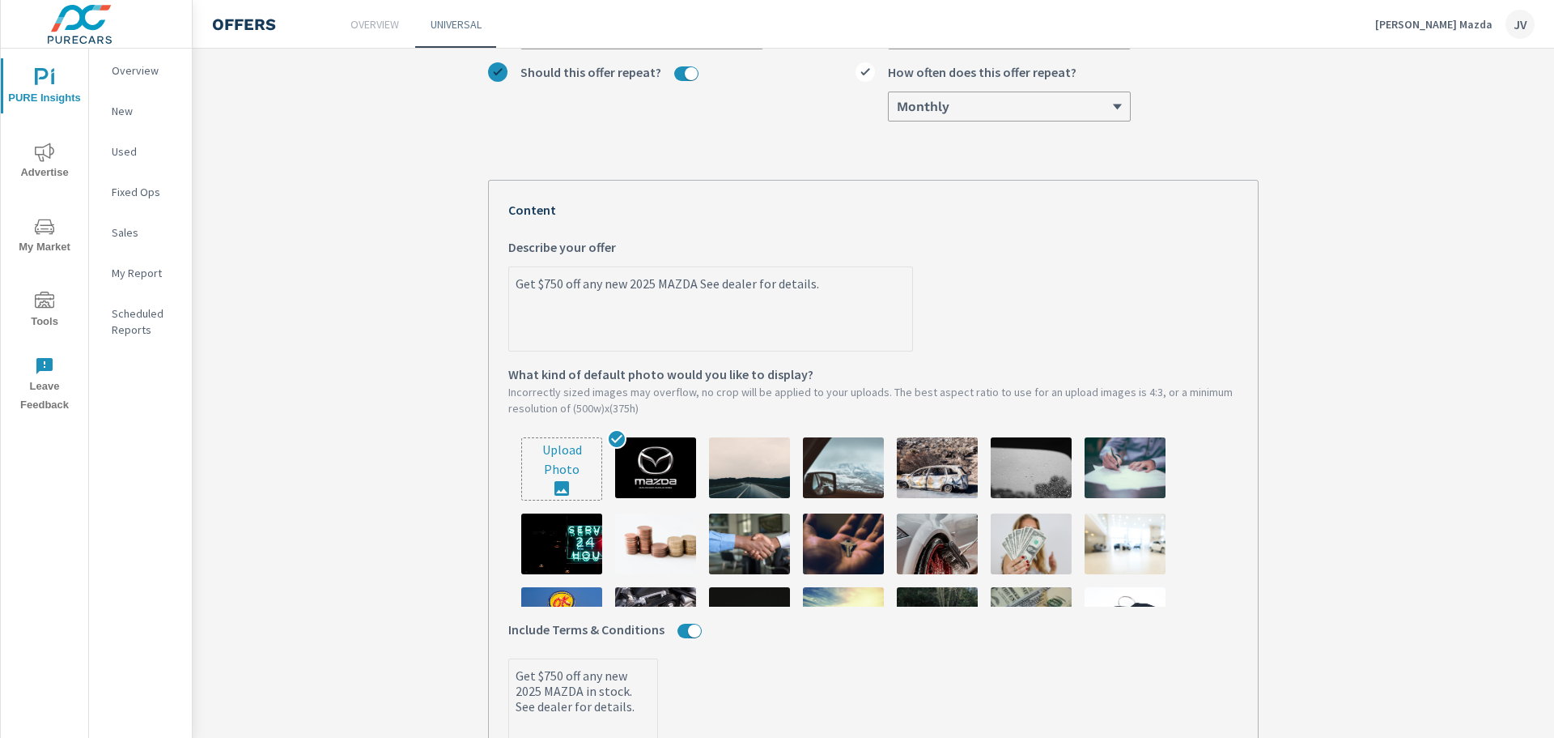
type textarea "x"
type textarea "Get $750 off any new 2025 MAZDA!! See dealer for details."
type textarea "x"
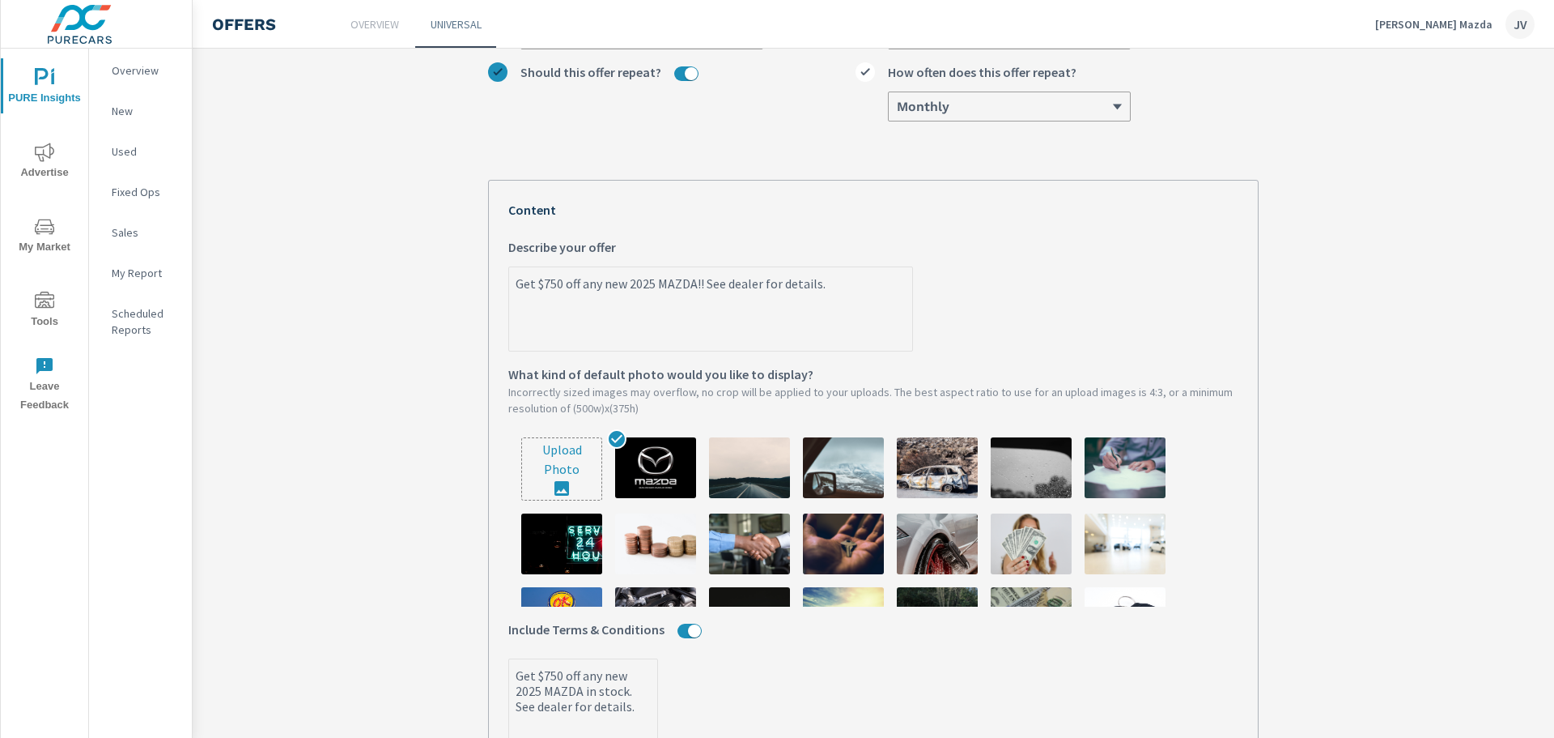
type textarea "Get $750 off any new 2025 MAZDA!!! See dealer for details."
type textarea "x"
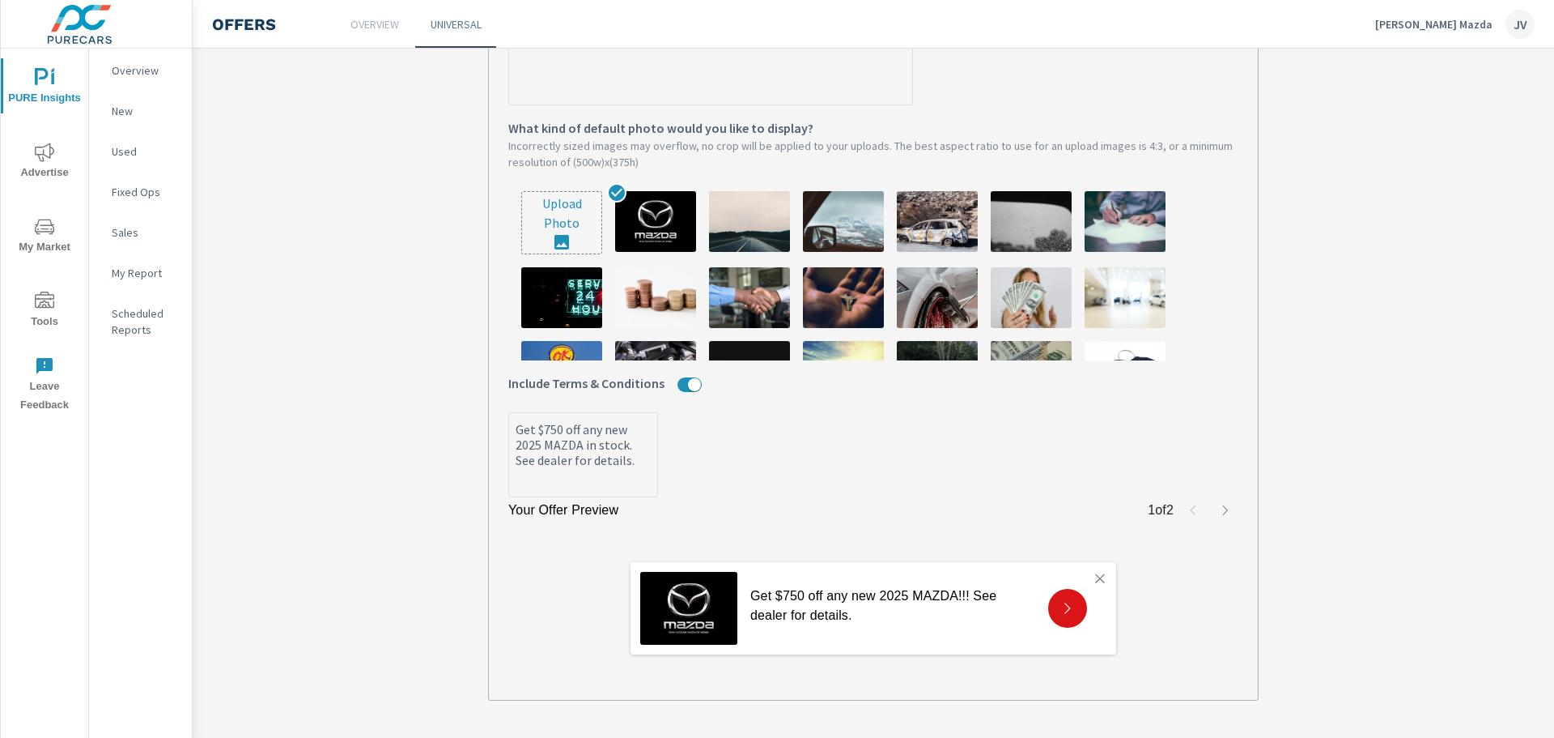
scroll to position [563, 0]
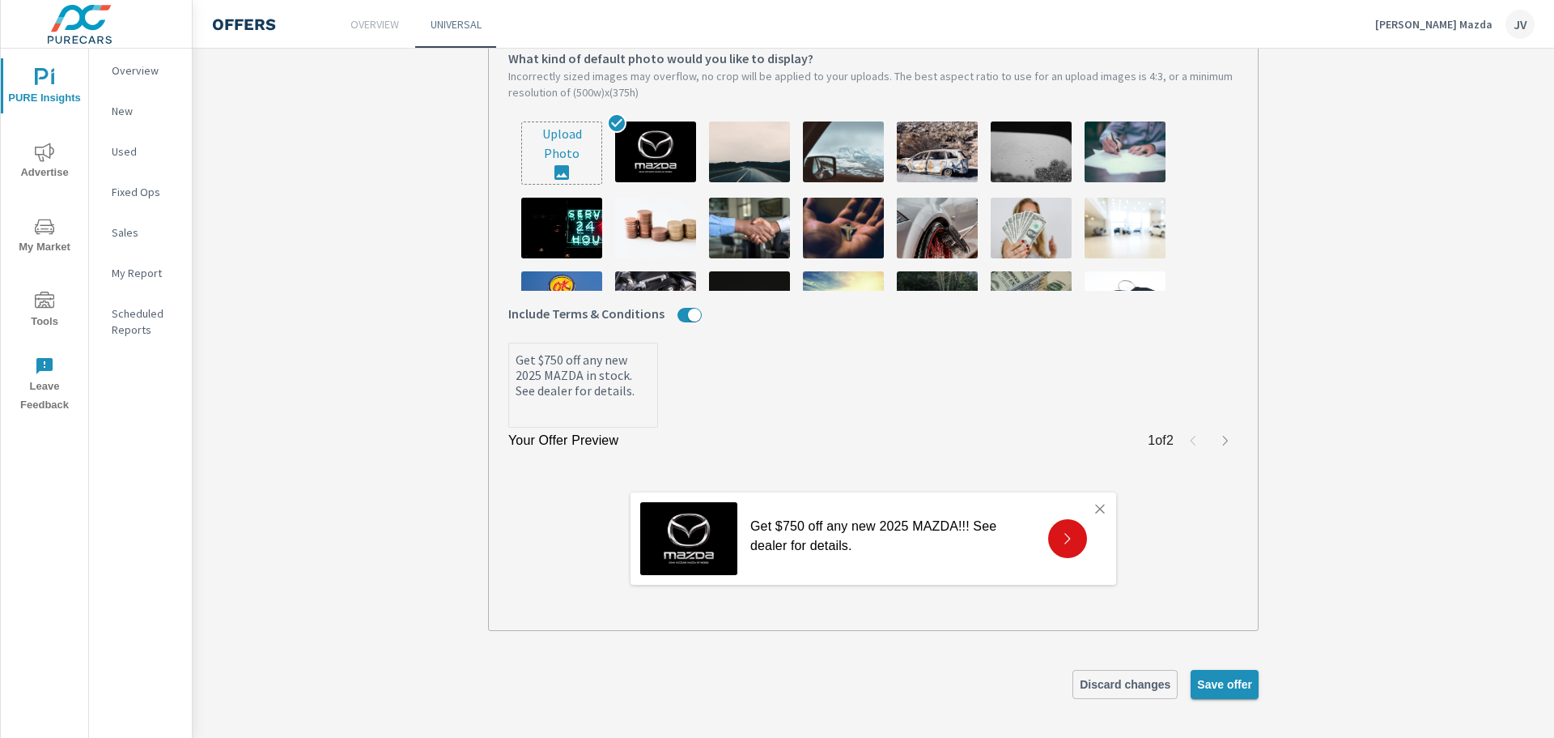
type textarea "Get $750 off any new 2025 MAZDA!!! See dealer for details."
type textarea "x"
click at [1233, 687] on span "Save offer" at bounding box center [1224, 684] width 55 height 15
type textarea "x"
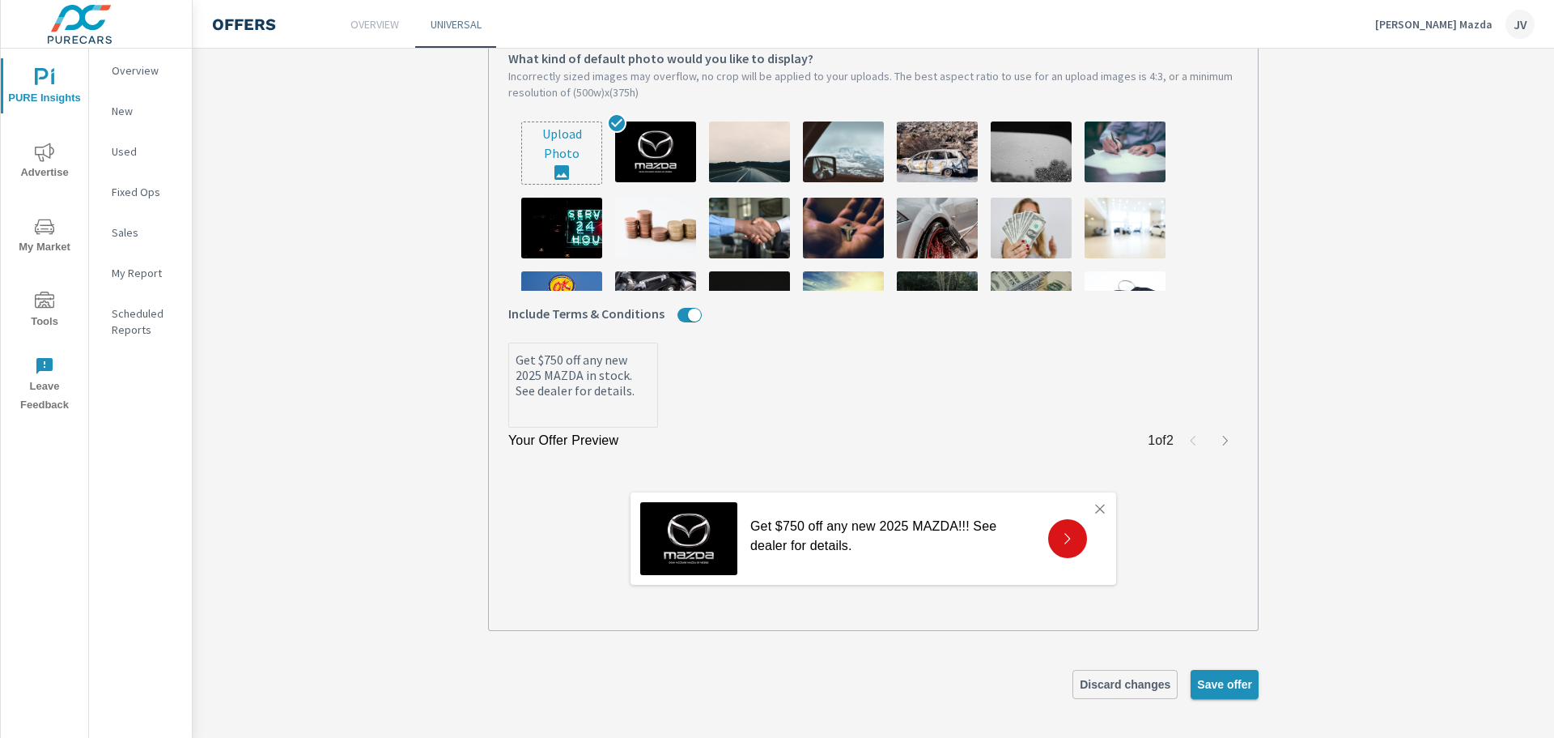
type textarea "x"
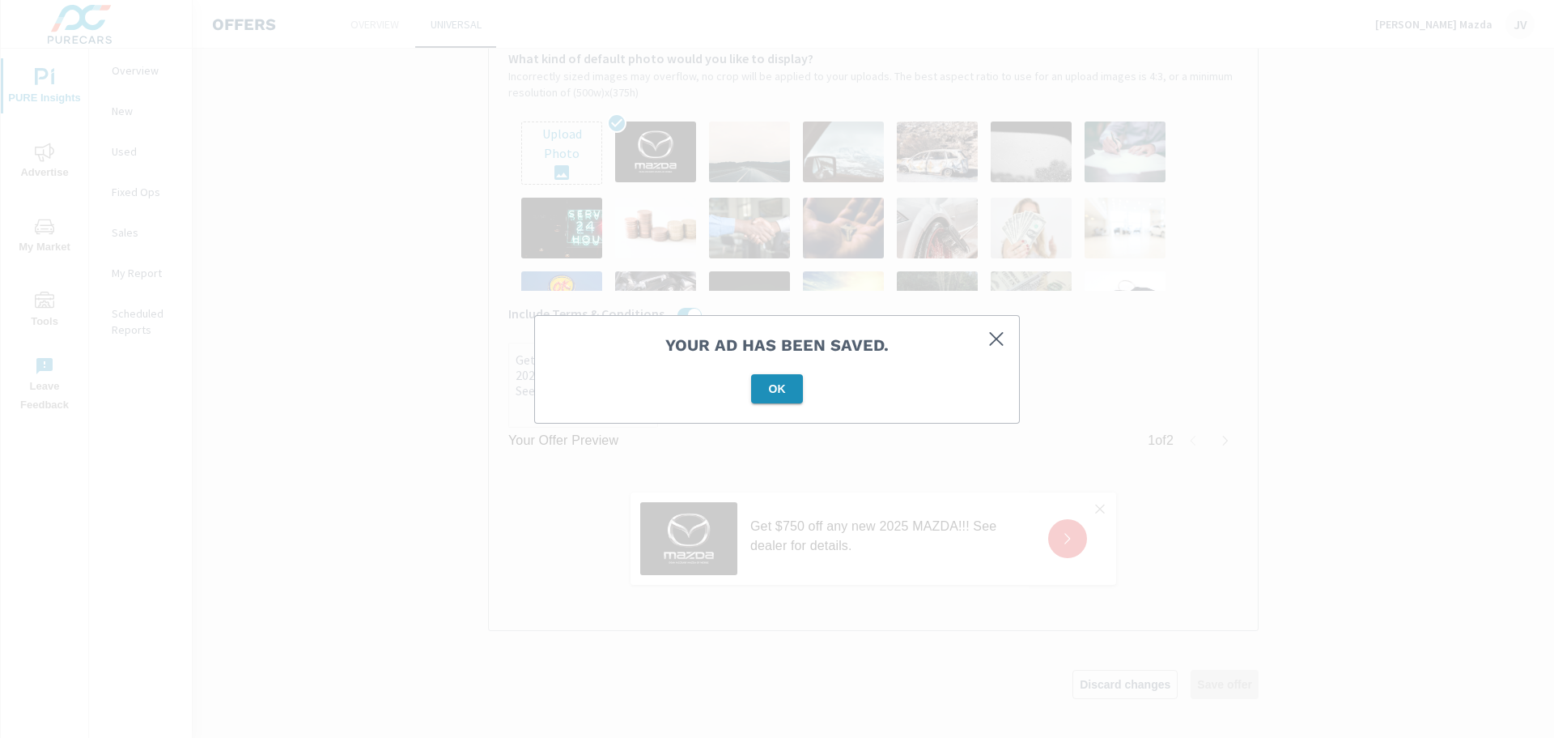
click at [770, 388] on span "OK" at bounding box center [777, 388] width 39 height 15
